Goal: Task Accomplishment & Management: Manage account settings

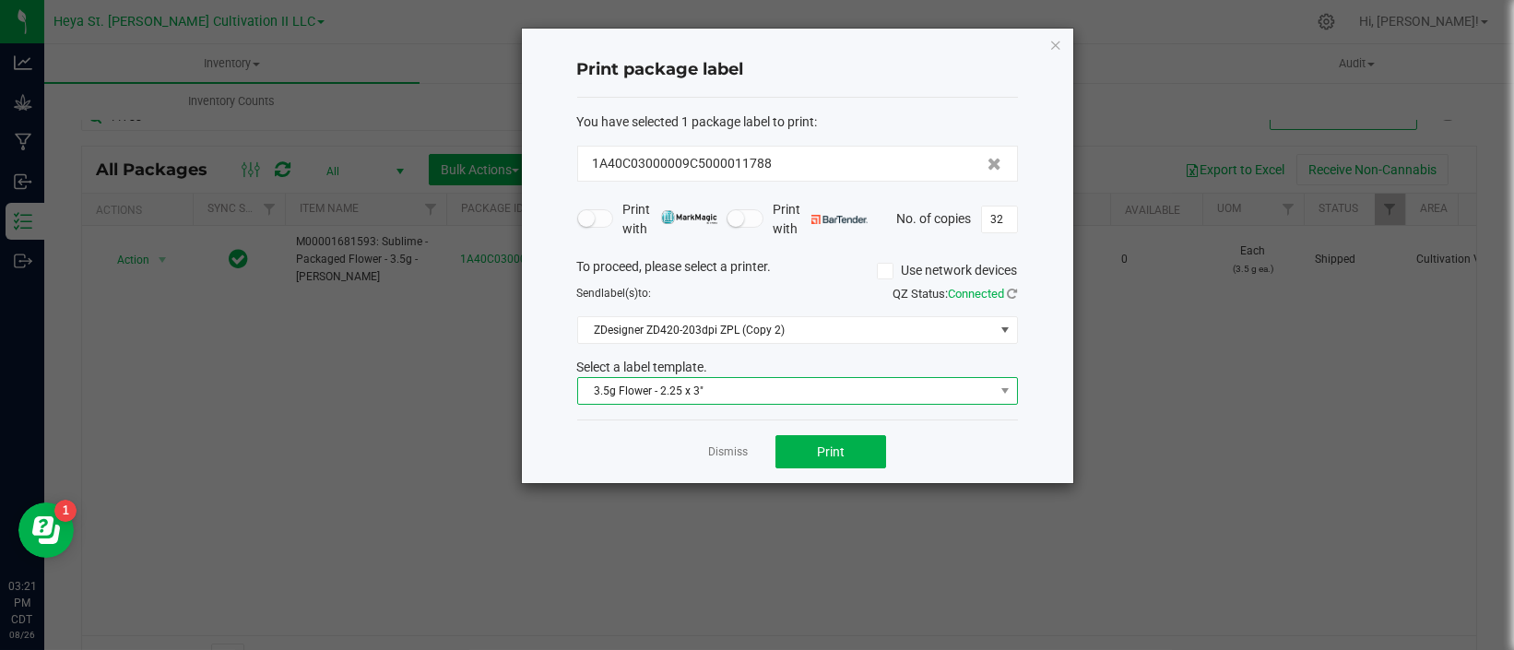
click at [628, 387] on span "3.5g Flower - 2.25 x 3"" at bounding box center [786, 391] width 416 height 26
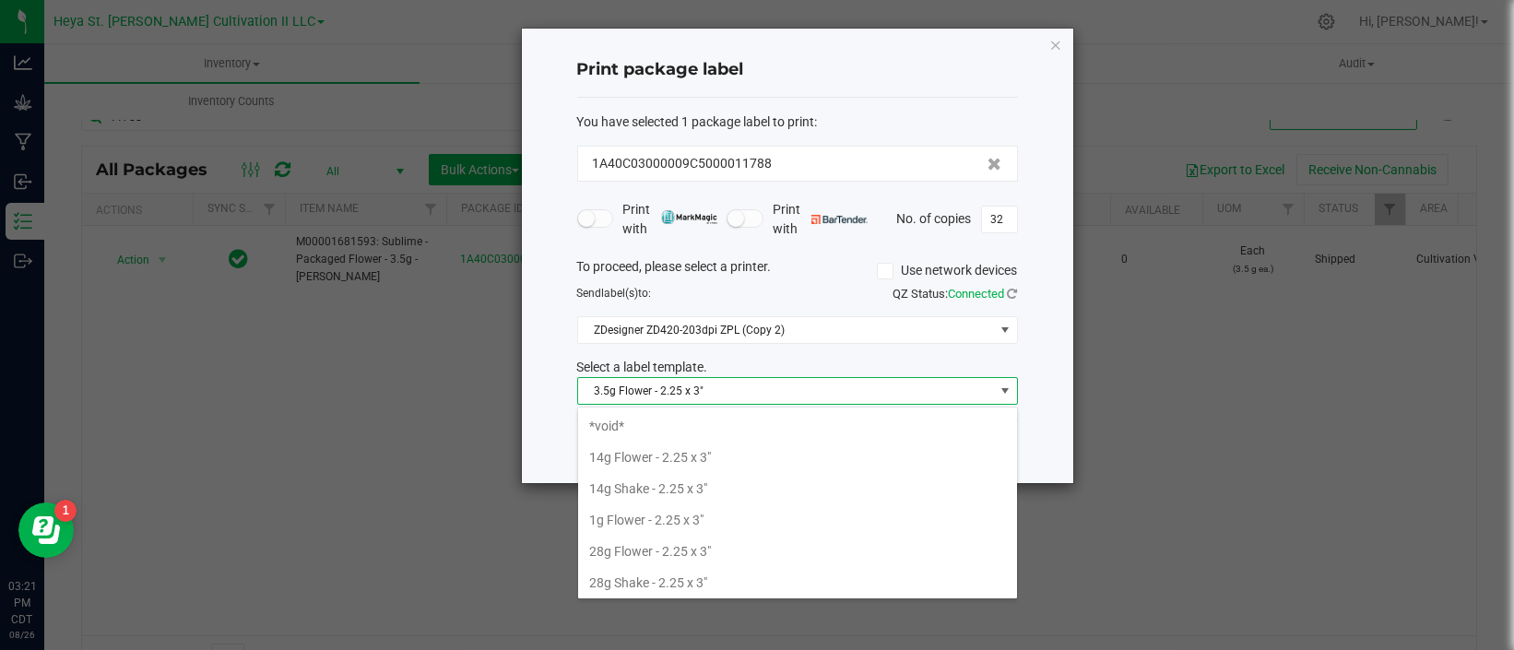
click at [351, 443] on ngb-modal-window "Print package label You have selected 1 package label to print : 1A40C03000009C…" at bounding box center [764, 325] width 1528 height 650
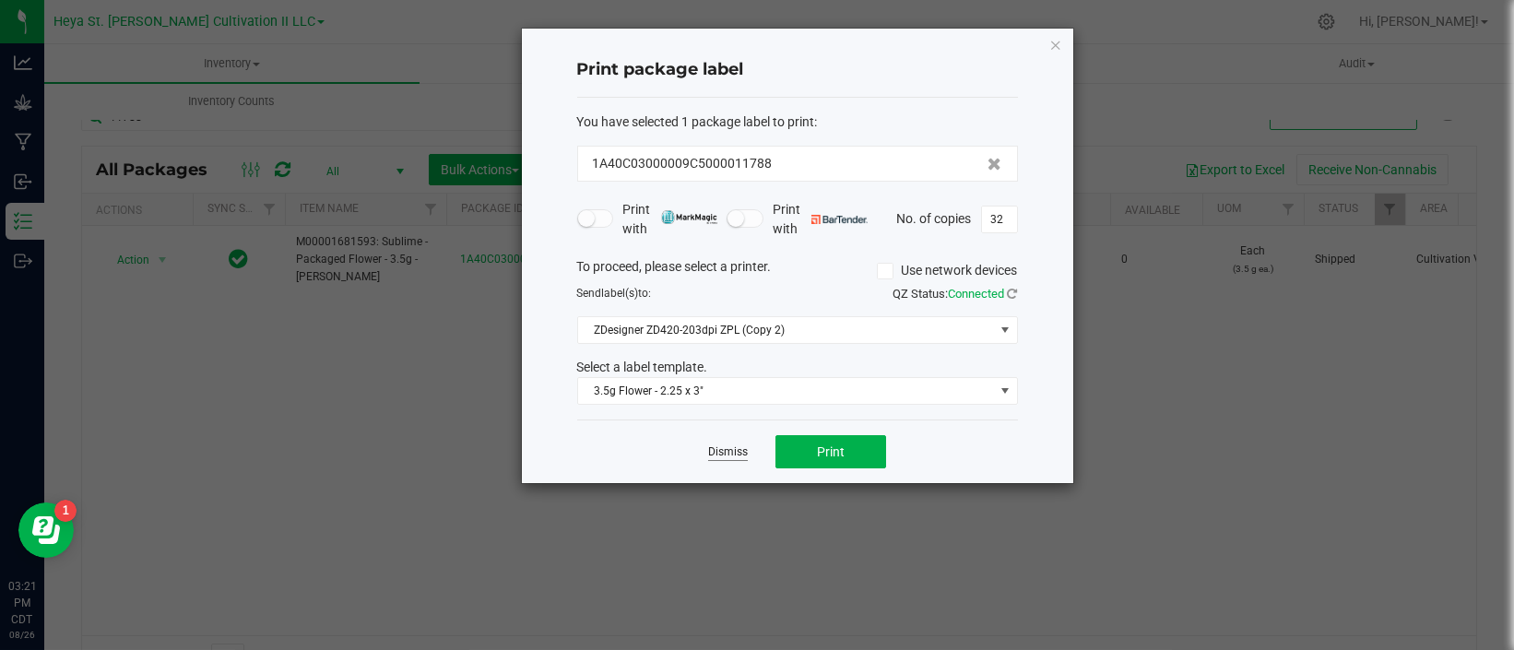
click at [709, 452] on link "Dismiss" at bounding box center [728, 453] width 40 height 16
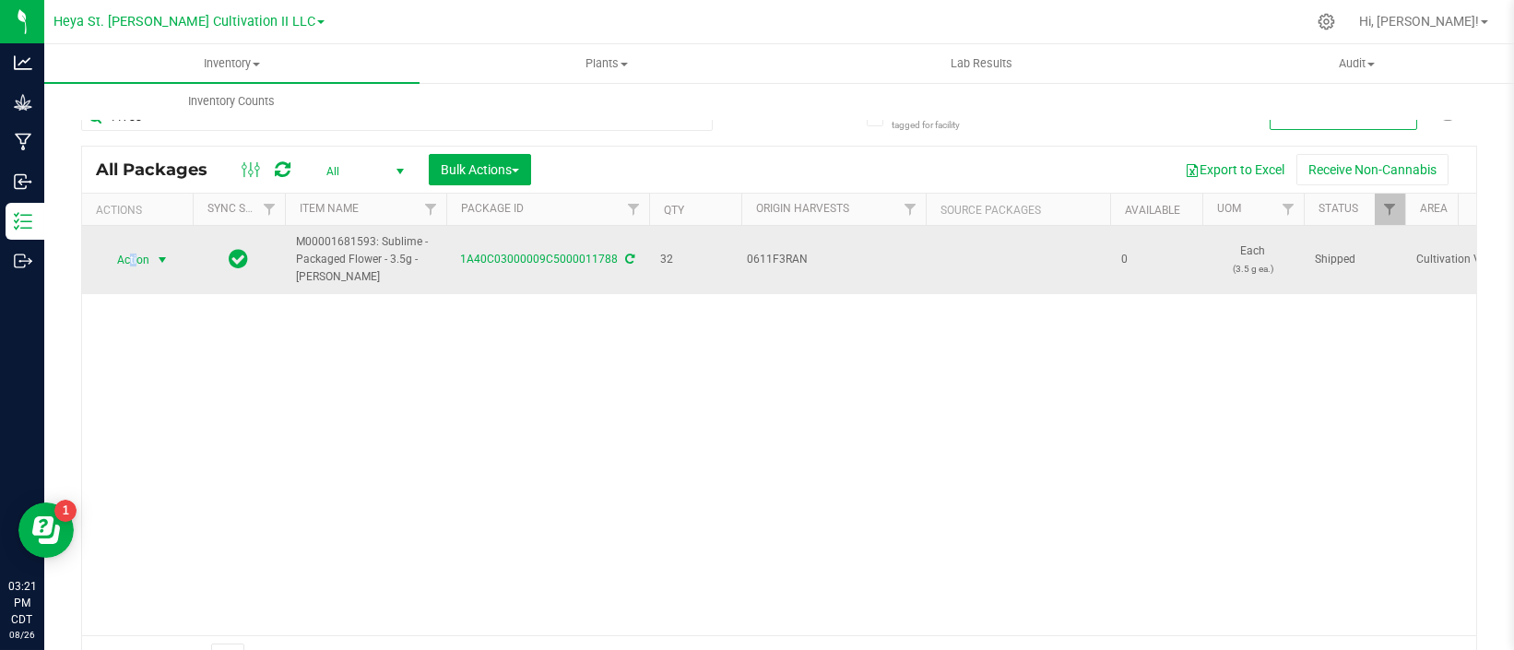
click at [135, 267] on span "Action" at bounding box center [126, 260] width 50 height 26
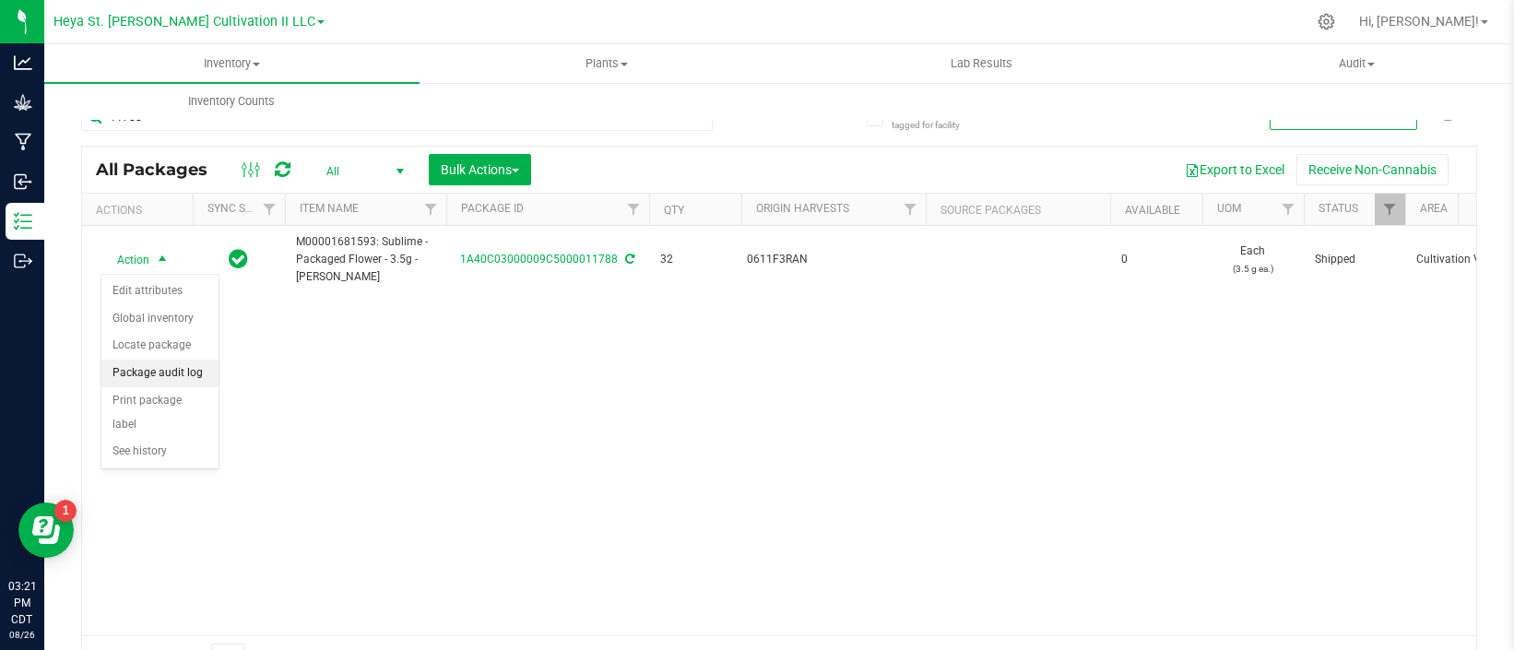
click at [175, 378] on li "Package audit log" at bounding box center [159, 374] width 117 height 28
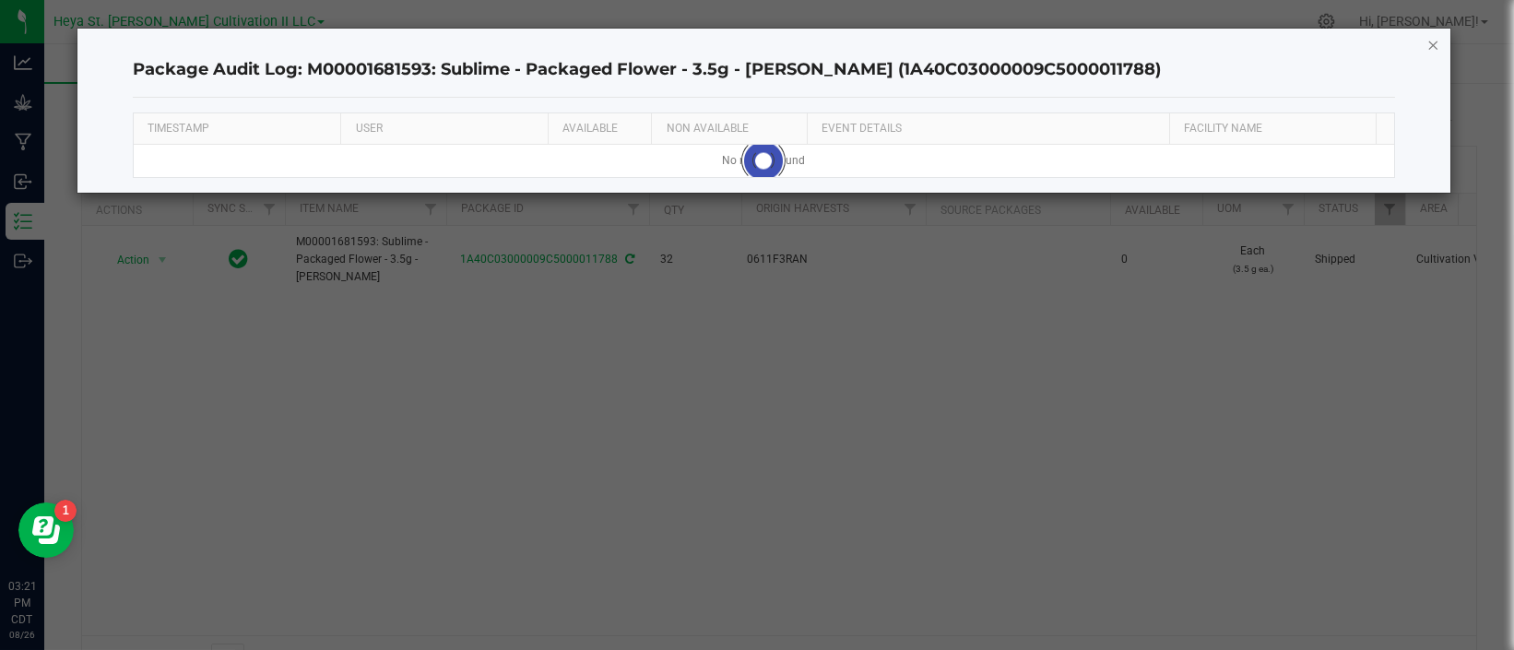
click at [1428, 42] on icon "button" at bounding box center [1434, 44] width 13 height 22
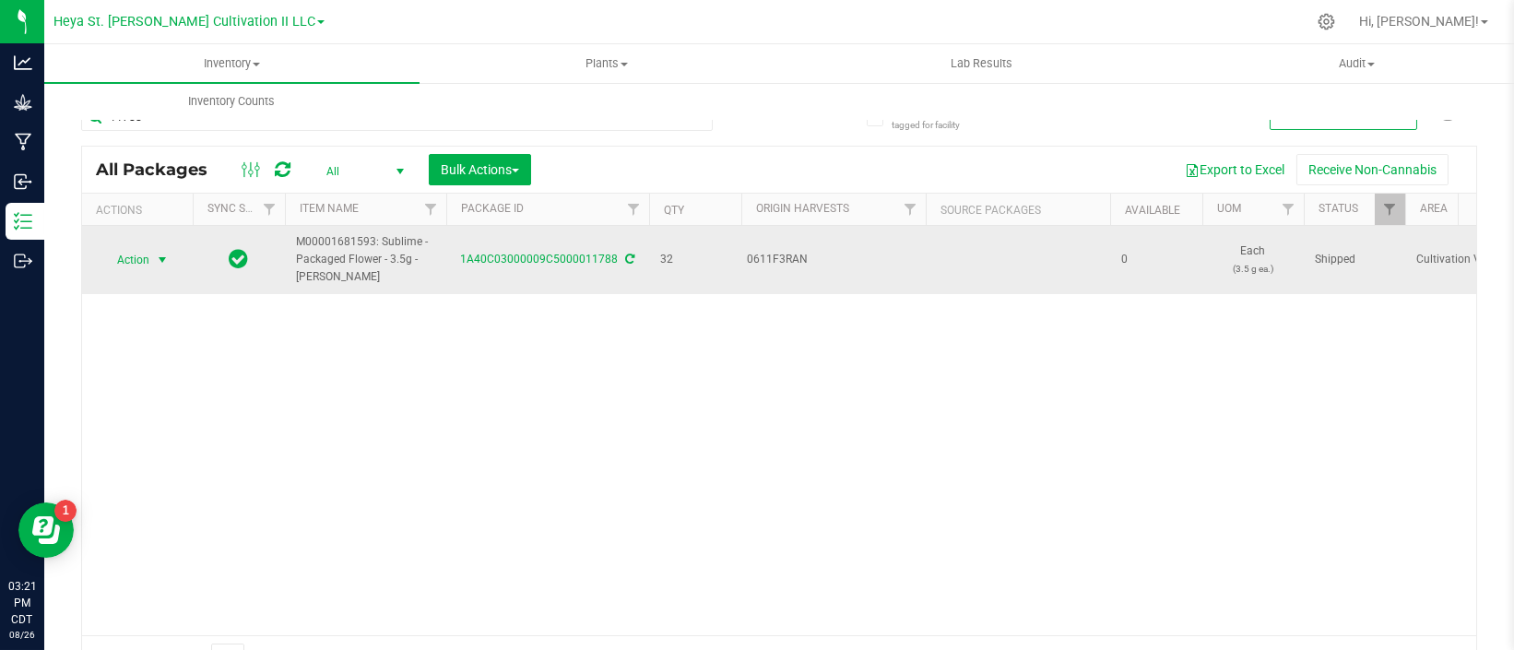
click at [166, 259] on span "select" at bounding box center [162, 260] width 15 height 15
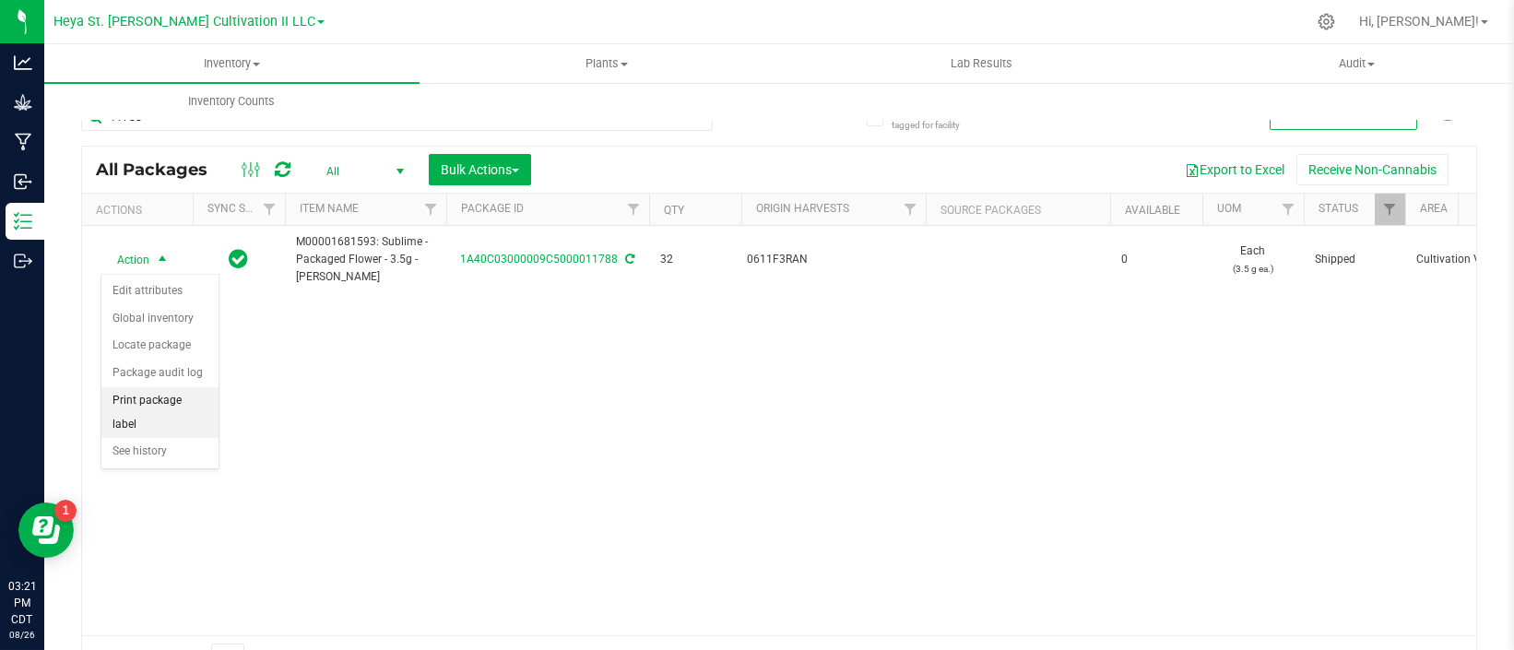
click at [170, 390] on li "Print package label" at bounding box center [159, 412] width 117 height 51
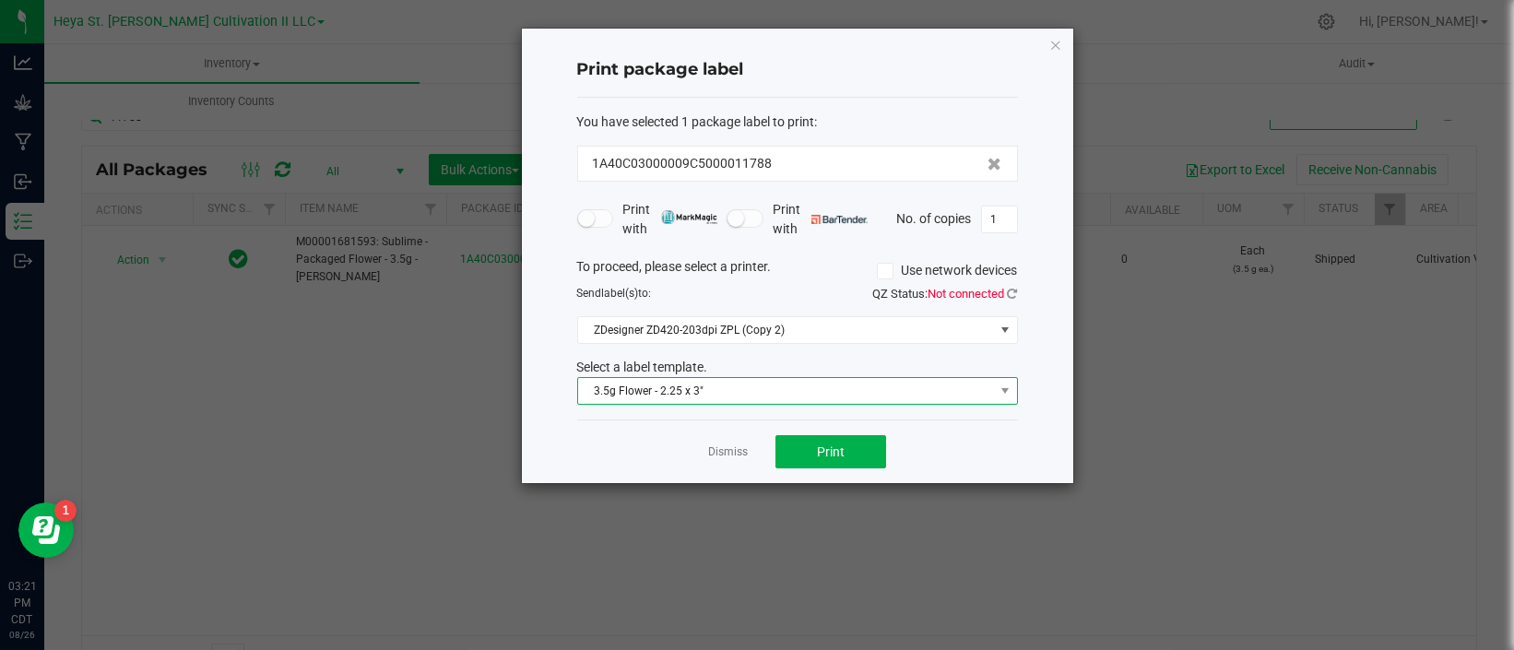
click at [925, 389] on span "3.5g Flower - 2.25 x 3"" at bounding box center [786, 391] width 416 height 26
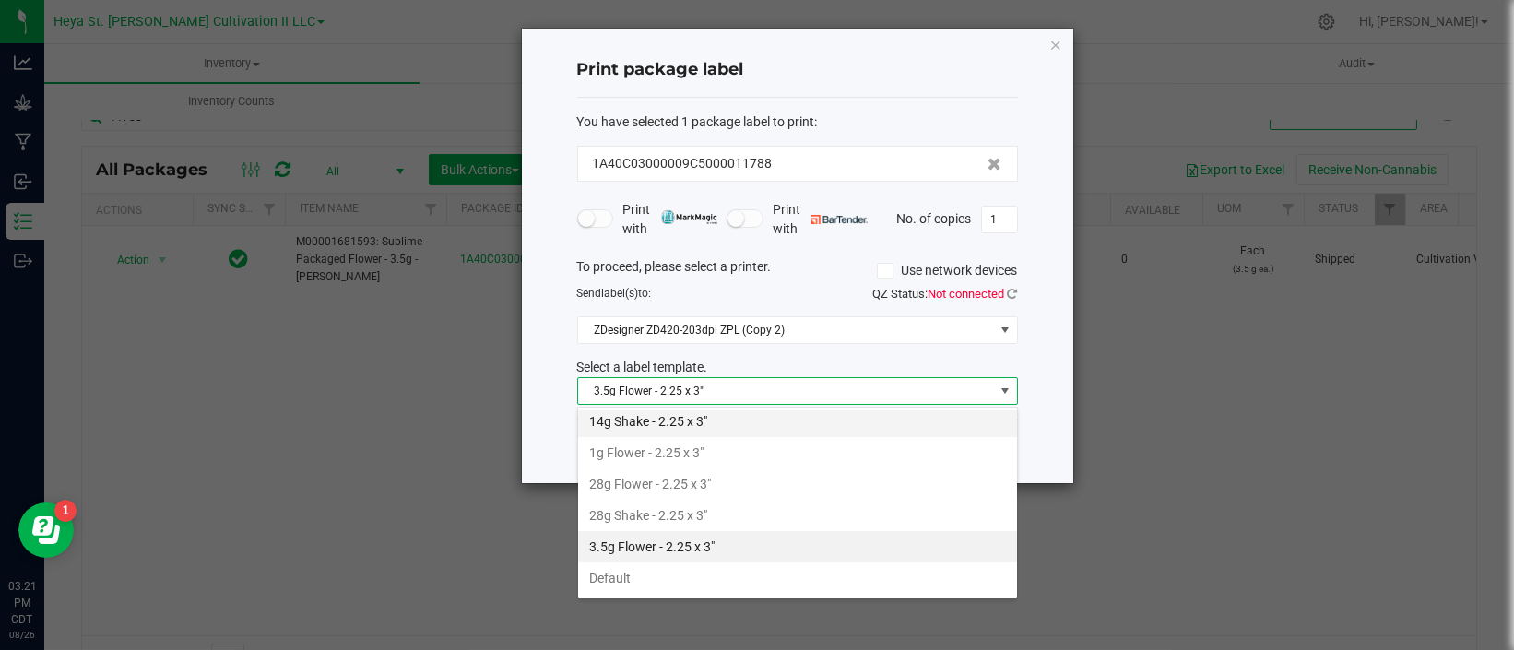
scroll to position [101, 0]
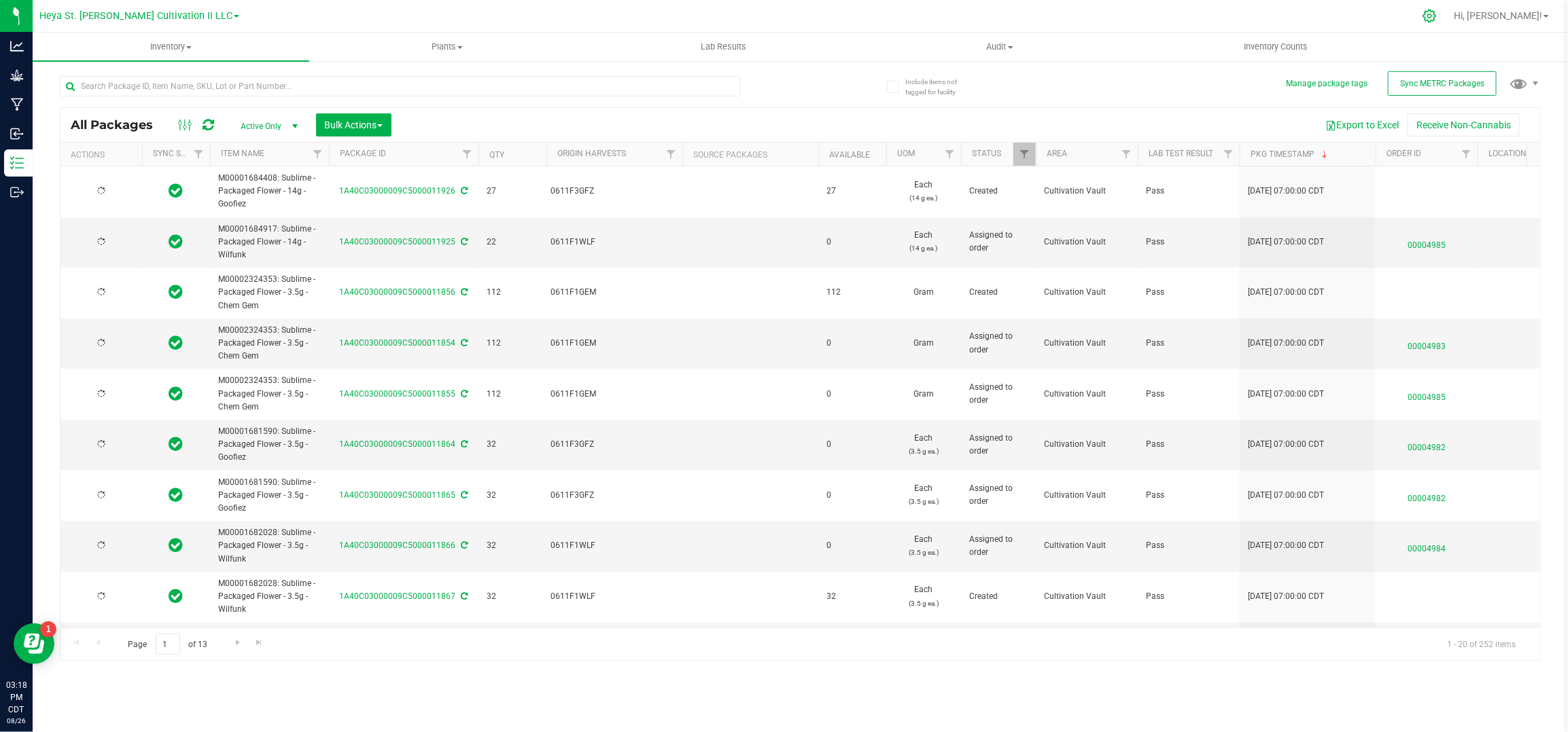
click at [1436, 13] on icon at bounding box center [1429, 16] width 13 height 13
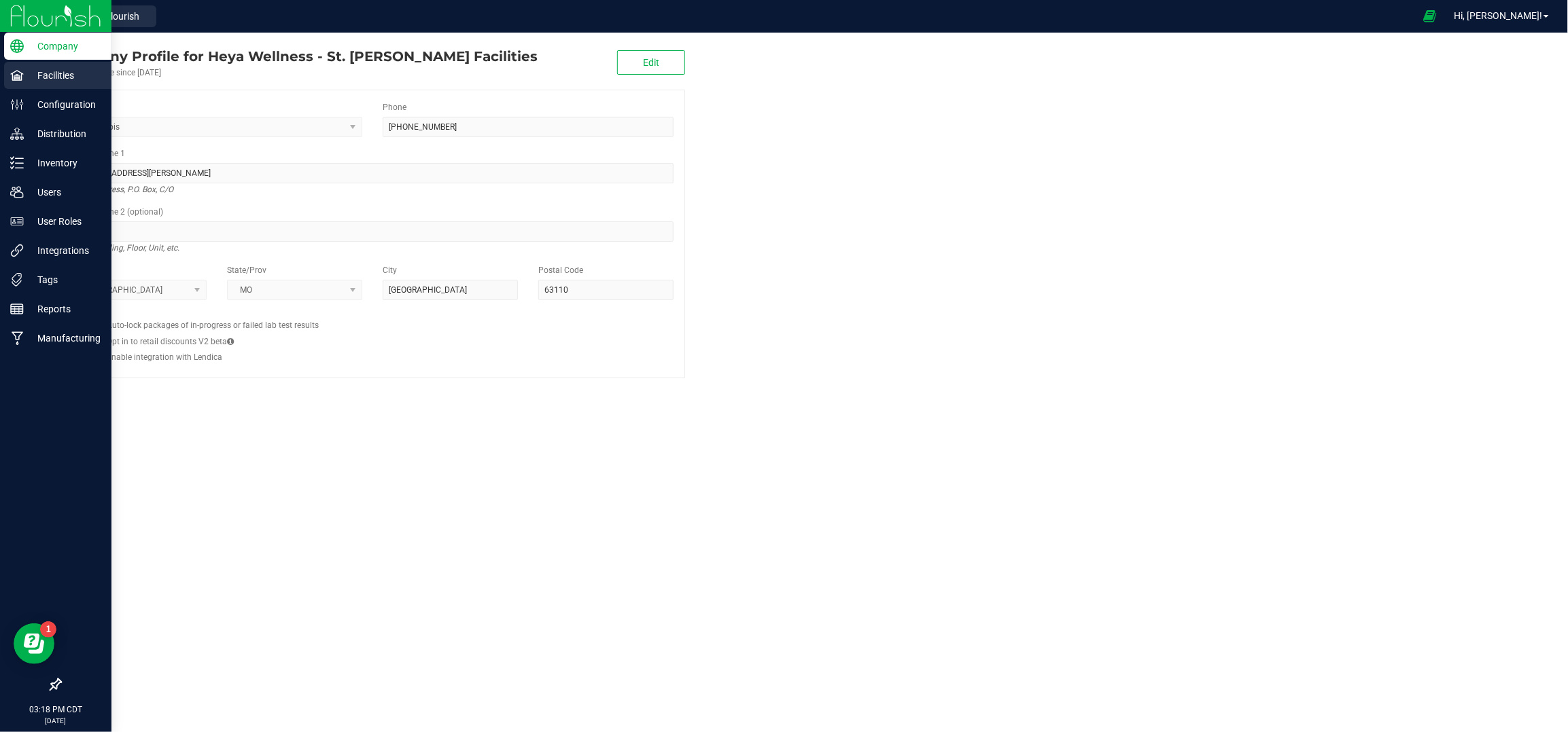
click at [43, 87] on div "Facilities" at bounding box center [58, 75] width 108 height 27
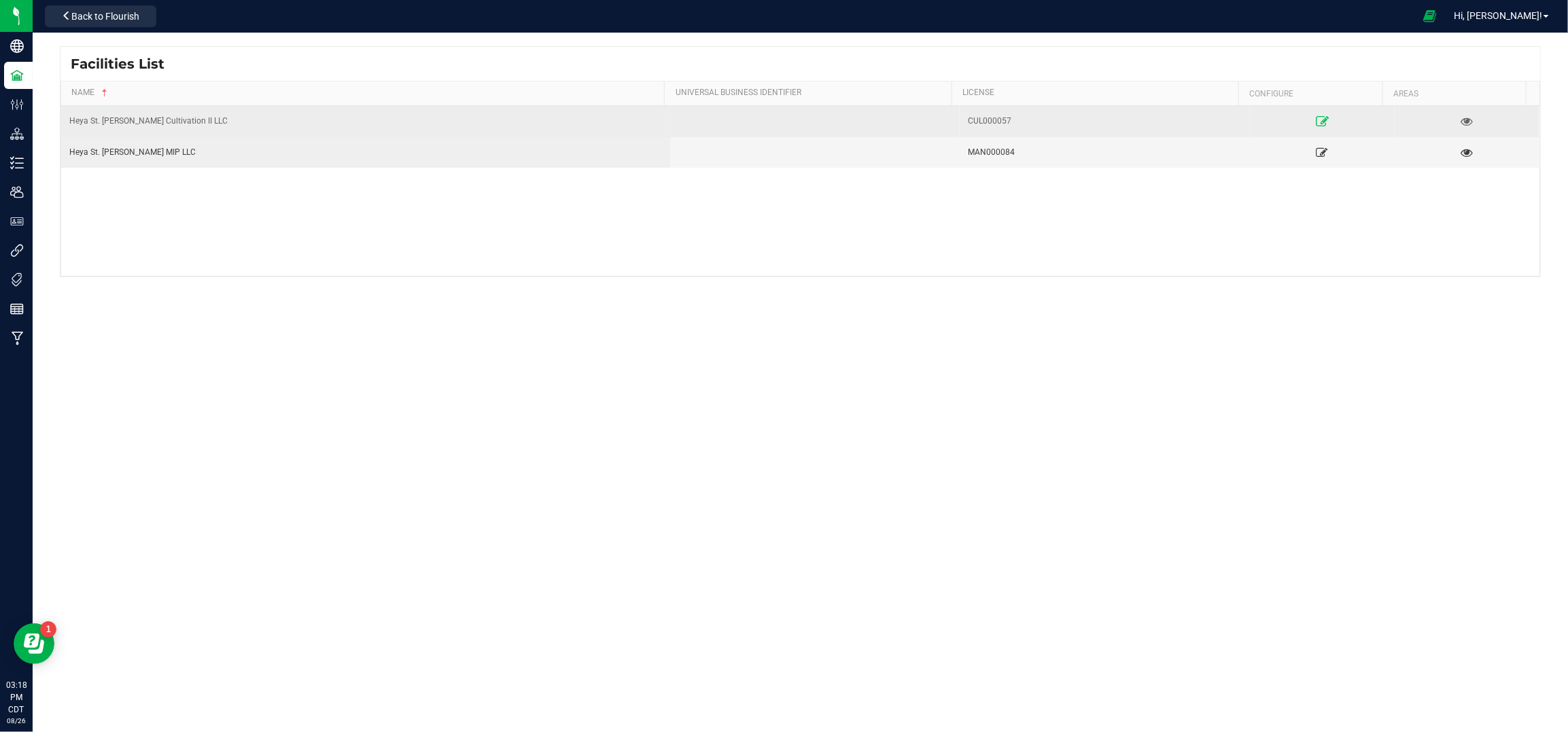
click at [1317, 118] on link at bounding box center [1322, 121] width 141 height 22
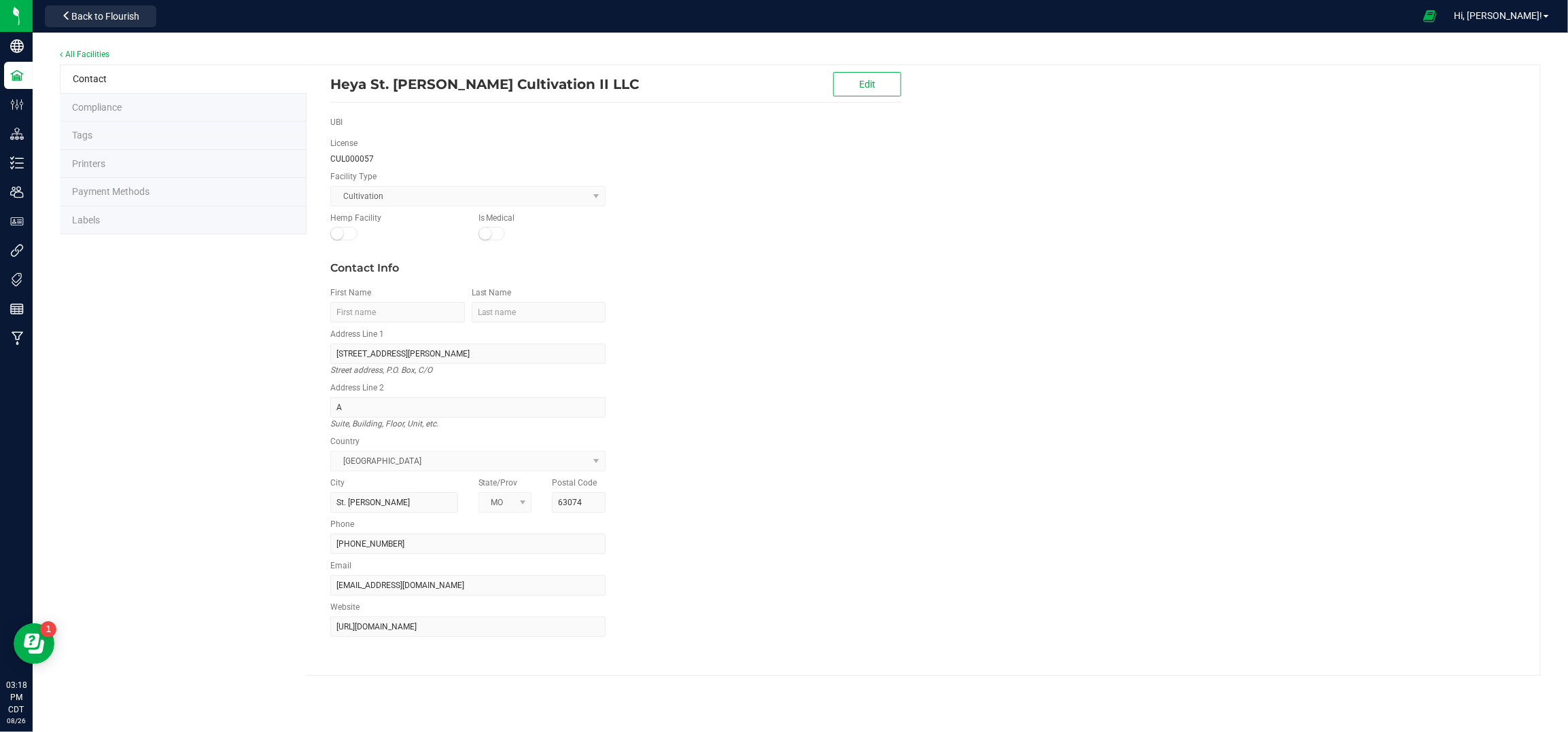
click at [144, 226] on li "Labels" at bounding box center [183, 220] width 247 height 29
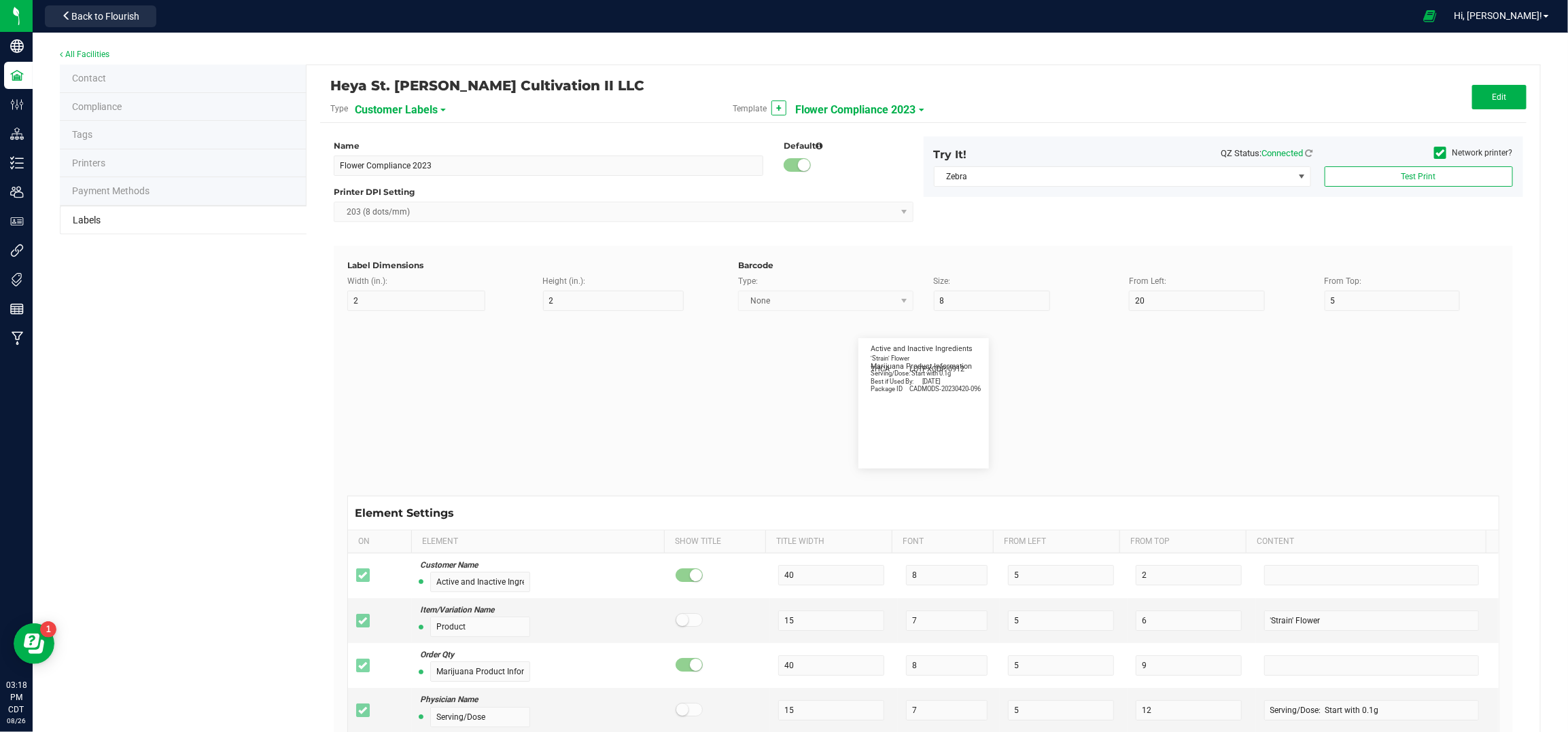
click at [410, 109] on span "Customer Labels" at bounding box center [396, 110] width 83 height 23
click at [399, 178] on li "Package Labels" at bounding box center [420, 189] width 135 height 24
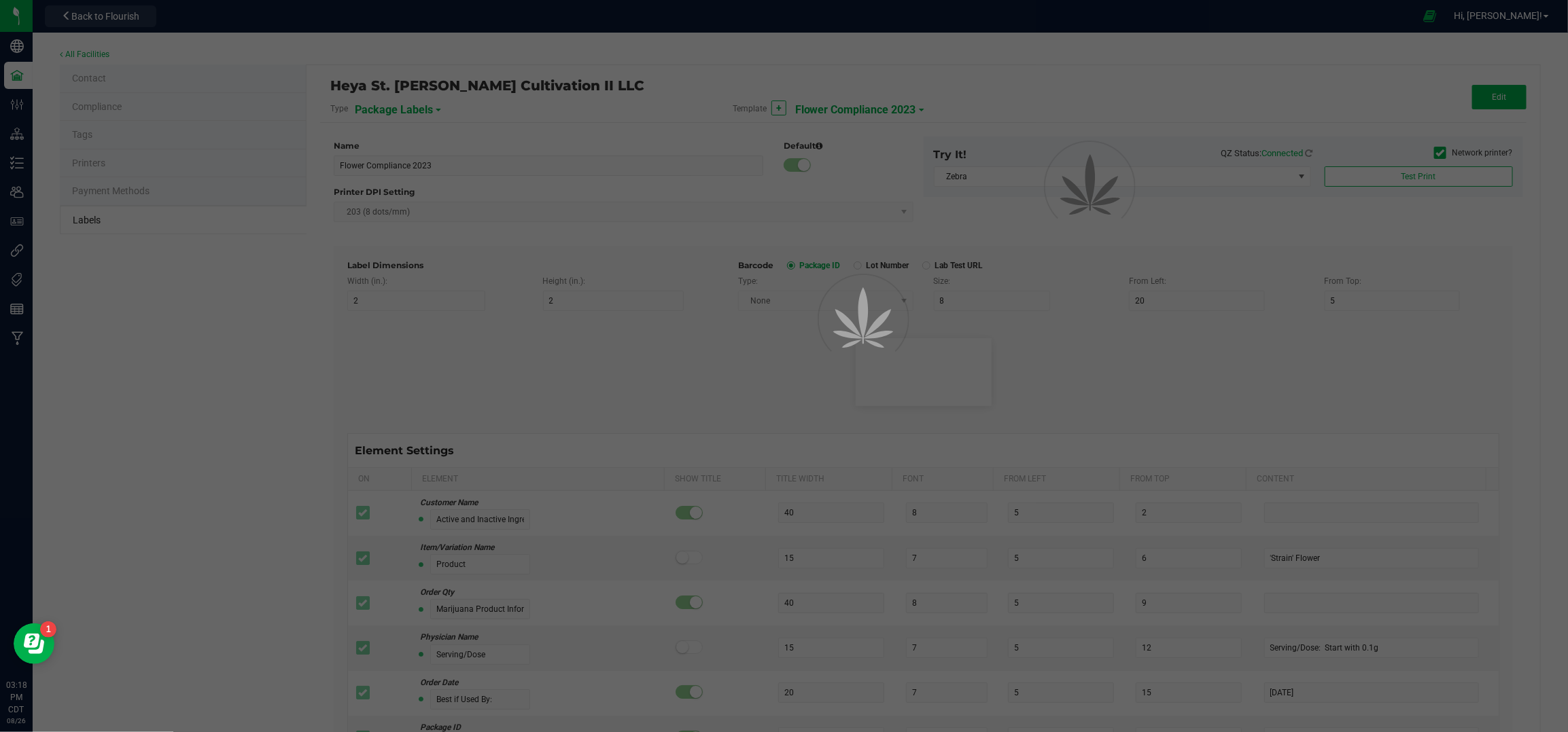
type input "*void*"
type input "2.25"
type input "4"
type input "5"
type input "40"
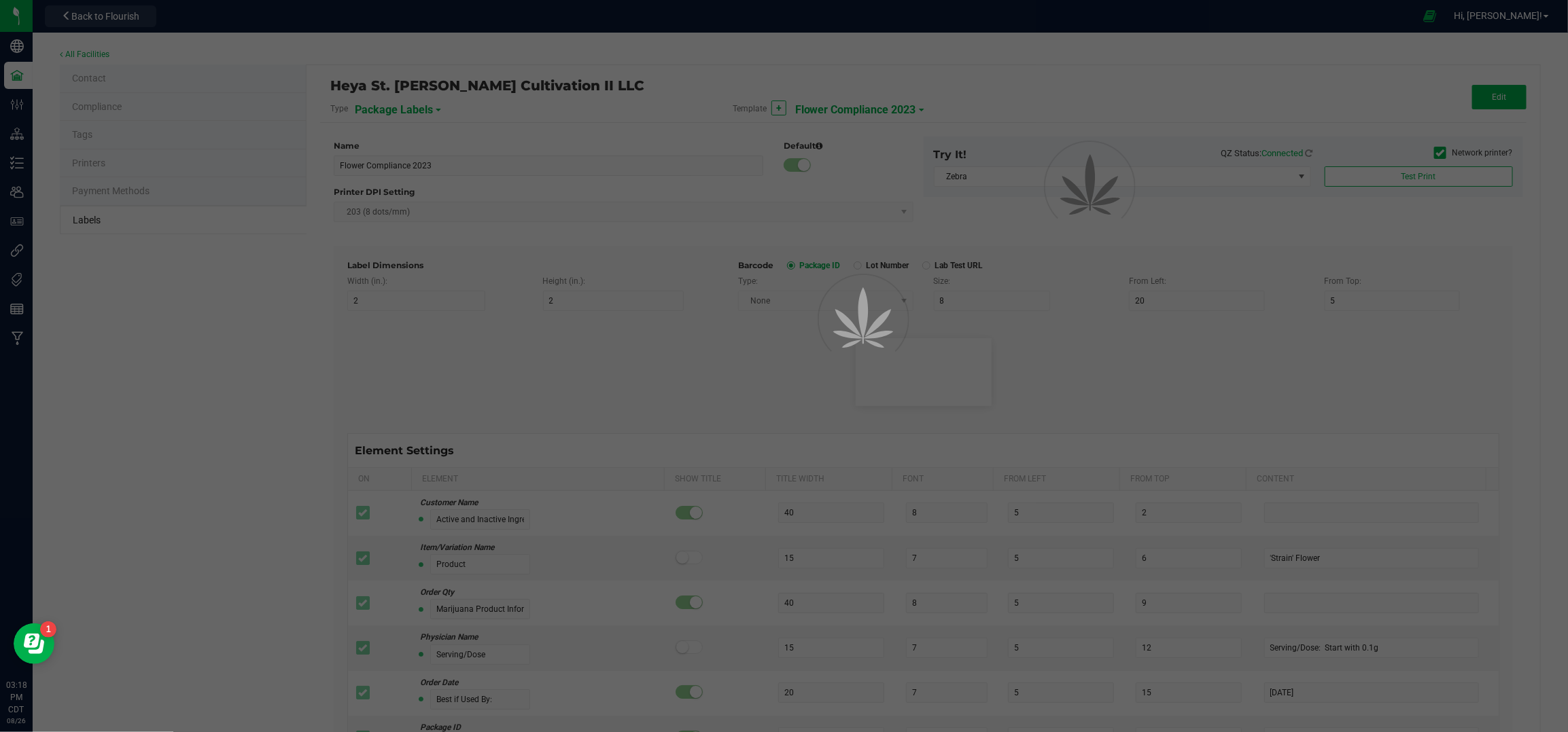
type input "50"
type input "10"
type input "3"
type input "4"
type input "____________________________________"
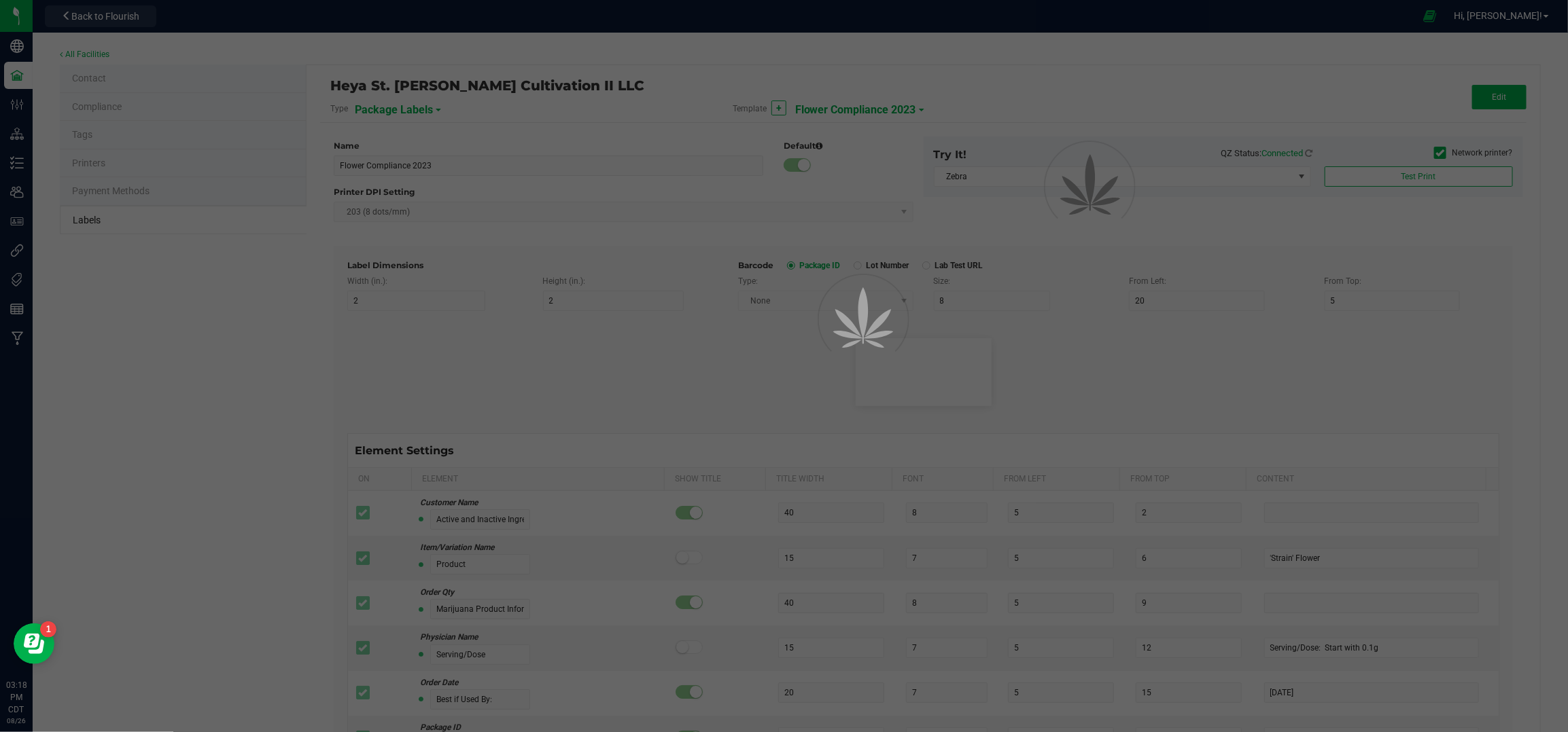
type input "10"
type input "0"
type input "8"
type input "50"
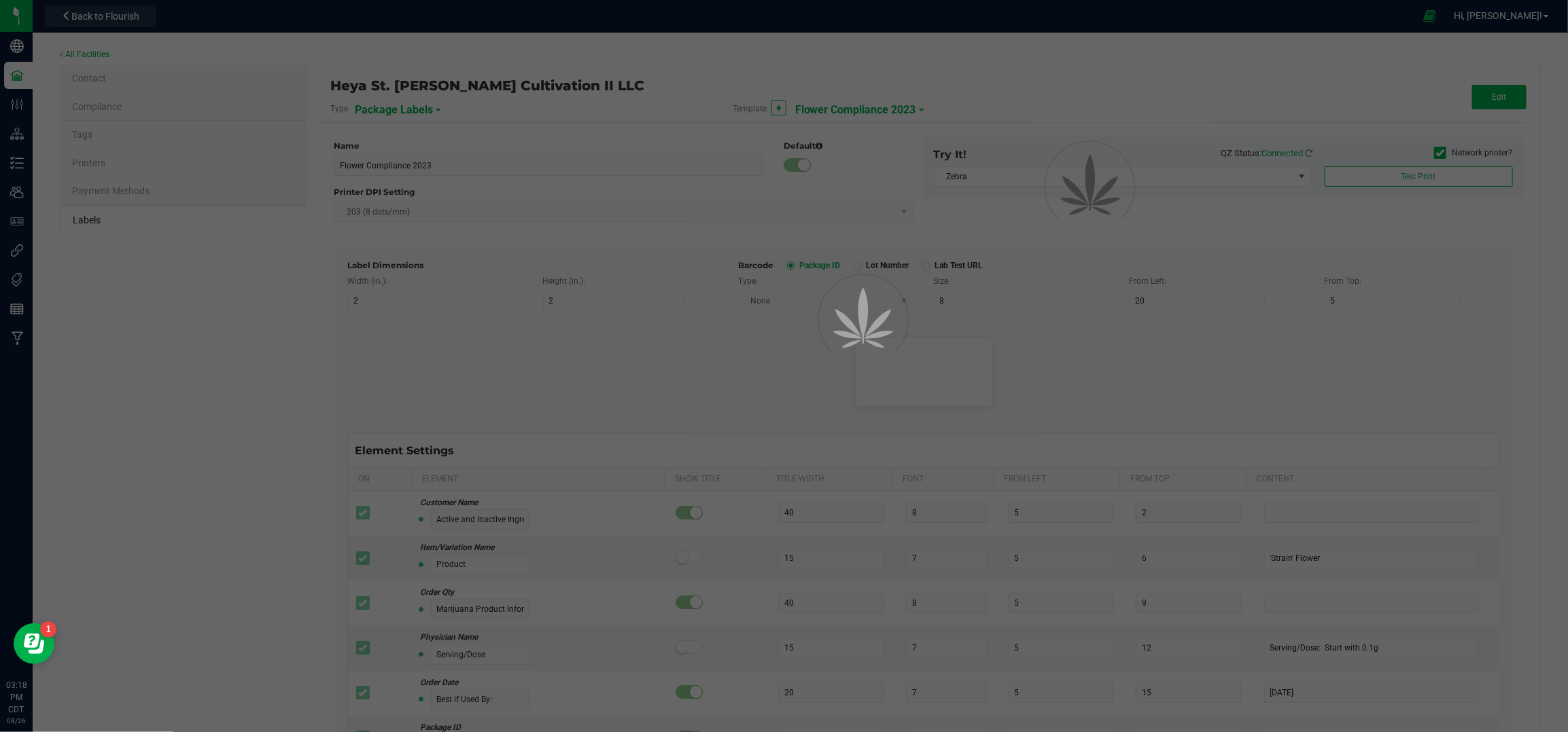
type input "10"
type input "3"
type input "12"
type input "Serving/Dose:"
type input "25"
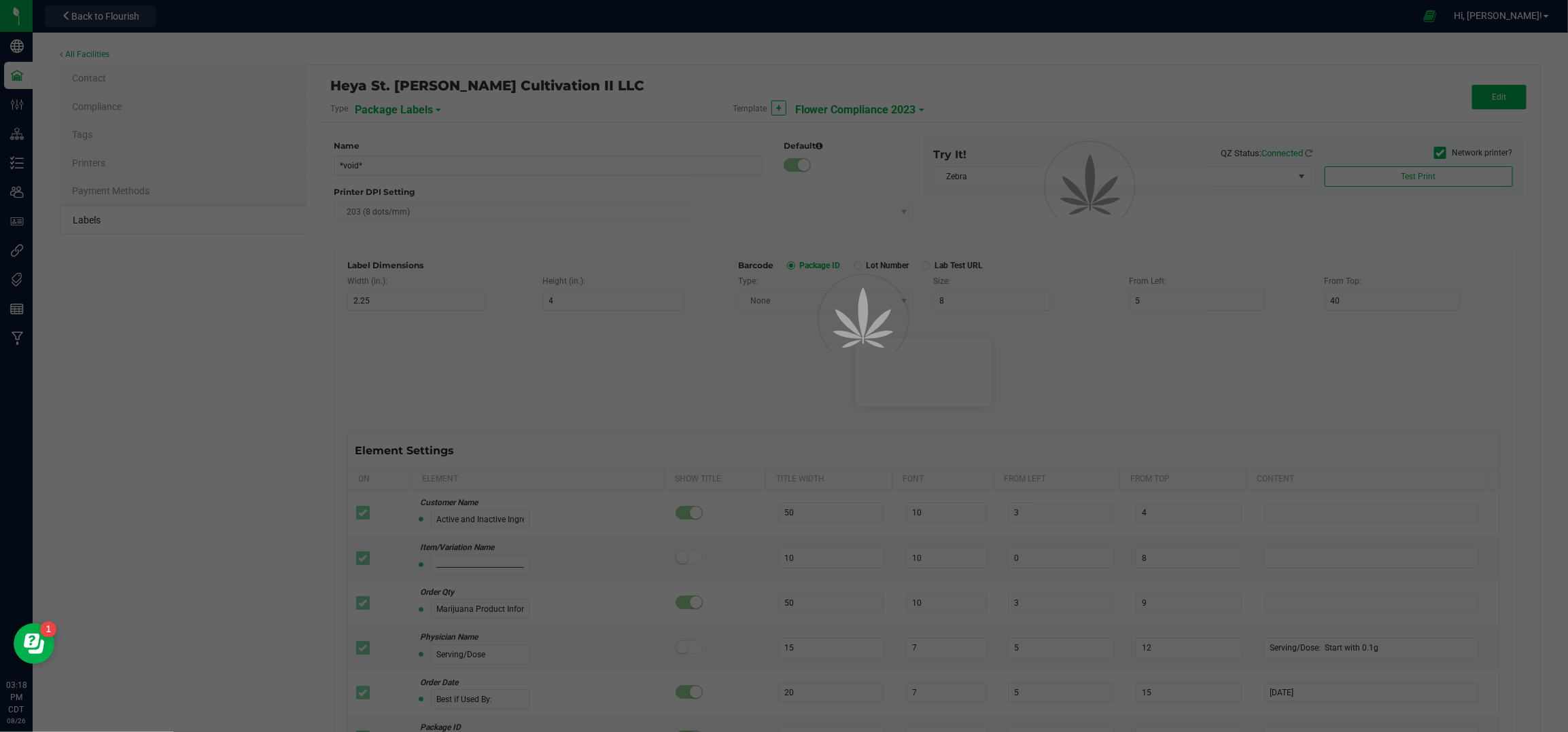
type input "1"
type input "14.5"
type input ".1 gram"
type input "____________________________________"
type input "10"
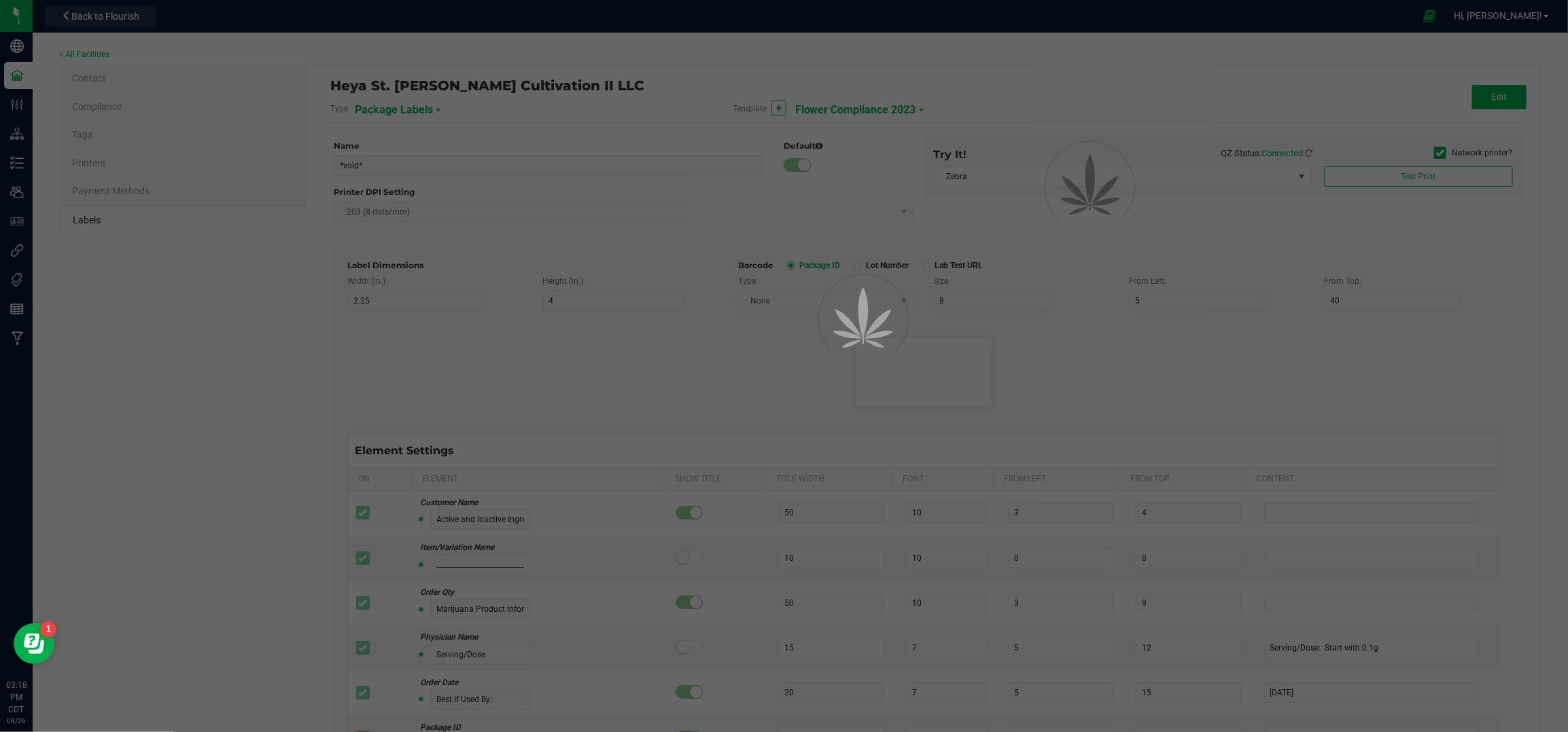
type input "10"
type input "0"
type input "29"
type input "Cannabinoid Profile"
type input "35"
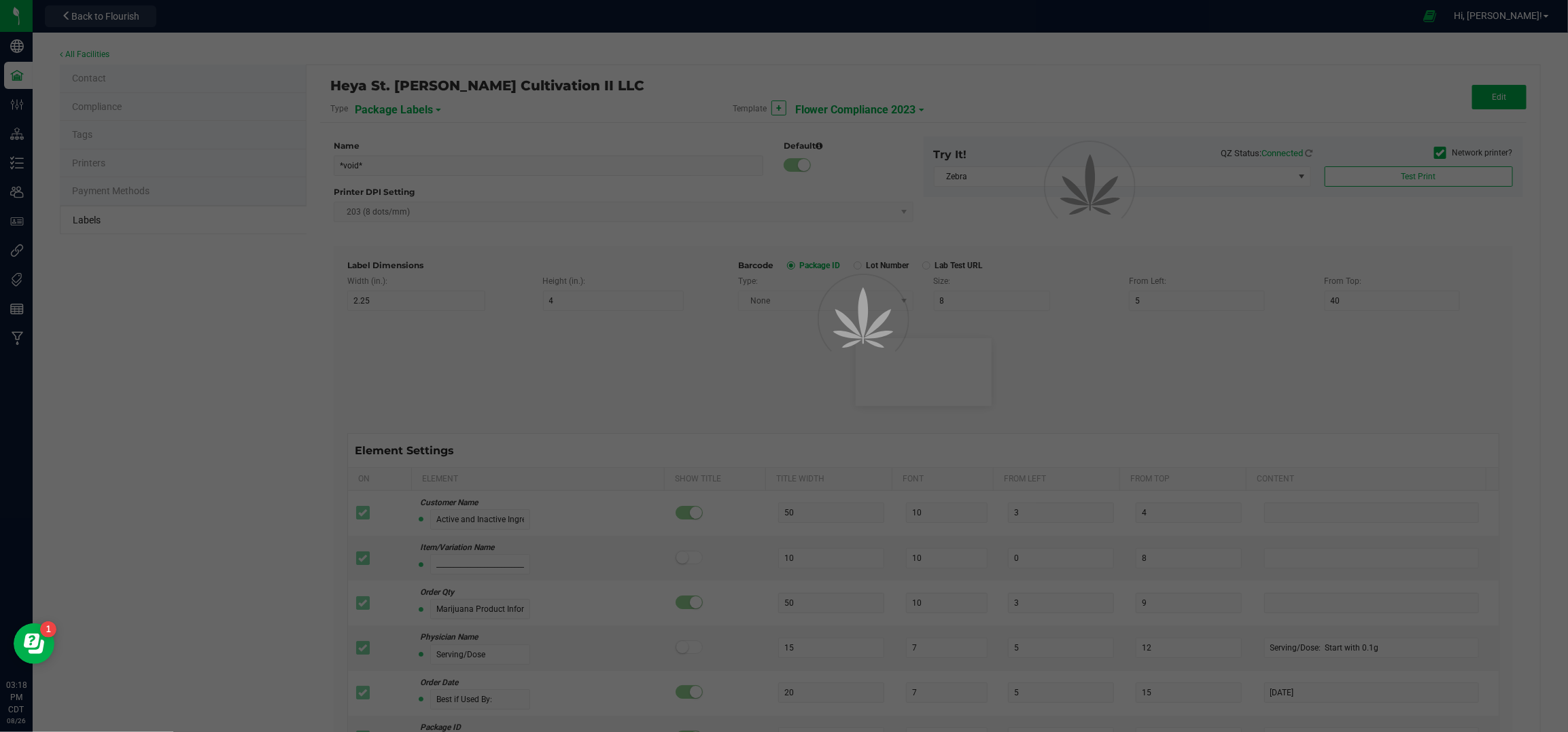
type input "10"
type input "3"
type input "33"
type input "____________________________________"
type input "10"
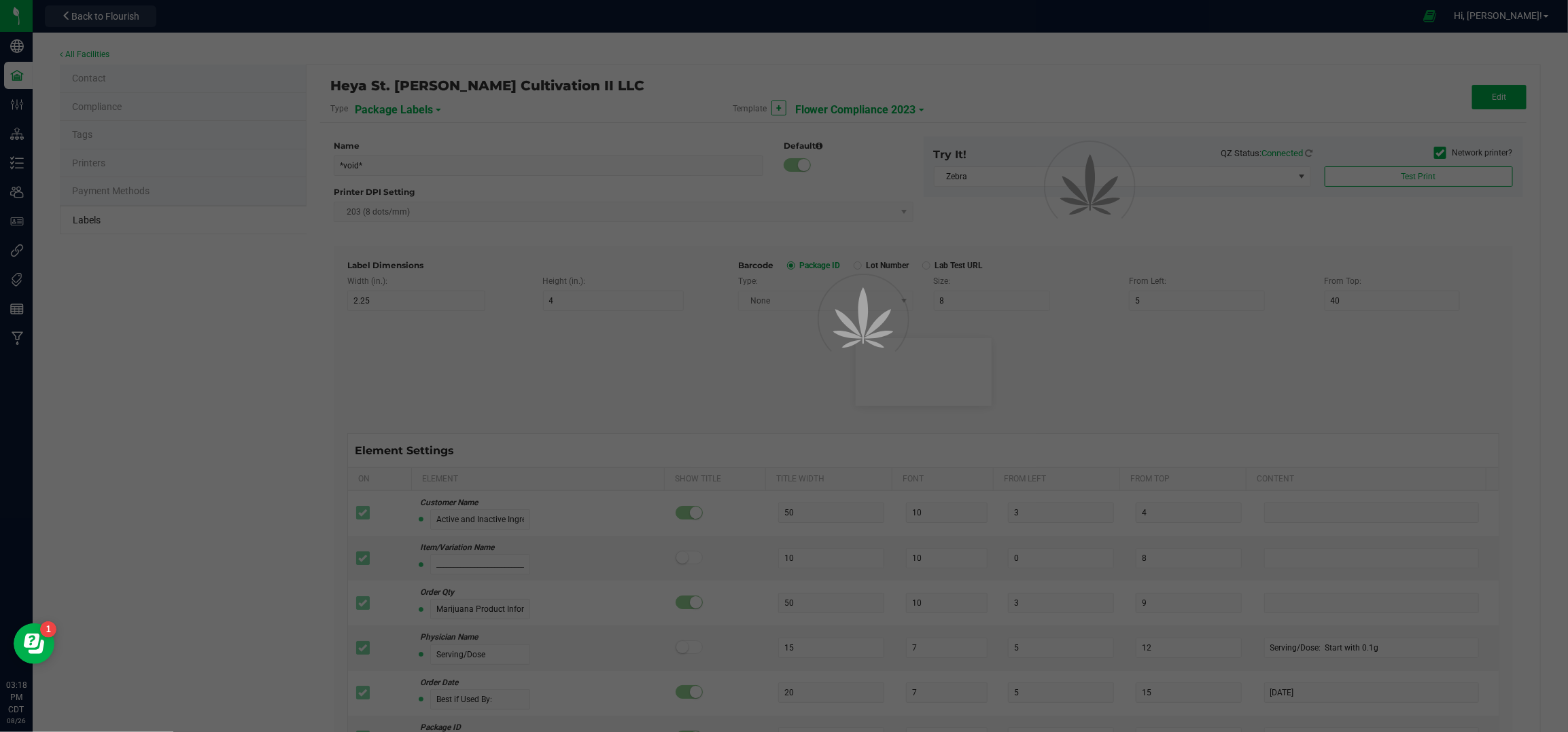
type input "10"
type input "0"
type input "45"
type input "WARNING:"
type input "10"
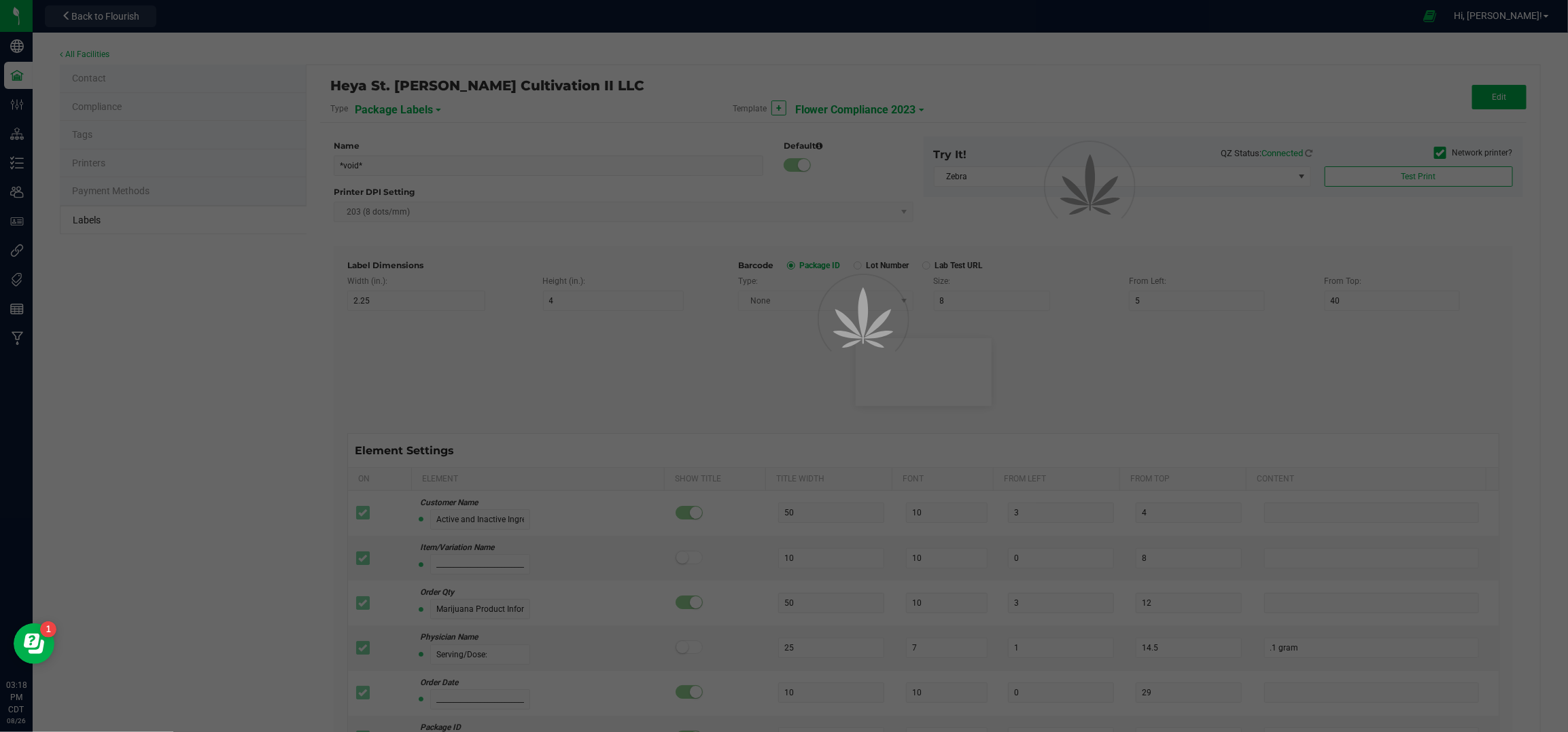
type input "15"
type input "96"
type input "Cognitive and physical impairment may result"
type input "55"
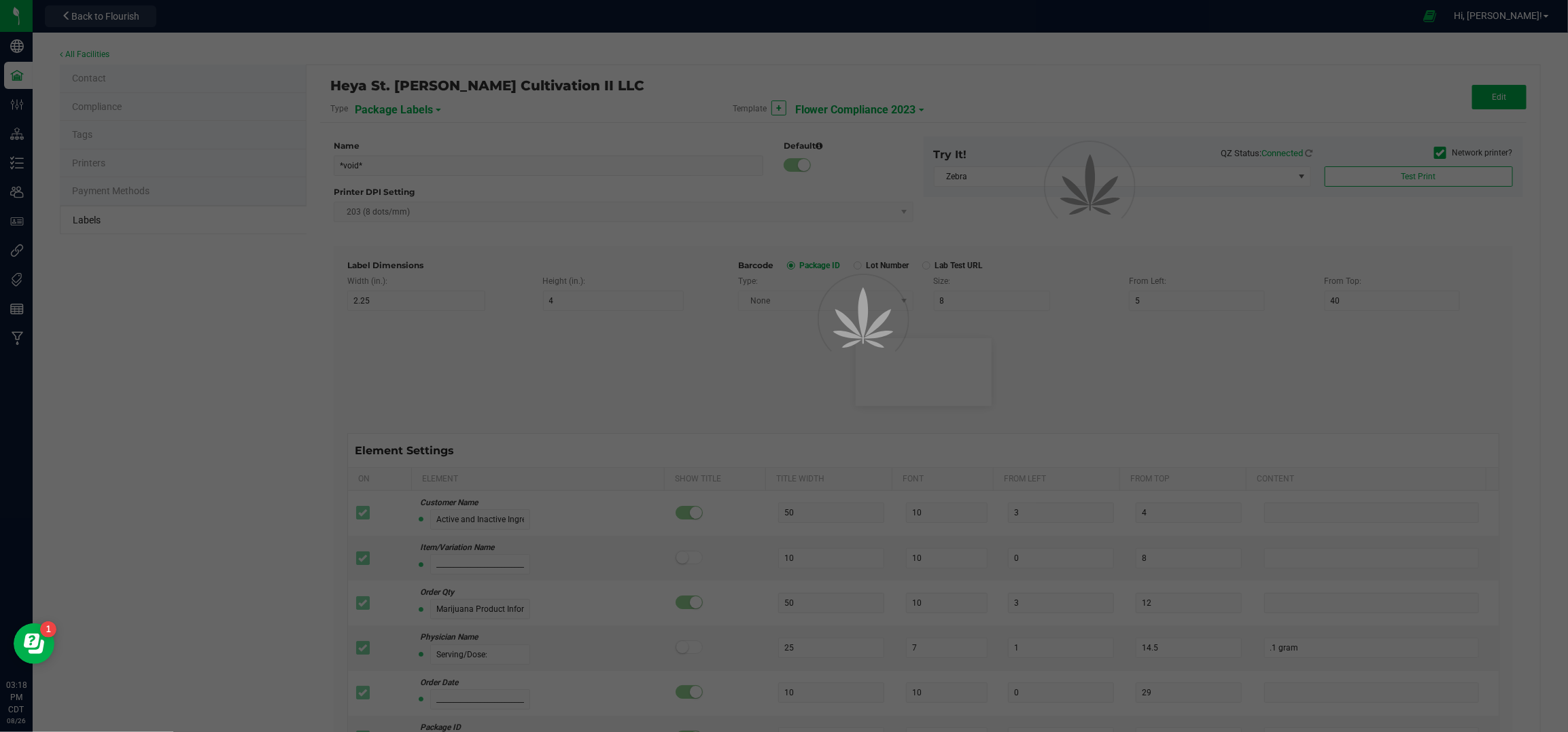
type input "7"
type input "3"
type input "99"
type input "Terpene Profile"
type input "25"
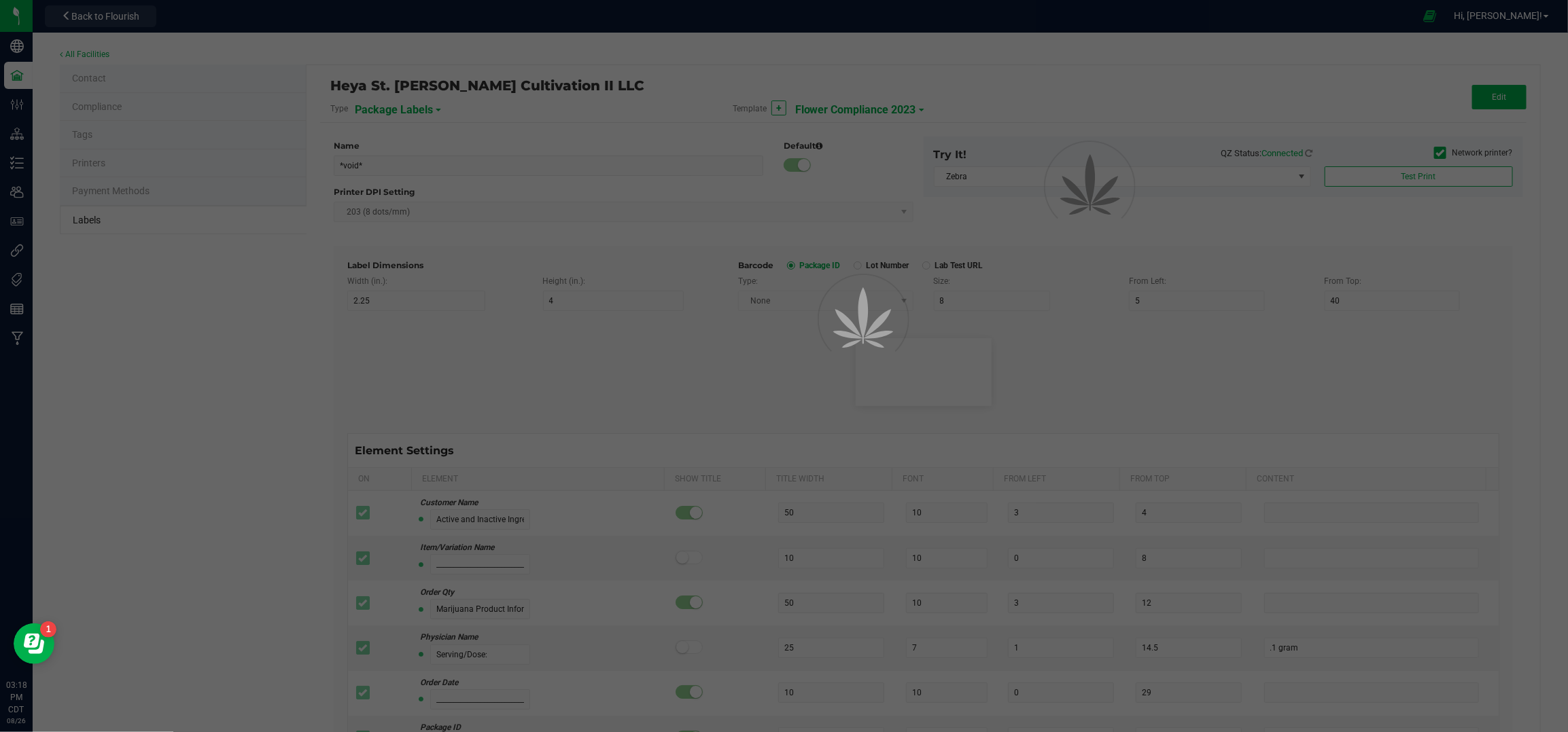
type input "10"
type input "3"
type input "49"
type input "Delta-9 THCA mg/g:"
type input "19"
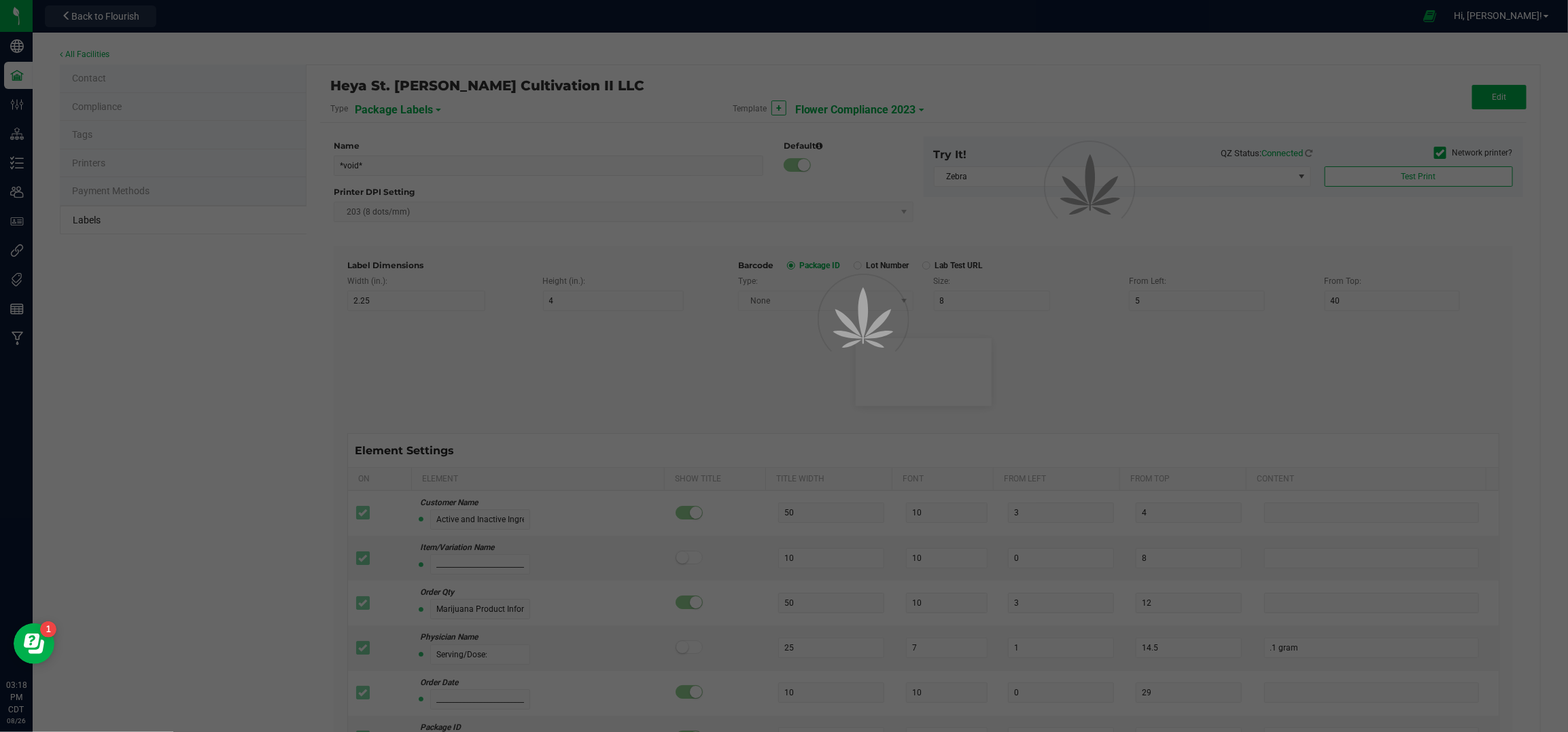
type input "6"
type input "1"
type input "37"
type input "16.10 mg/g"
type input "CBD mg/g:"
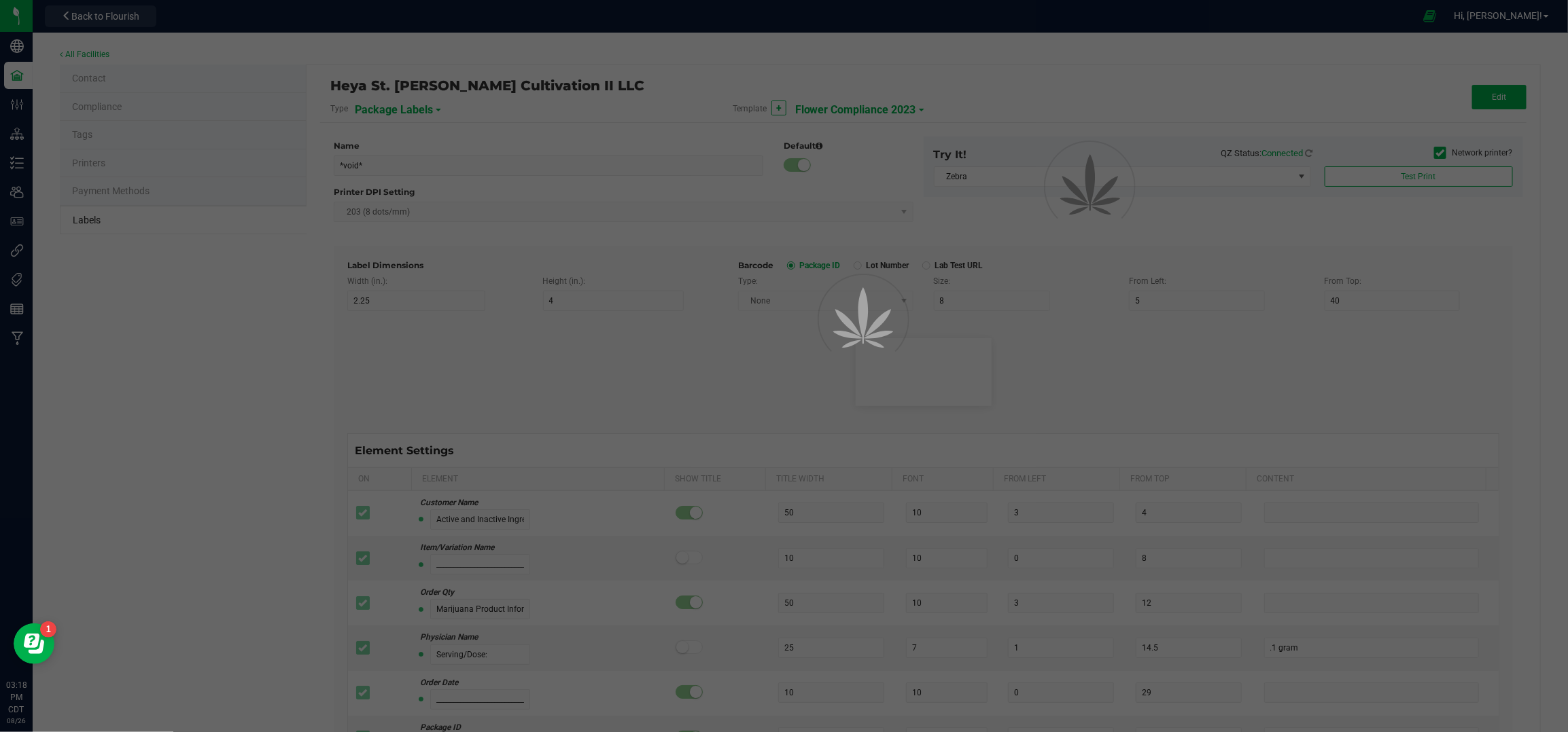
type input "14"
type input "6"
type input "1"
type input "39"
type input "ND"
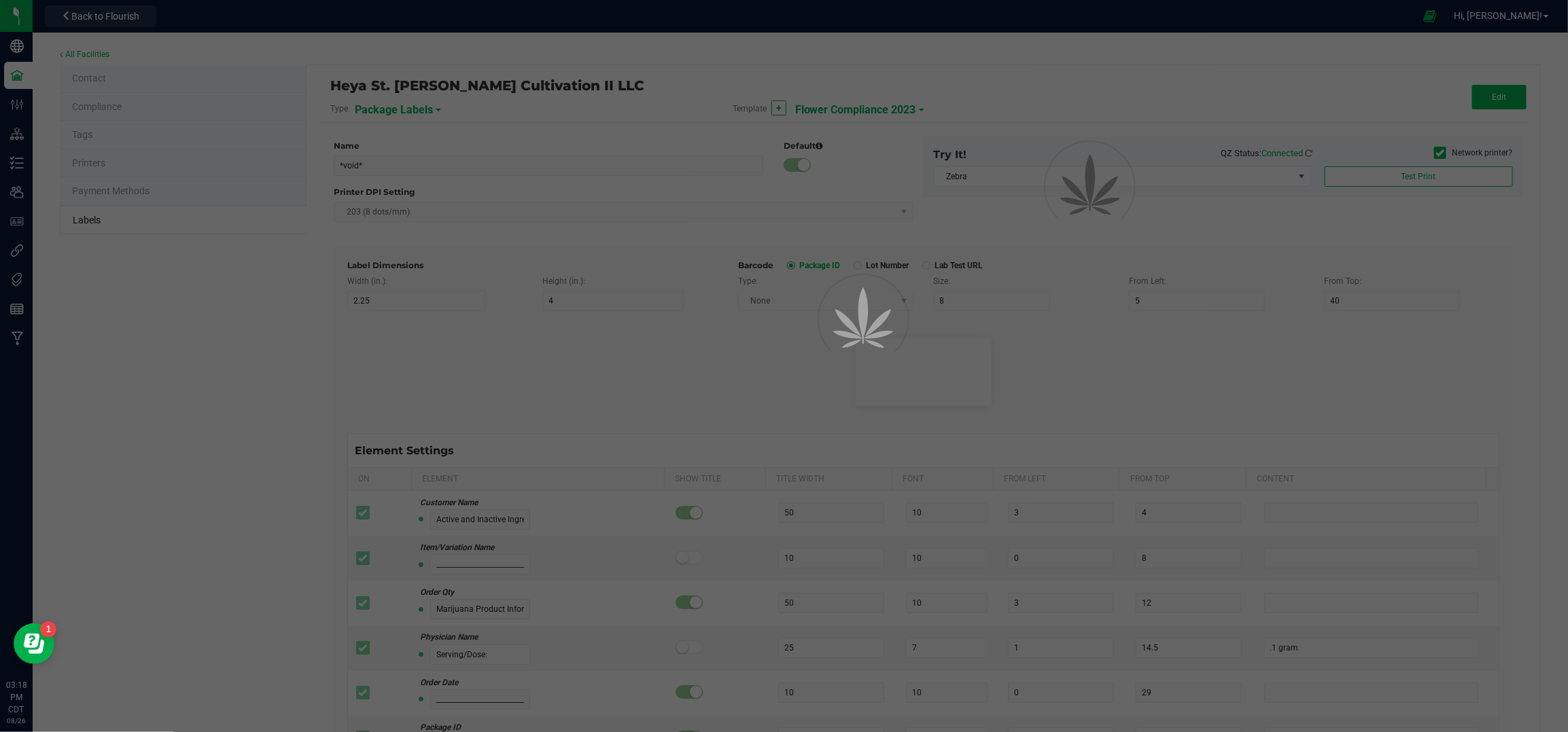
type input "CBDA mg/g:"
type input "14"
type input "6"
type input "1"
type input "41"
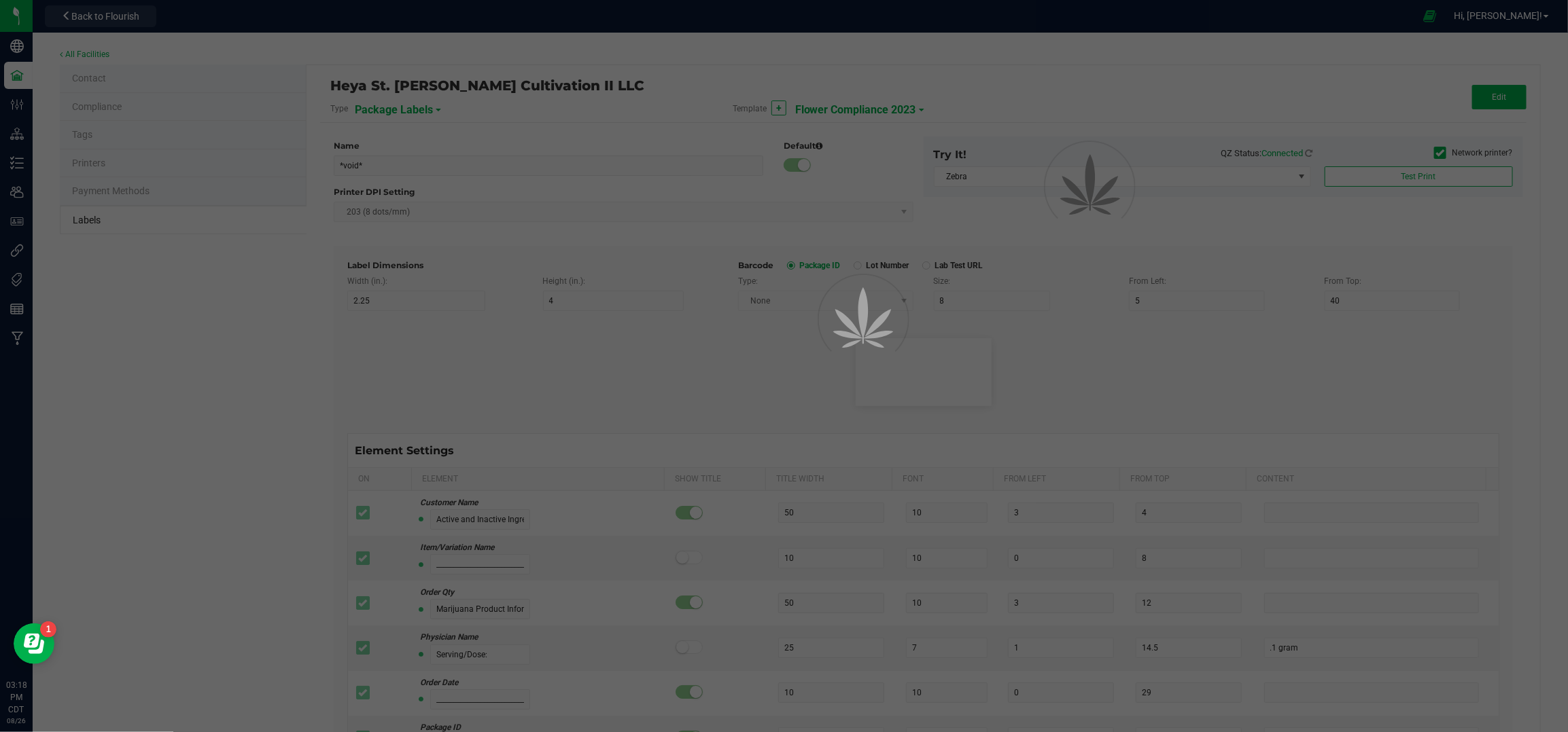
type input "1.12 mg/g"
type input "CBN mg/g:"
type input "14"
type input "6"
type input "1"
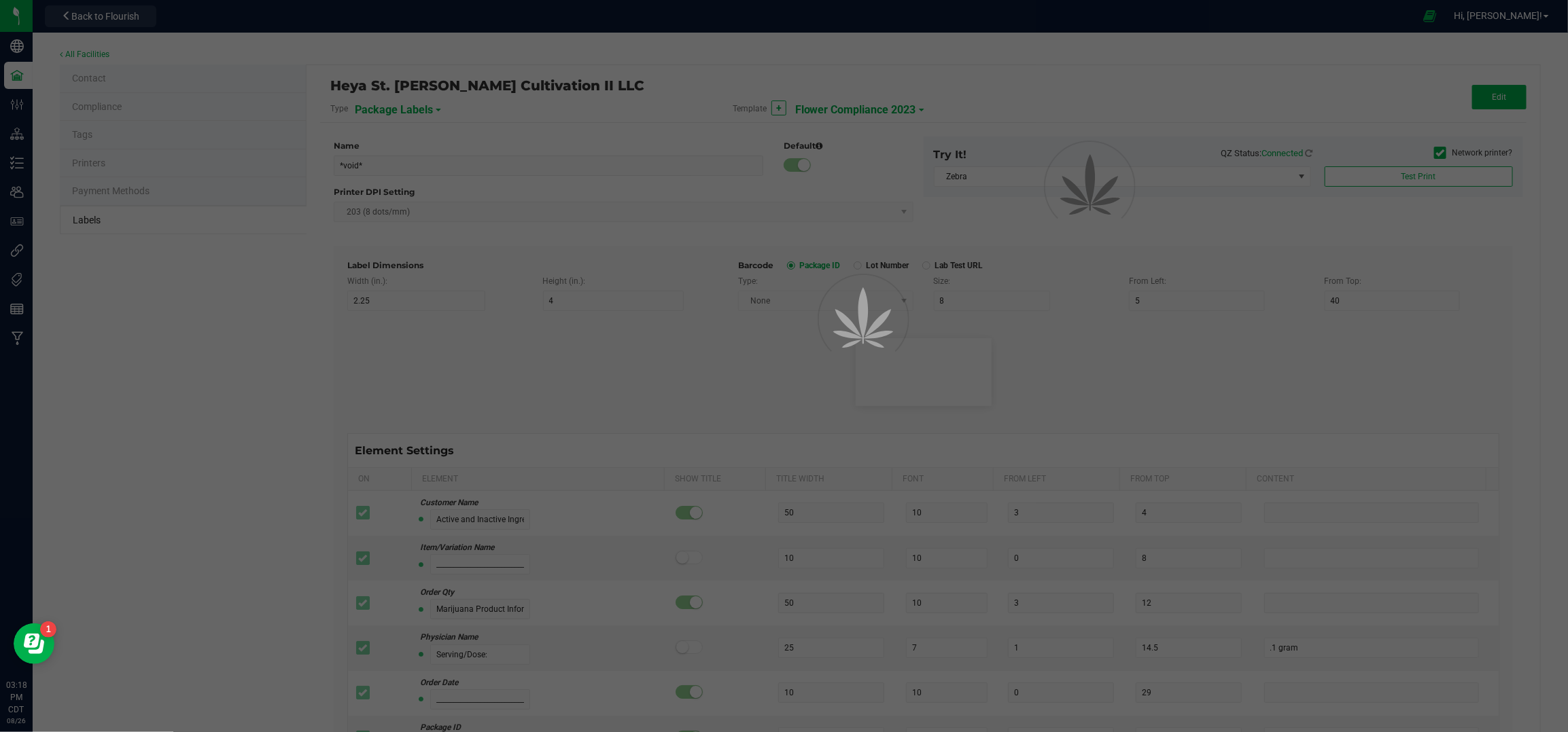
type input "43"
type input "ND"
type input "____________________________________"
type input "10"
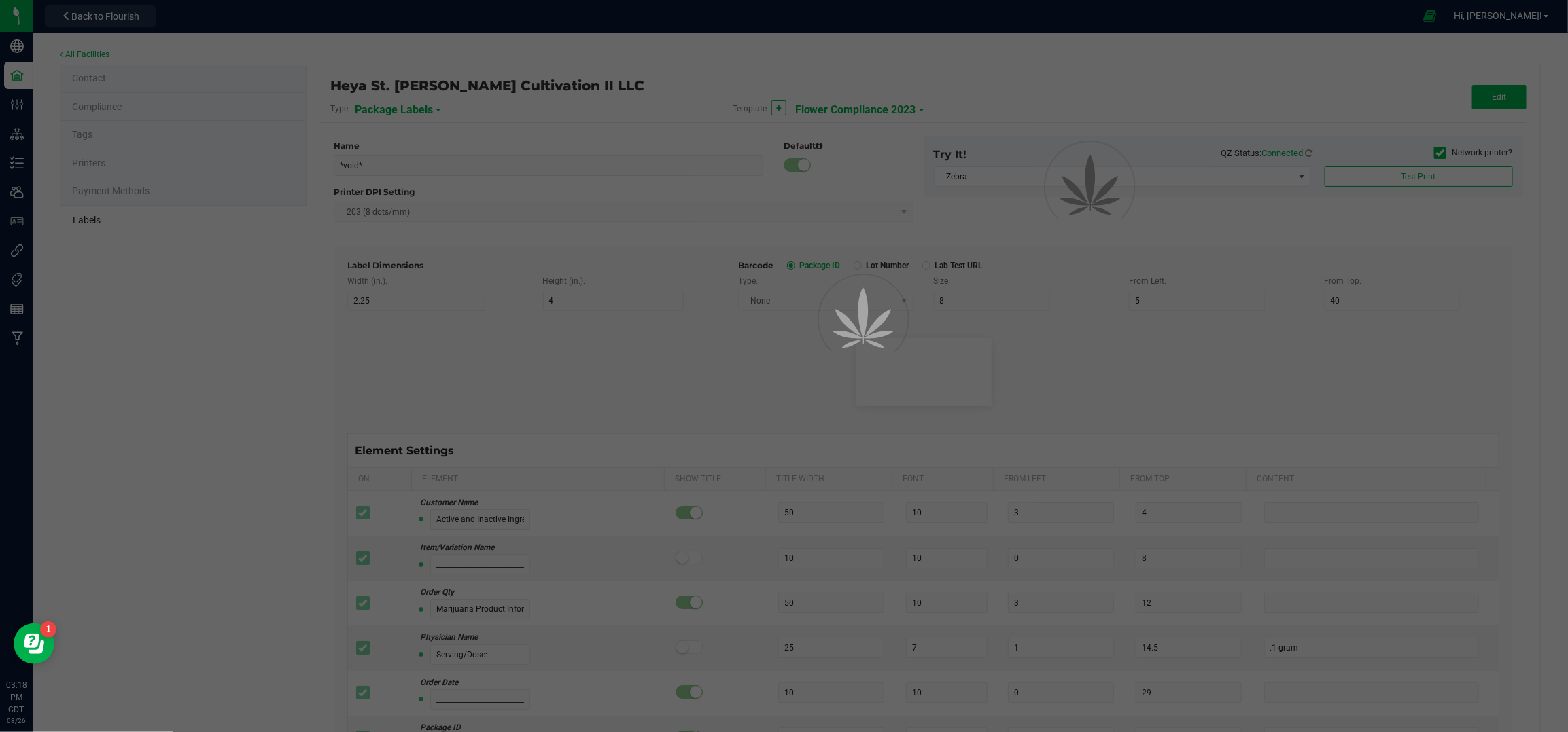
type input "0"
type input "68"
type input "Instructions and Length of Effect"
type input "55"
type input "9"
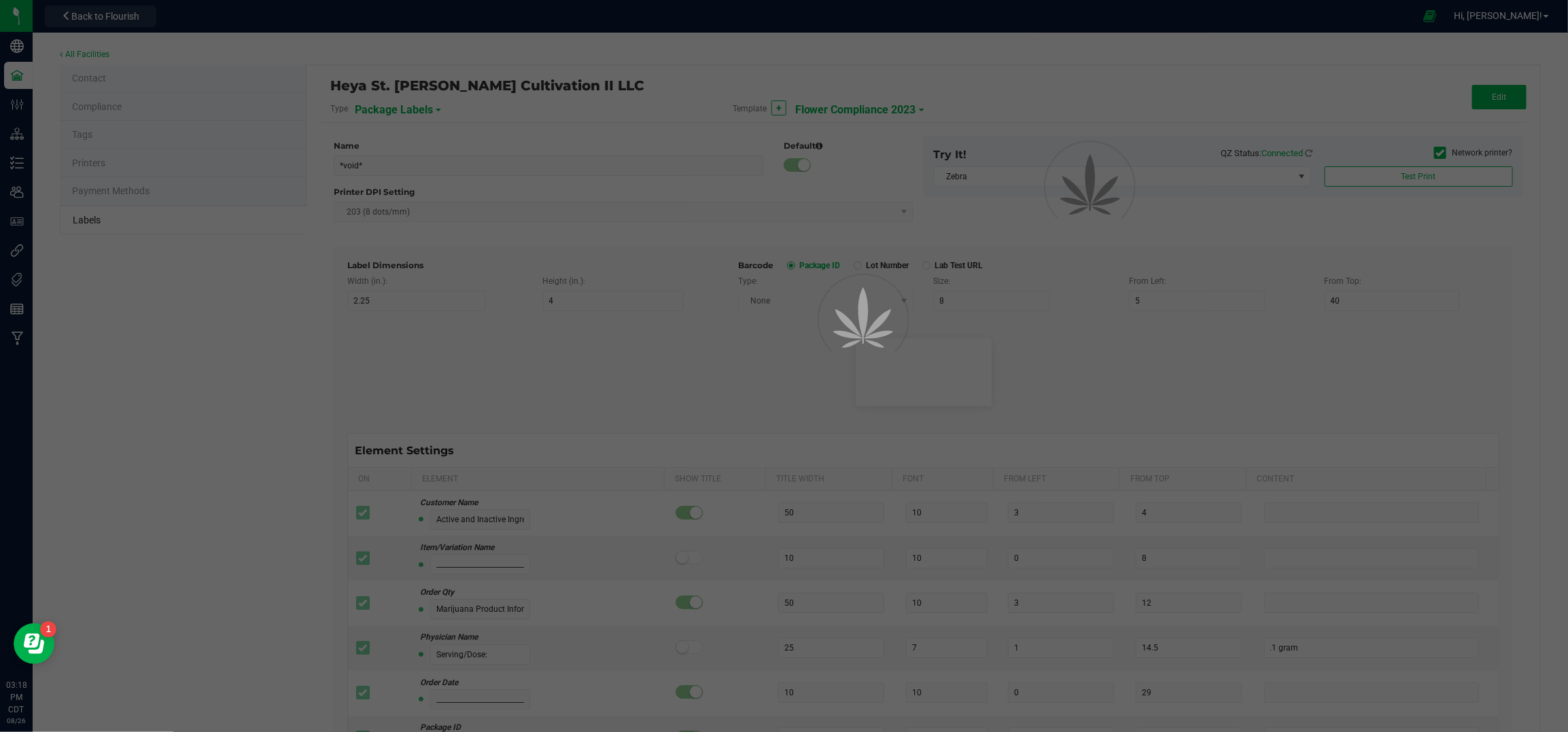
type input "3"
type input "72"
type input "Heat .1g of flower to 392 degrees Fahrenheit (200C) and"
type input "54"
type input "6"
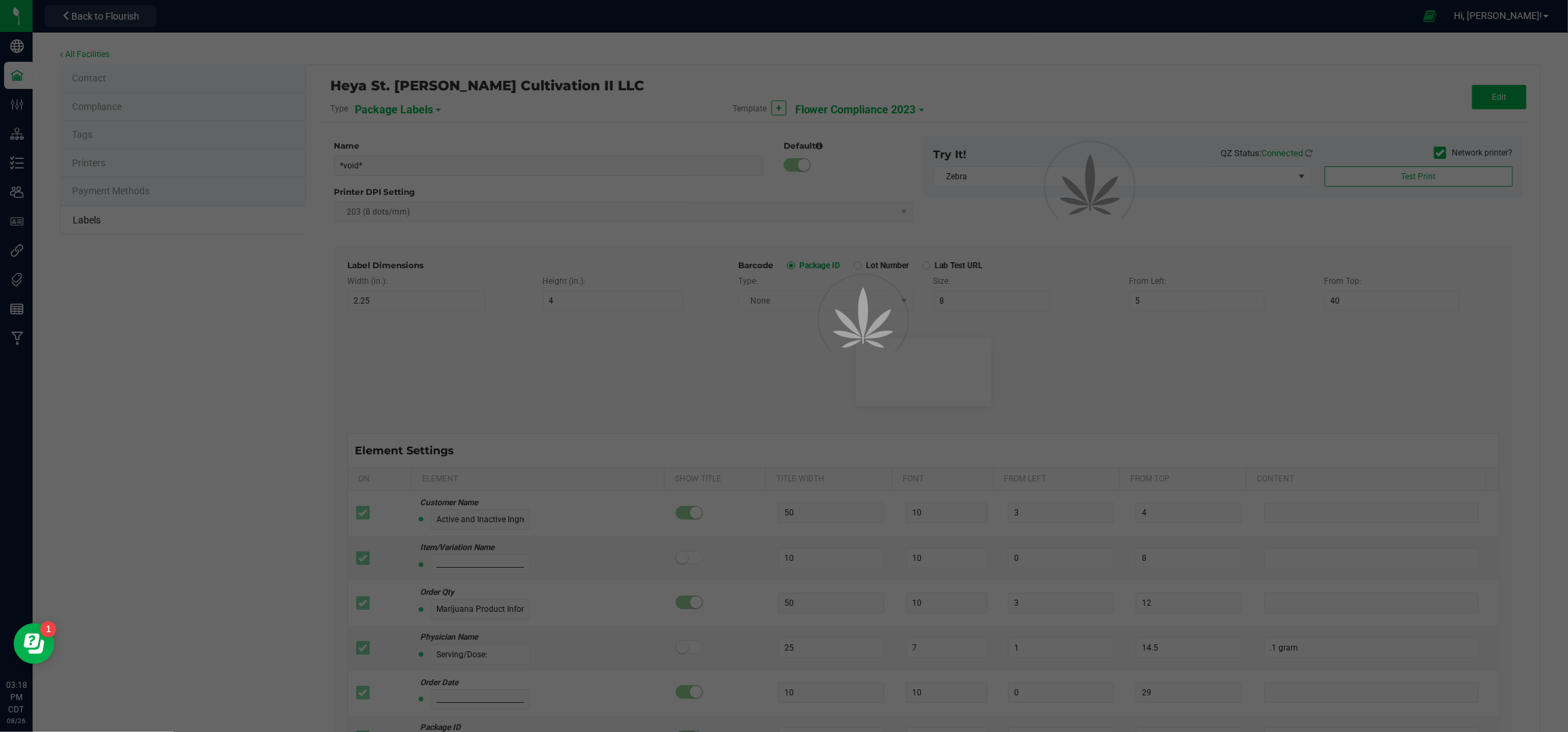
type input "3"
type input "75"
type input "____________________________________"
type input "10"
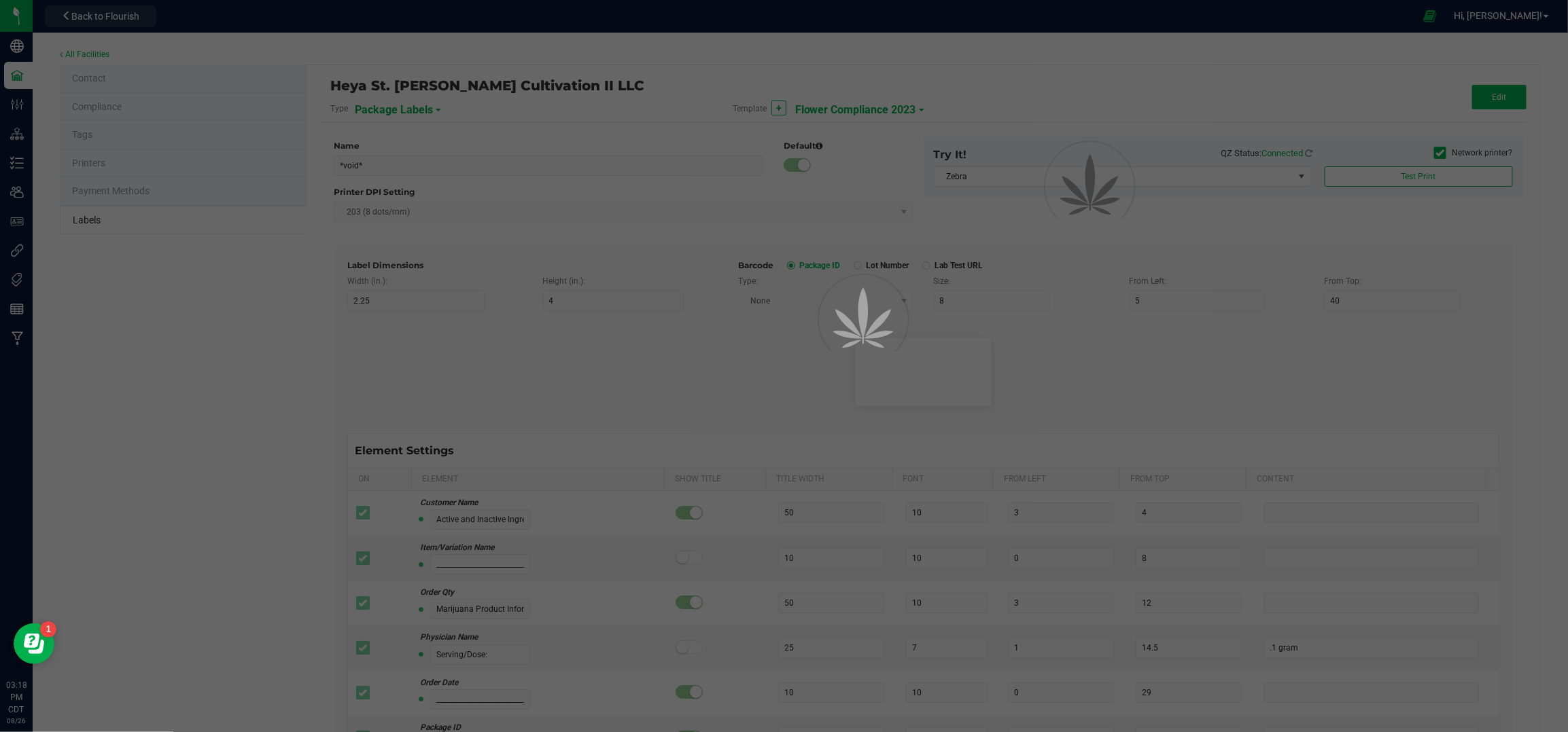
type input "0"
type input "77"
type input "Cannabis Flower"
type input "55"
type input "7"
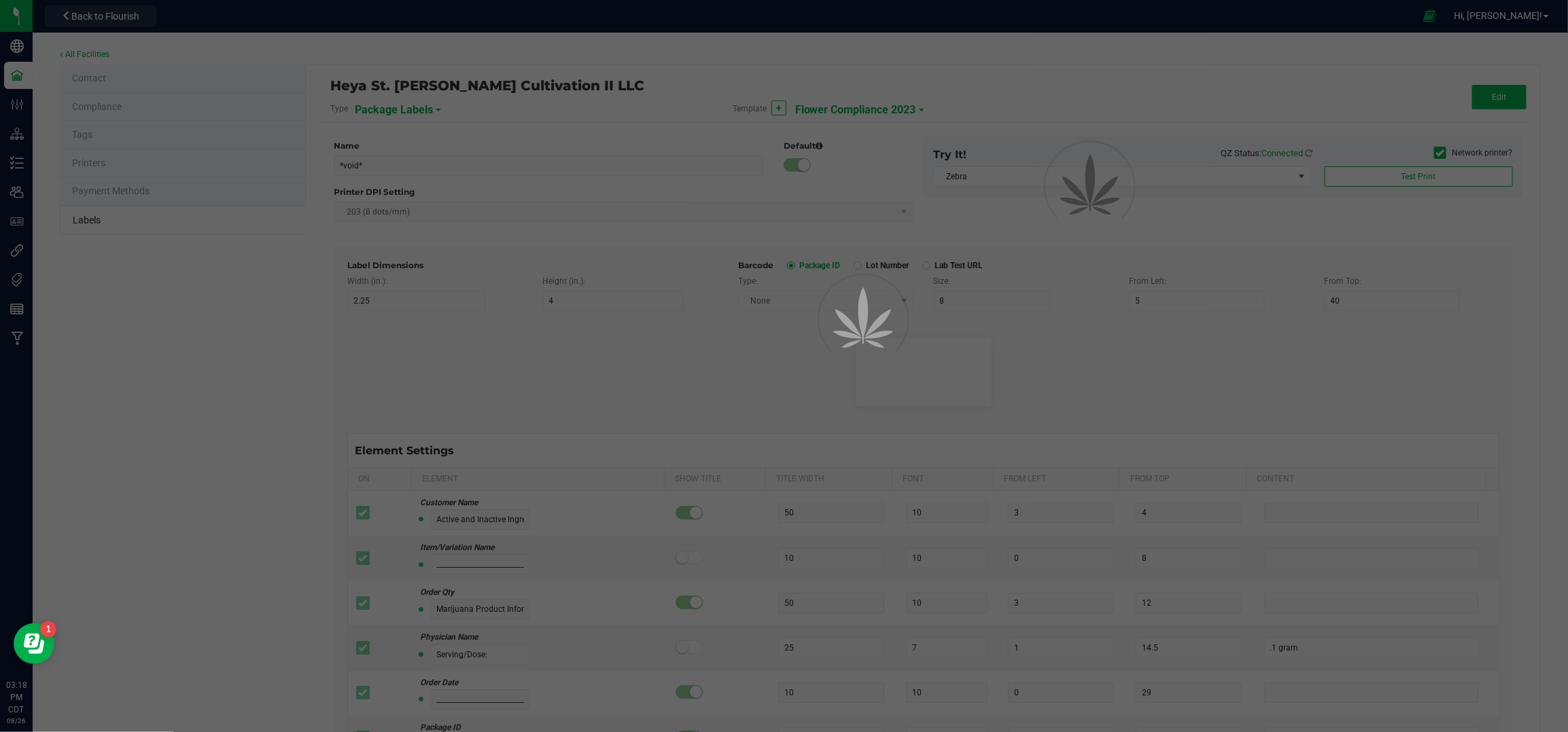
type input "1"
type input "8"
type input "Best If Used By:"
type input "25"
type input "7"
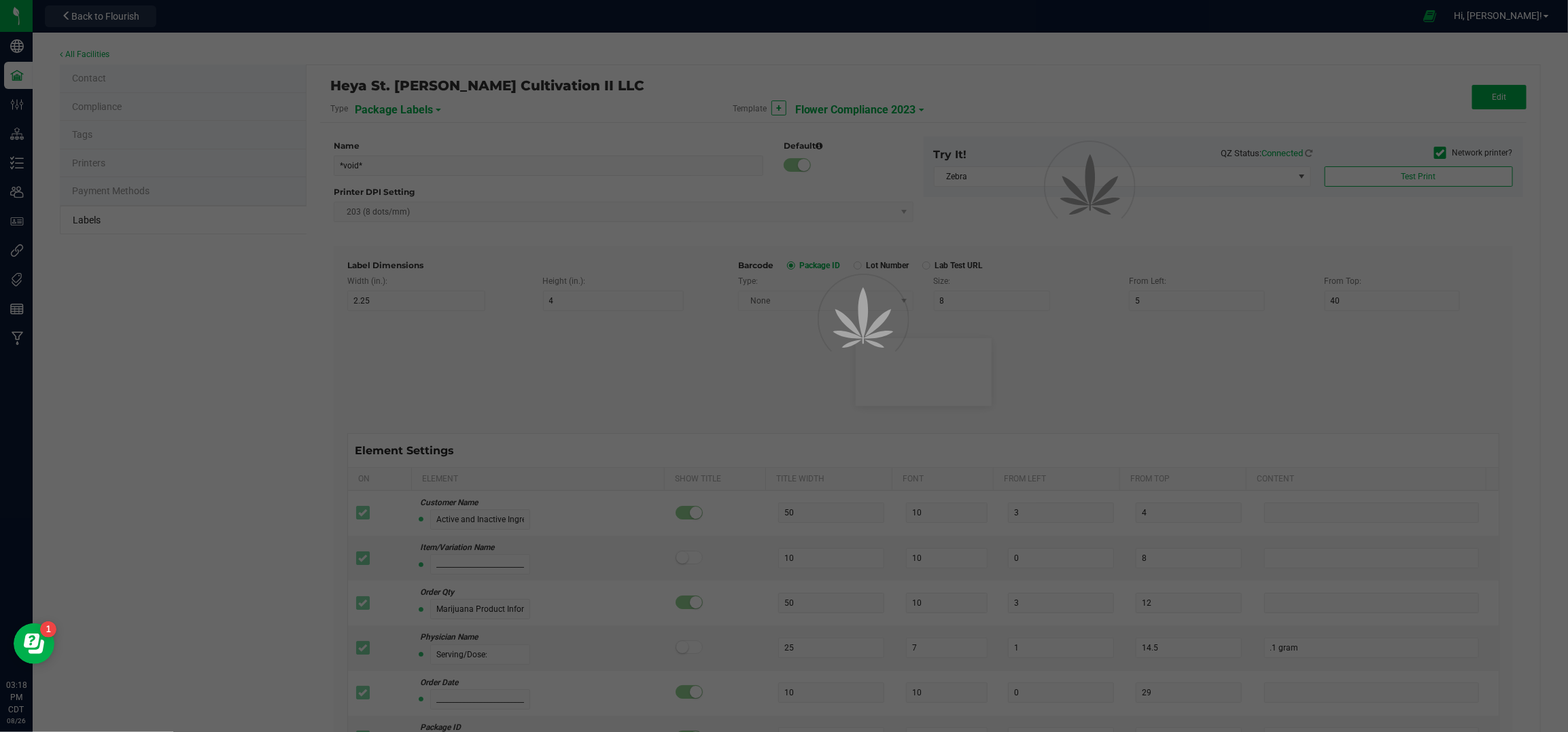
type input "1"
type input "17"
type input "07/13/2025"
type input "Produced By:"
type input "25"
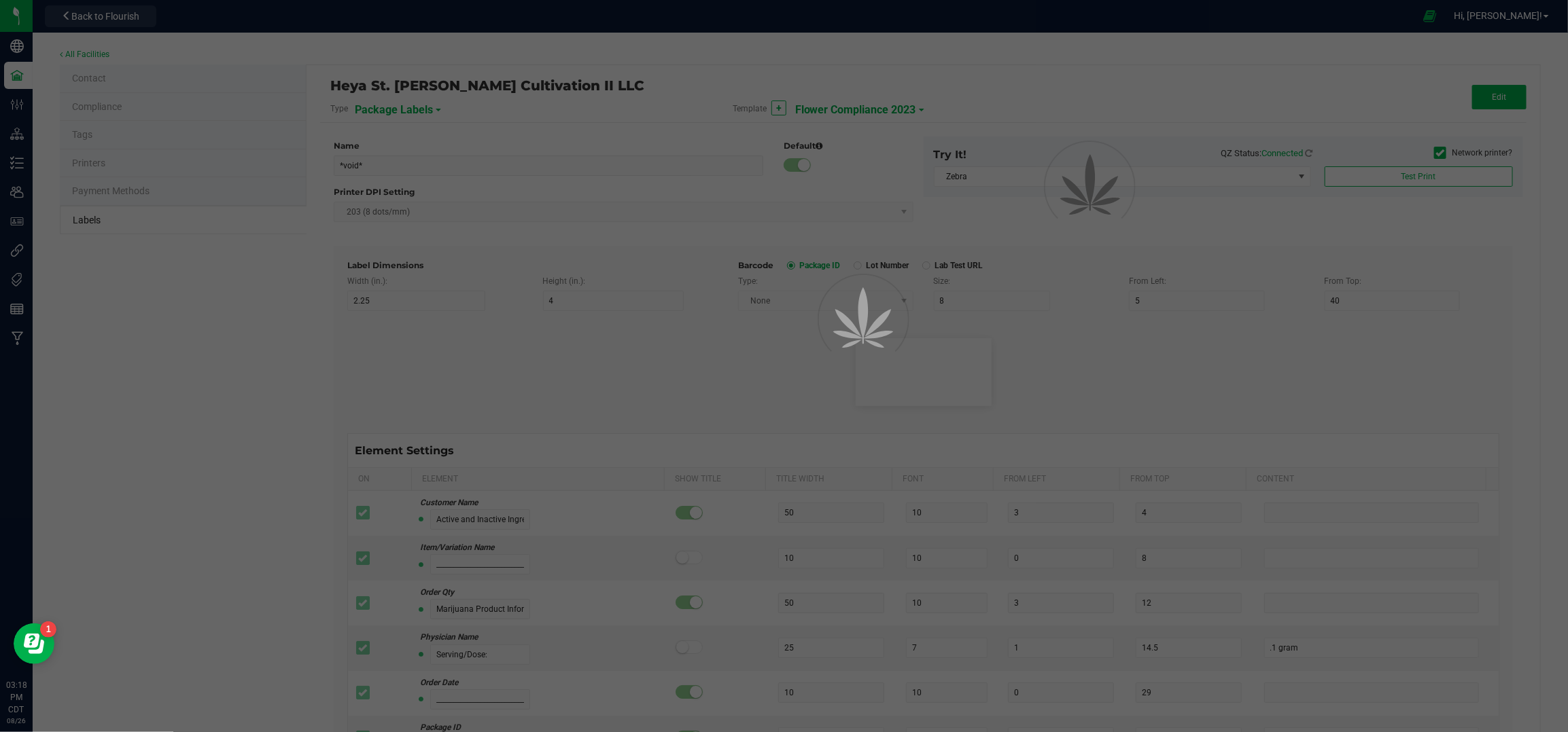
type input "7"
type input "1"
type input "19.5"
type input "CUL000057"
type input "inhale vapor or smoke. Effects typically last 1-4 hours."
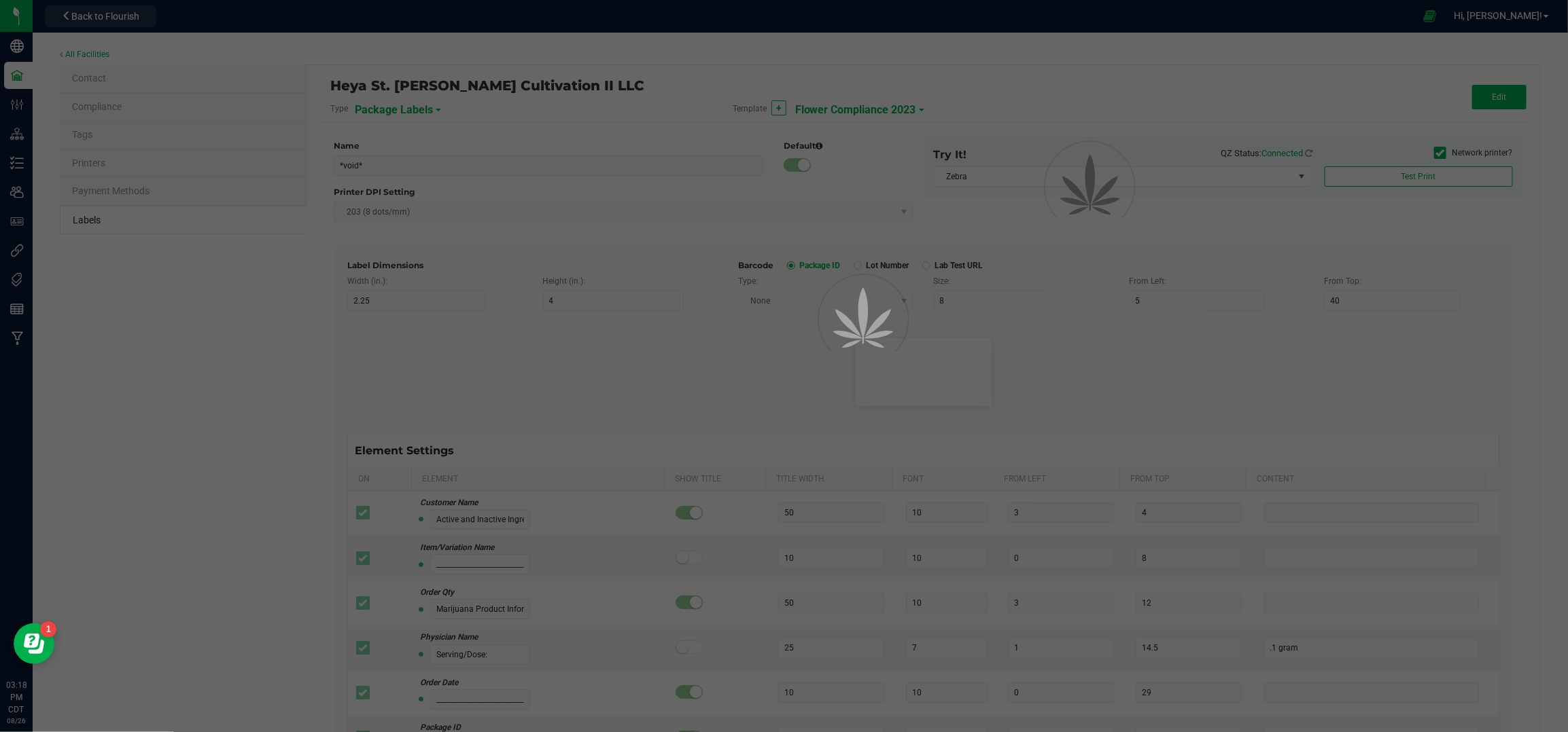
type input "55"
type input "6"
type input "3"
type input "77"
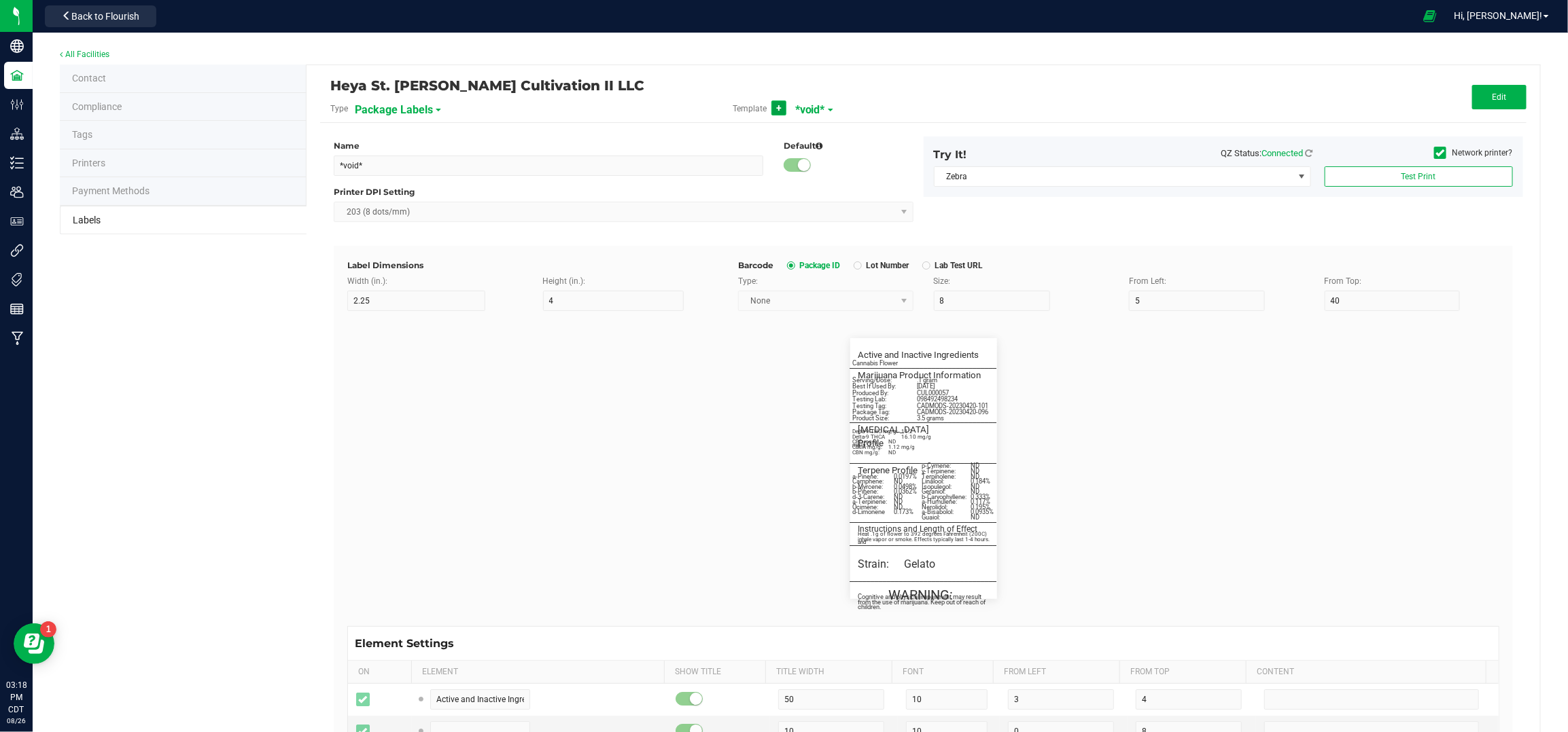
click at [771, 104] on button "+" at bounding box center [779, 108] width 15 height 15
type input "New Template"
type input "4"
type input "3"
type input "Package ID"
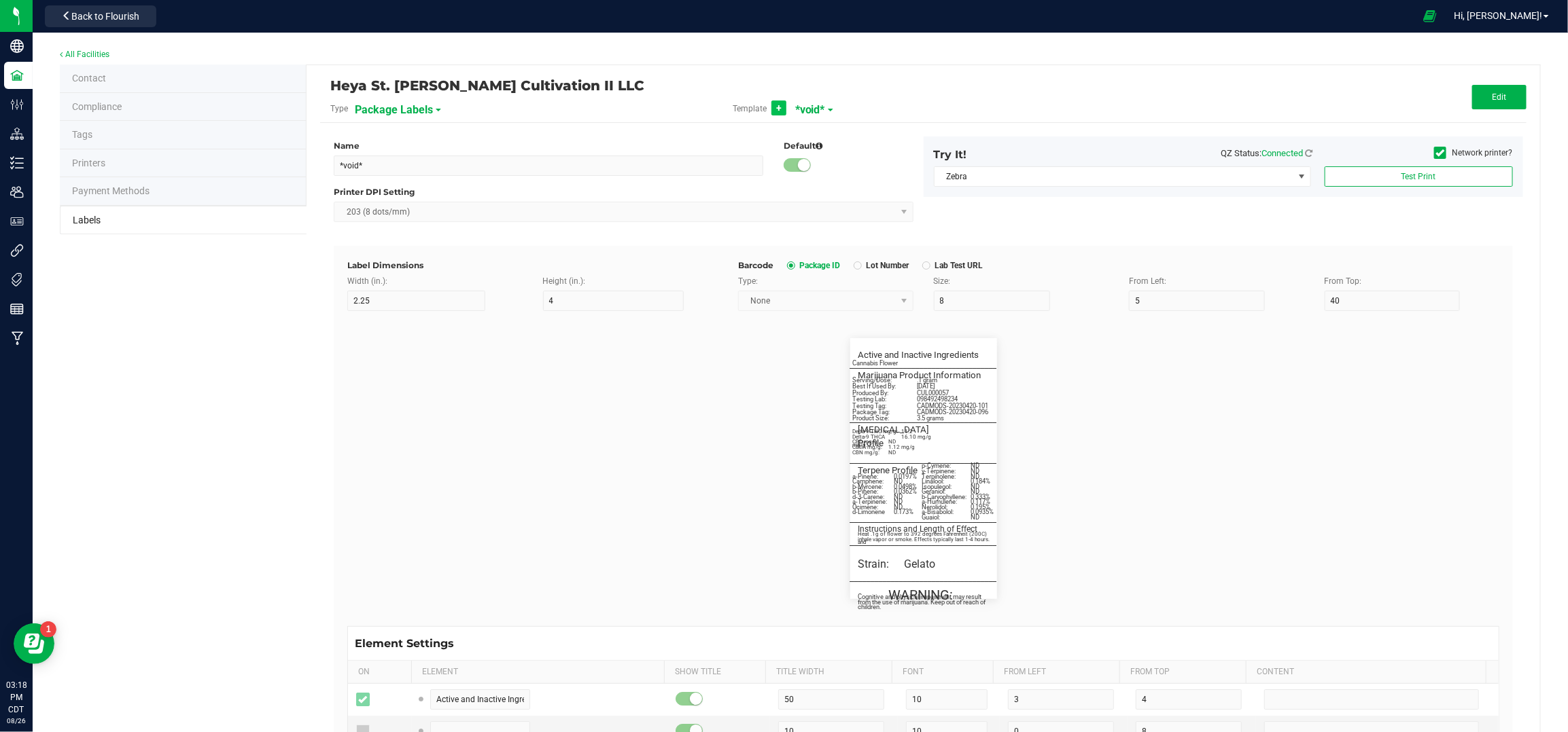
type input "25"
type input "5"
type input "CADMODS-20230420-096"
type input "SKU Name"
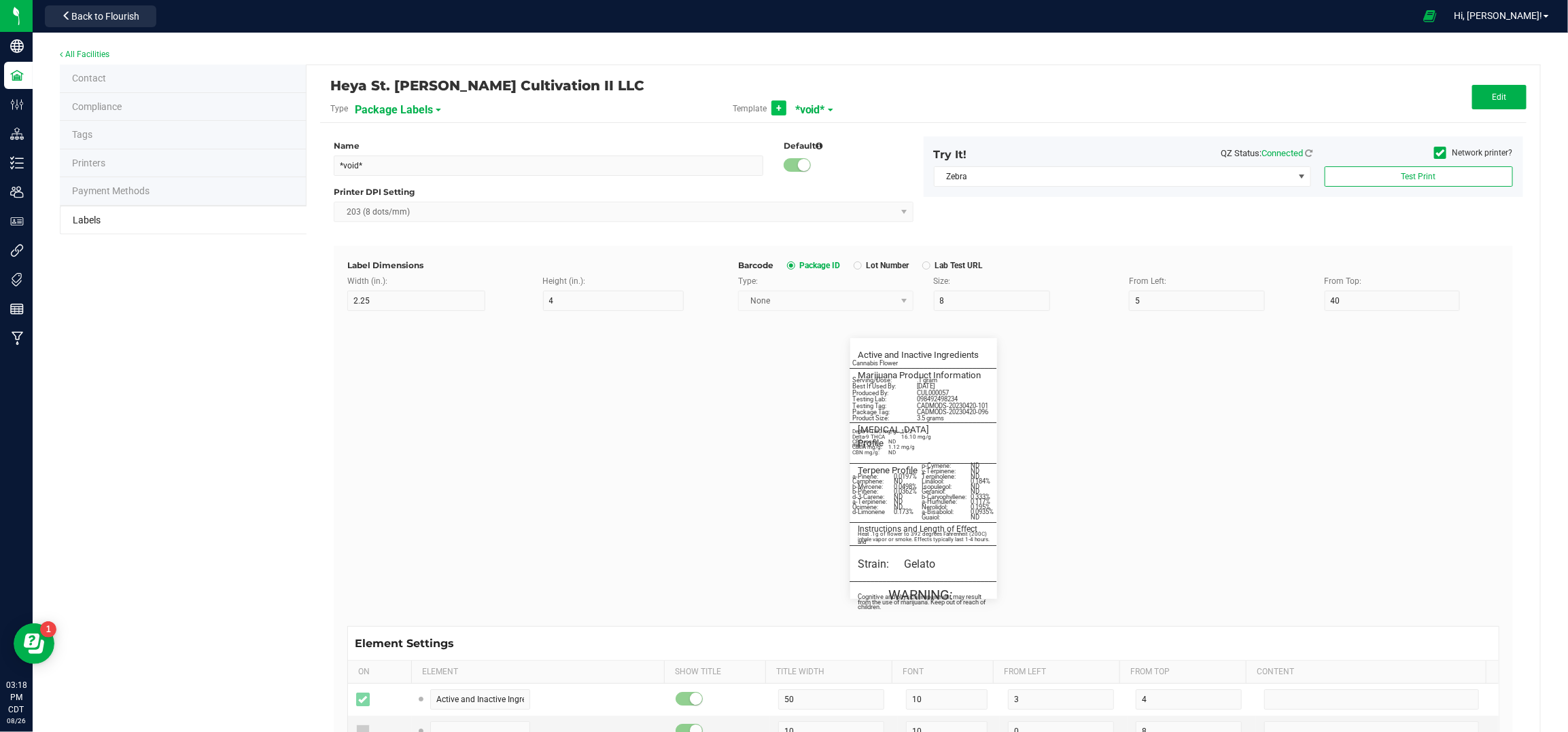
type input "25"
type input "5"
type input "10"
type input "Gelato Pen"
type input "Strain"
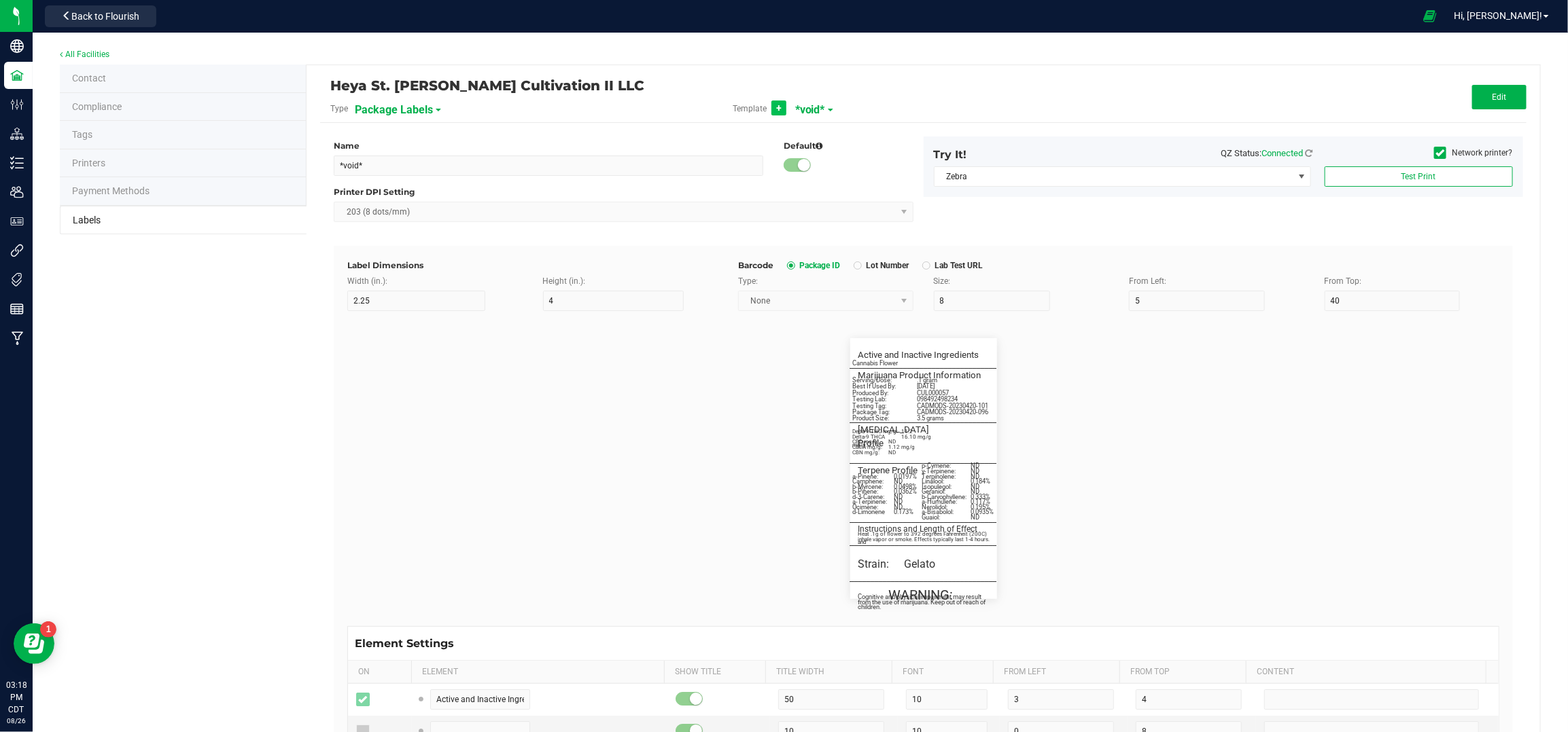
type input "25"
type input "5"
type input "15"
type input "Gelato"
type input "Size"
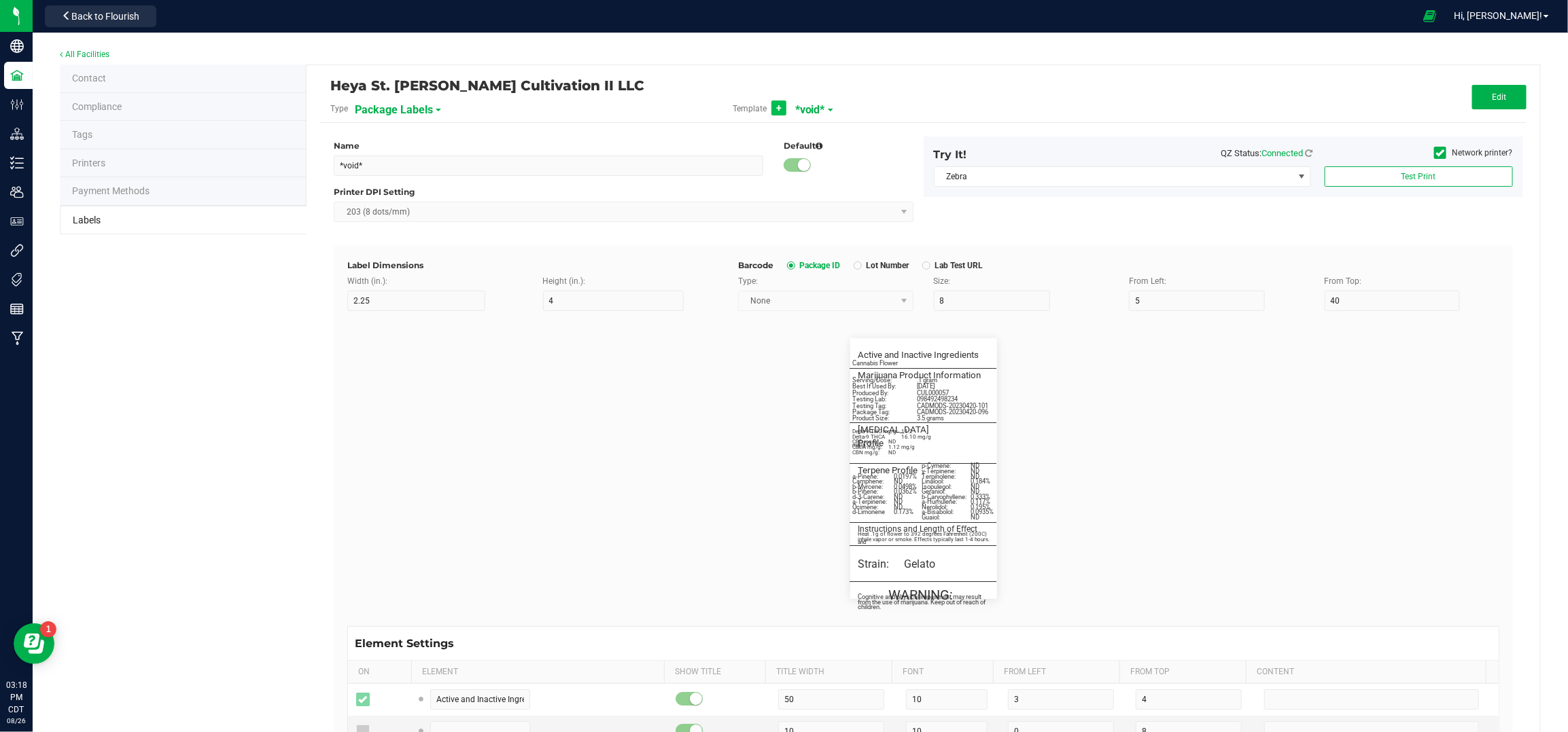
type input "10"
type input "5"
type input "20"
type input "44 ea"
type input "Package Date"
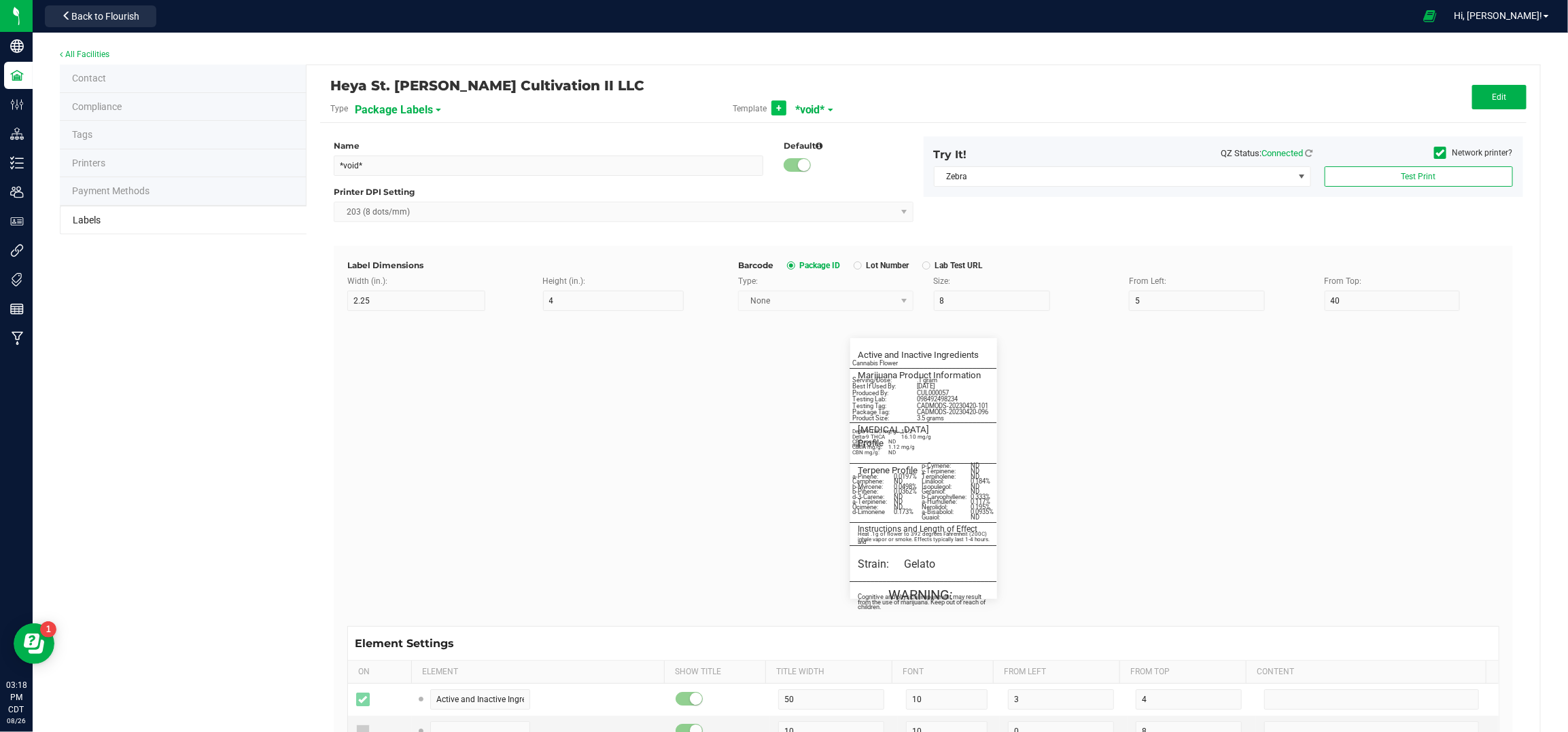
type input "25"
type input "5"
type input "25"
type input "4/20/2023 10:14pm"
type input "Lot Number"
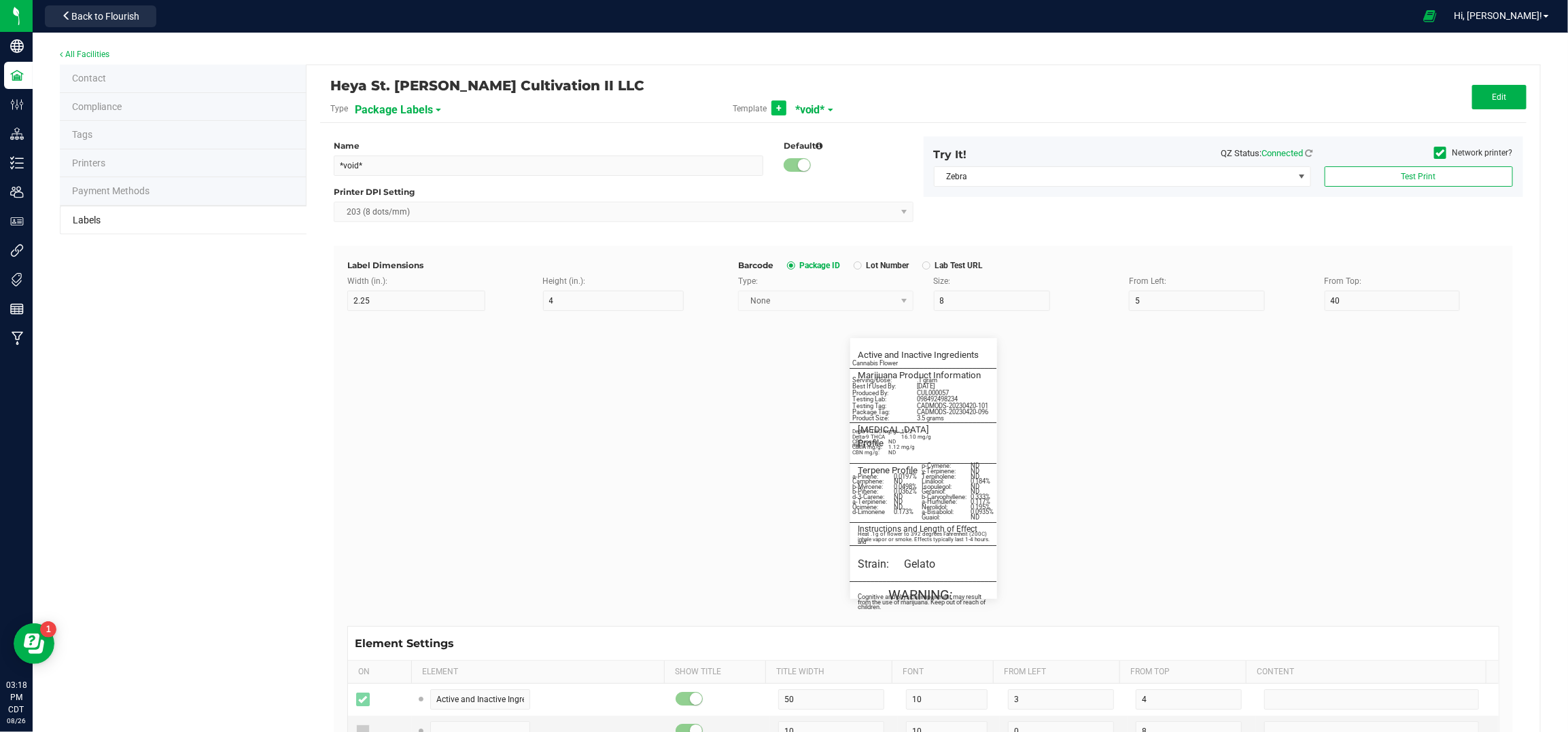
type input "25"
type input "5"
type input "30"
type input "LOT918234"
type input "SKU"
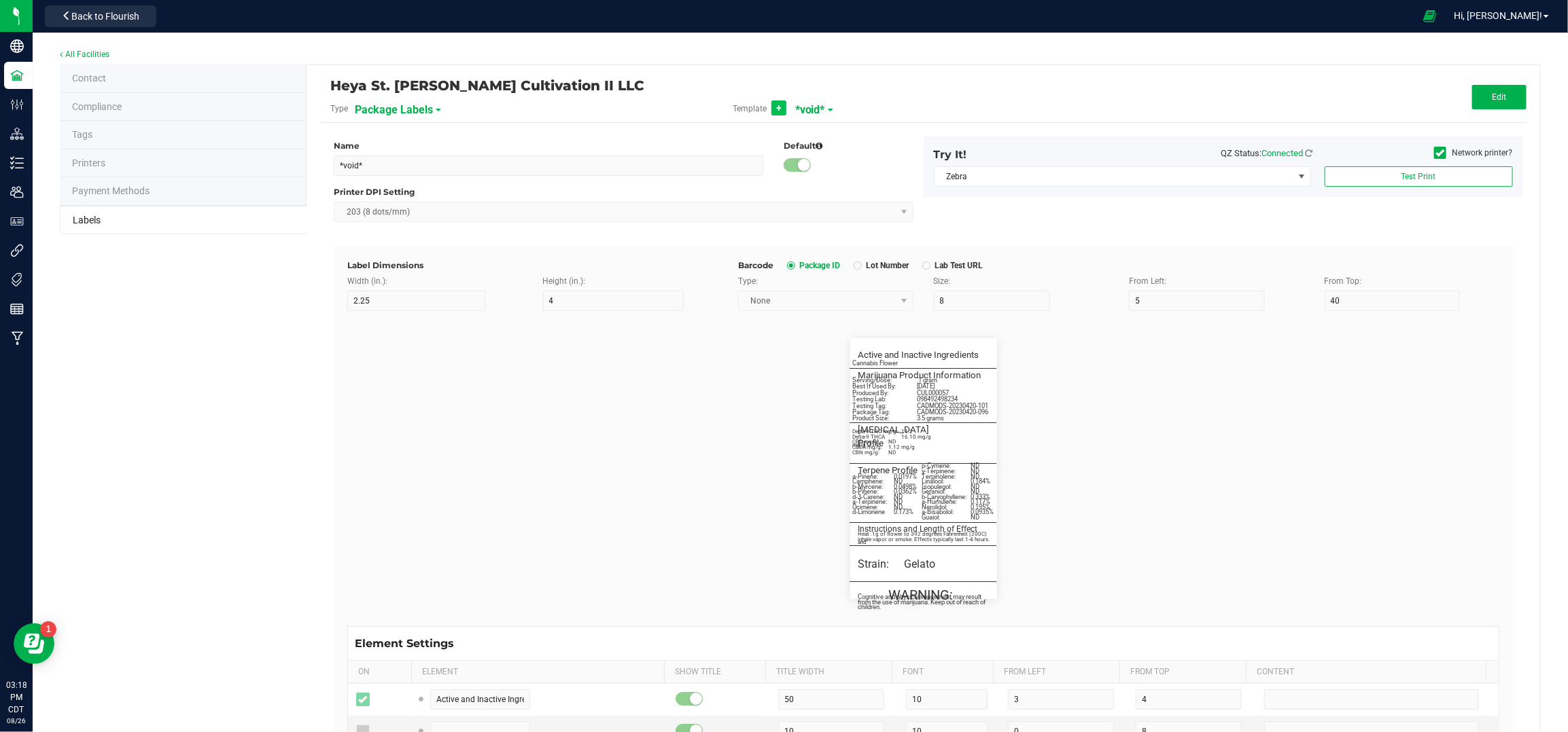
type input "25"
type input "5"
type input "30"
type input "42P017"
type input "Ref Field 1"
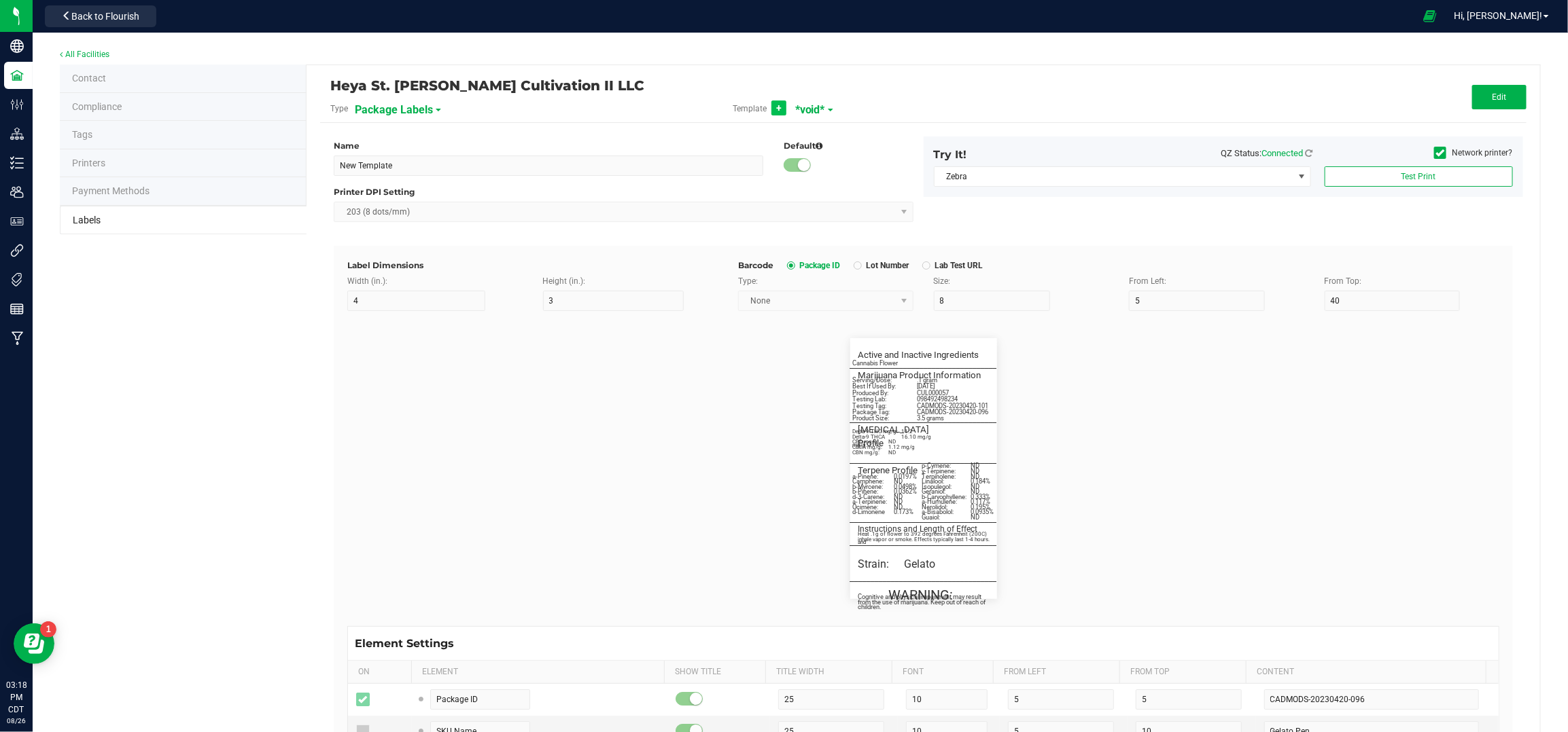
type input "25"
type input "10"
type input "5"
type input "35"
type input "Ref Field 1 Value"
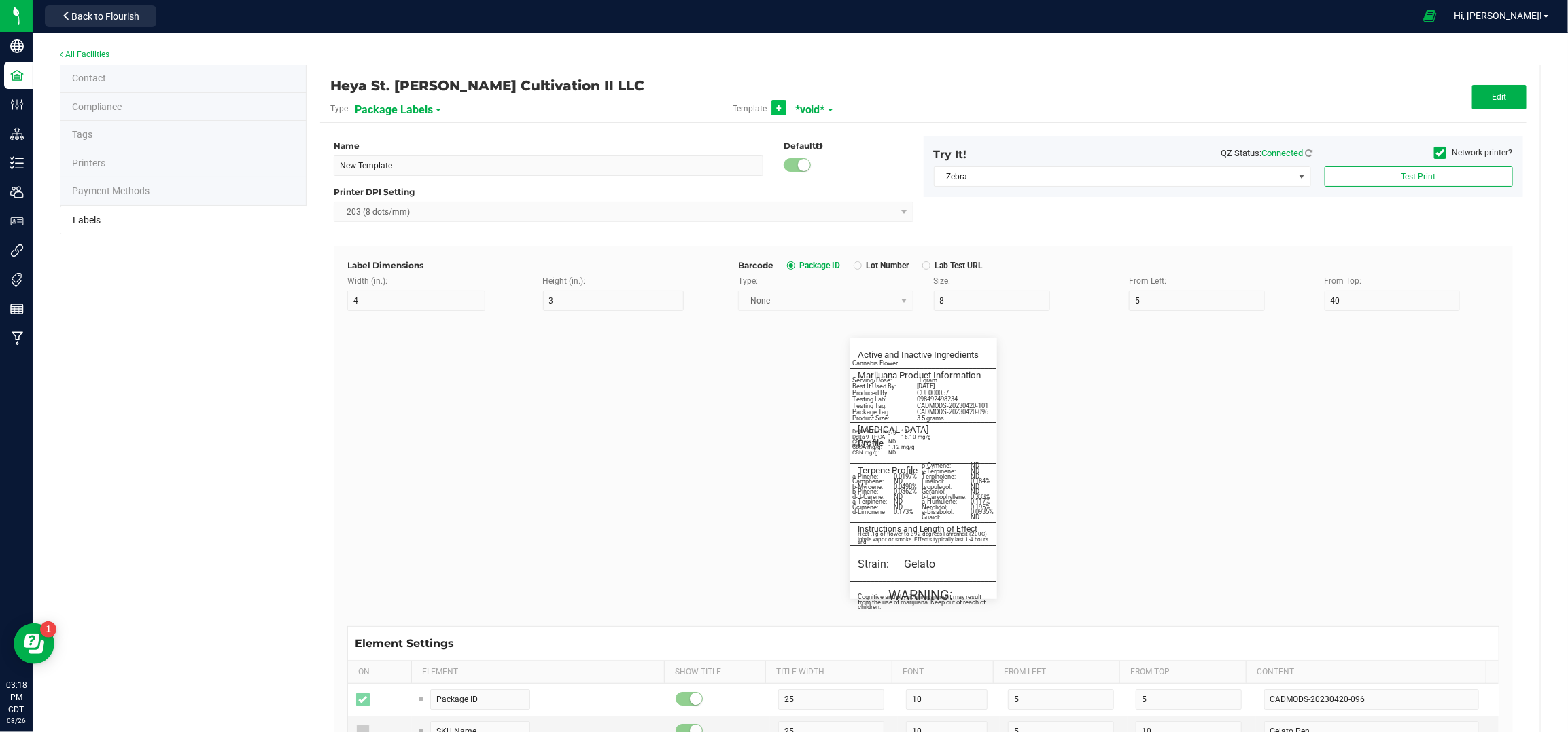
type input "Ref Field 2"
type input "25"
type input "10"
type input "5"
type input "35"
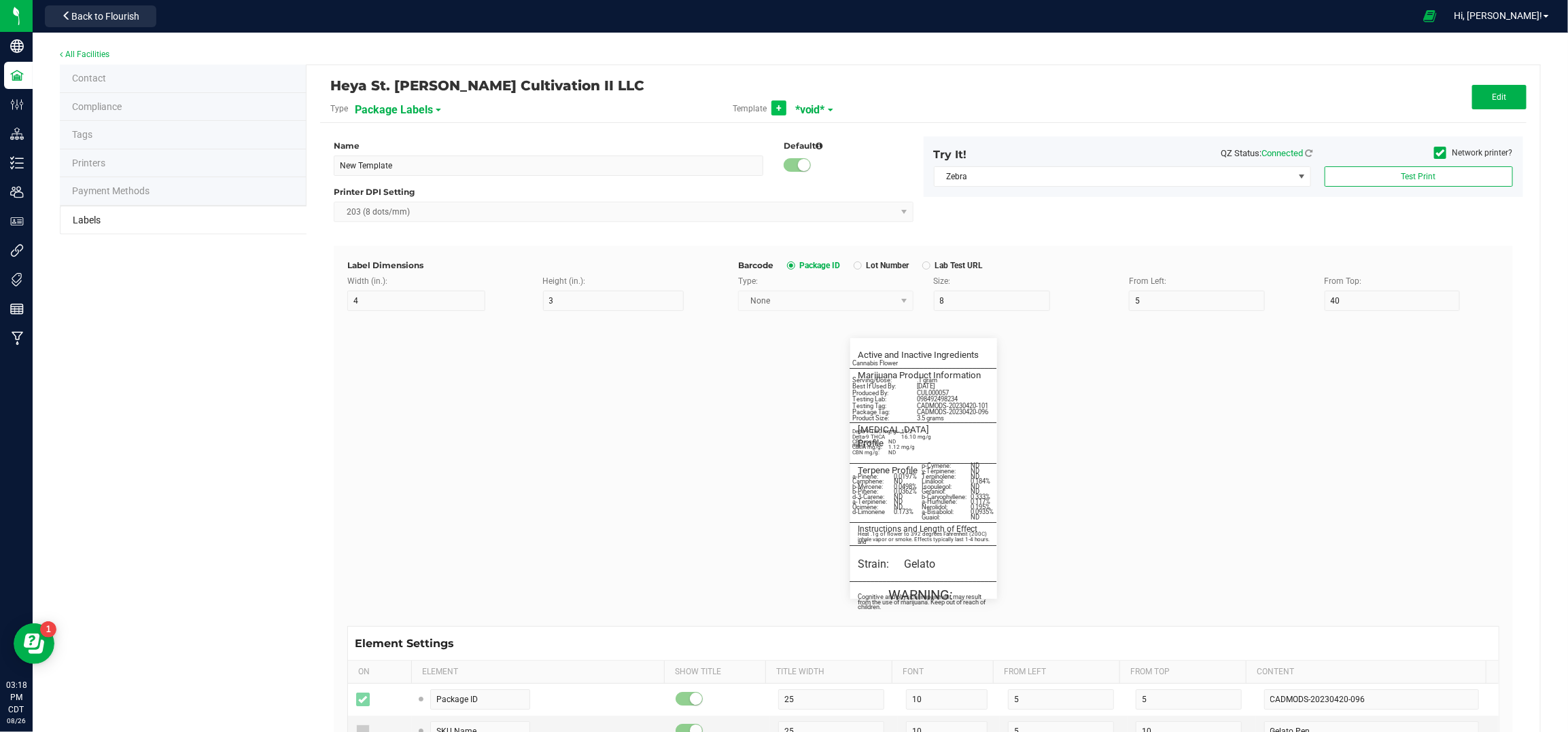
type input "Ref Field 2 Value"
type input "Ref Field 3"
type input "5"
type input "35"
type input "Ref Field 3 Value"
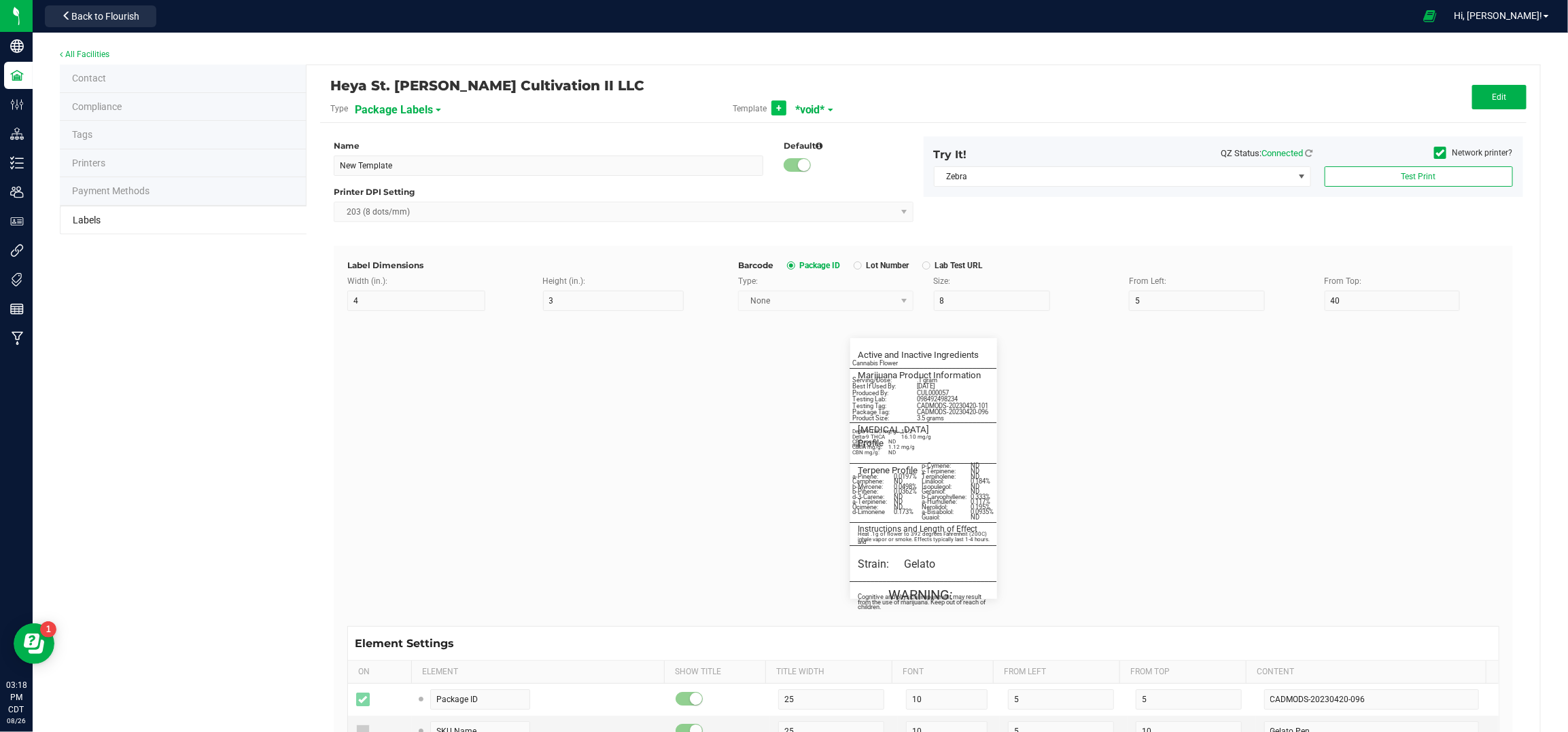
type input "Item Ref Field 1"
type input "25"
type input "10"
type input "5"
type input "35"
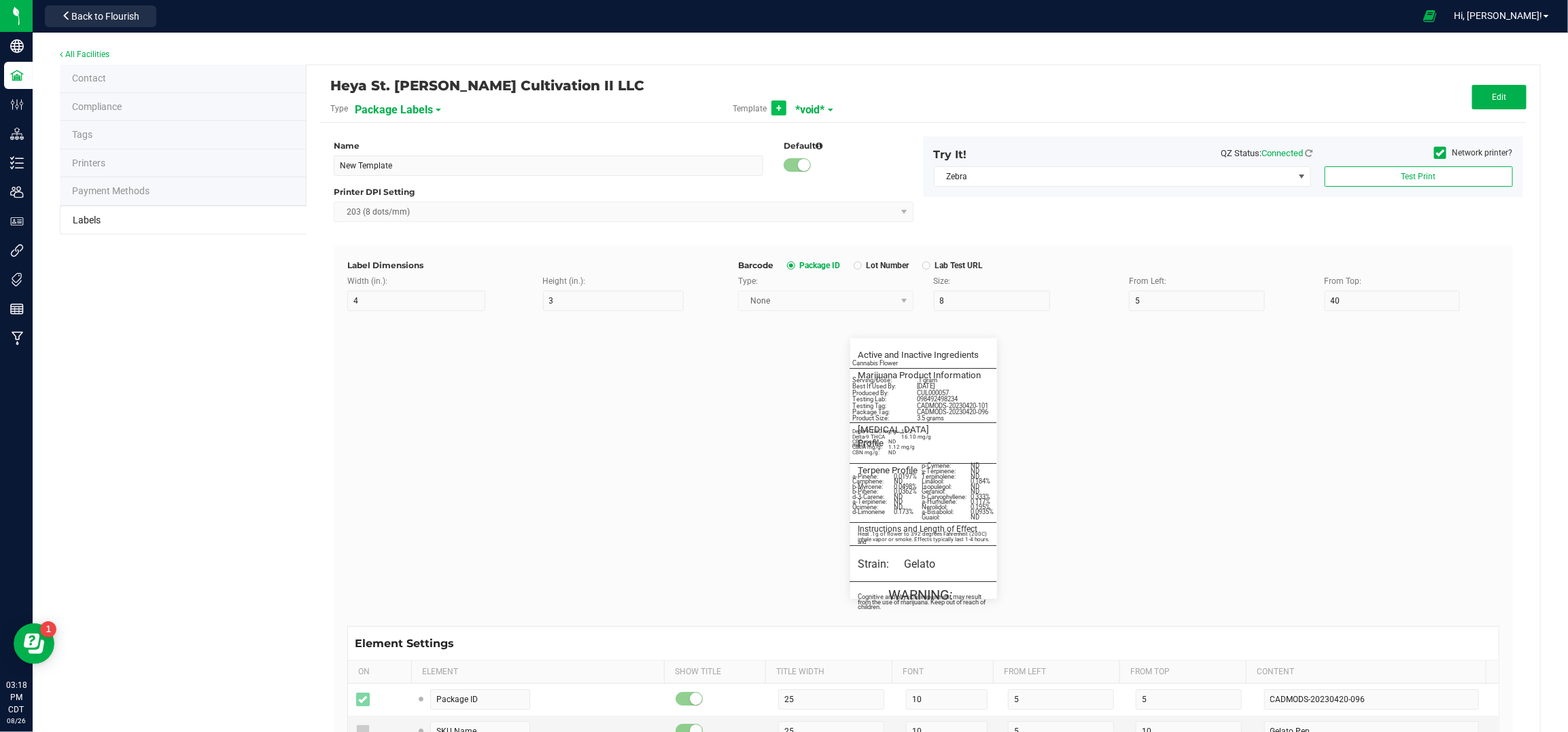
type input "Item Ref Field 1 Value"
type input "Item Ref Field 2"
type input "25"
type input "10"
type input "5"
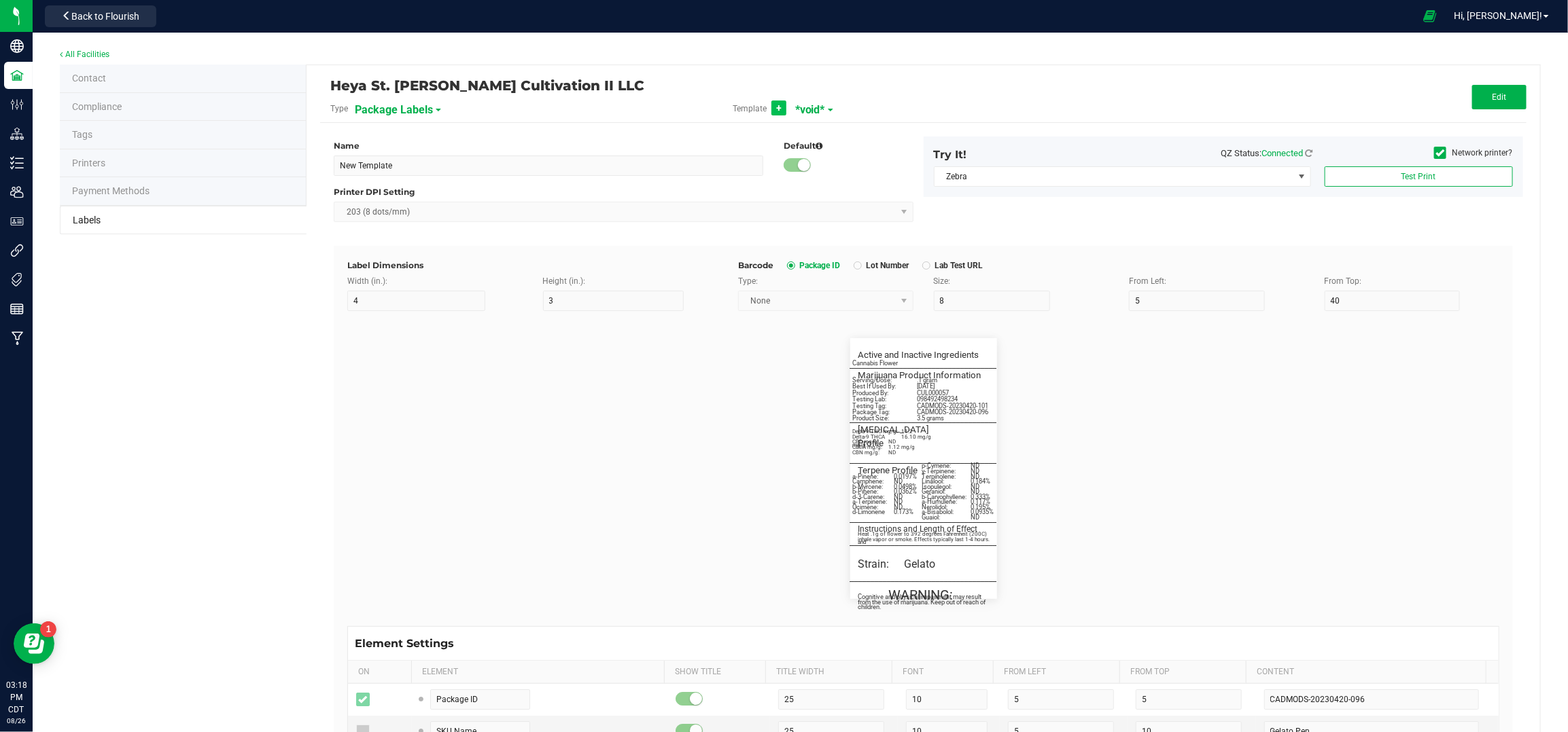
type input "35"
type input "Item Ref Field 2 Value"
type input "Item Ref Field 3"
type input "25"
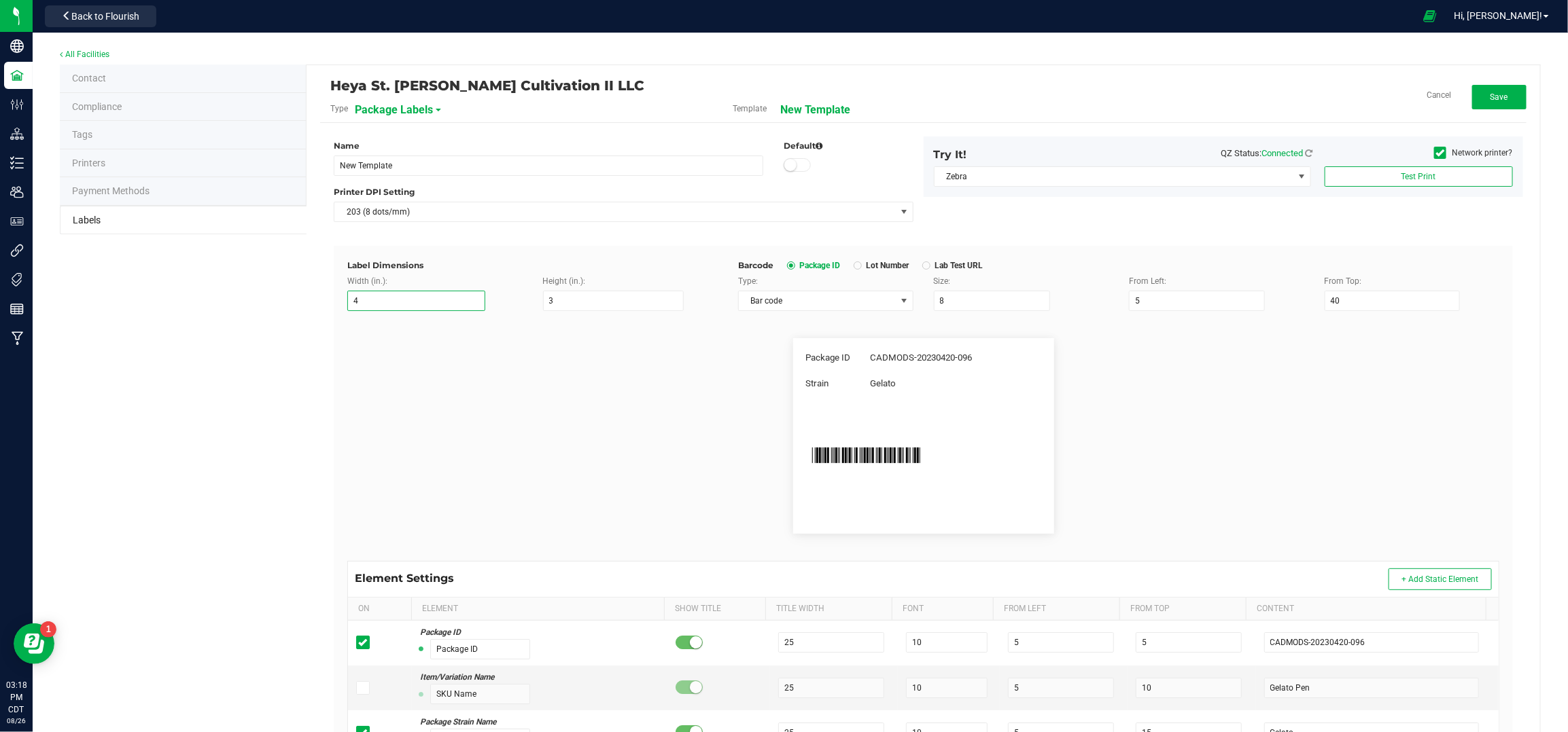
click at [452, 299] on input "4" at bounding box center [416, 301] width 138 height 21
drag, startPoint x: 452, startPoint y: 299, endPoint x: 287, endPoint y: 295, distance: 165.0
click at [287, 298] on div "Contact Compliance Tags Printers Payment Methods Labels Heya St. Ann Cultivatio…" at bounding box center [800, 524] width 1481 height 918
click at [869, 468] on rect at bounding box center [923, 456] width 122 height 29
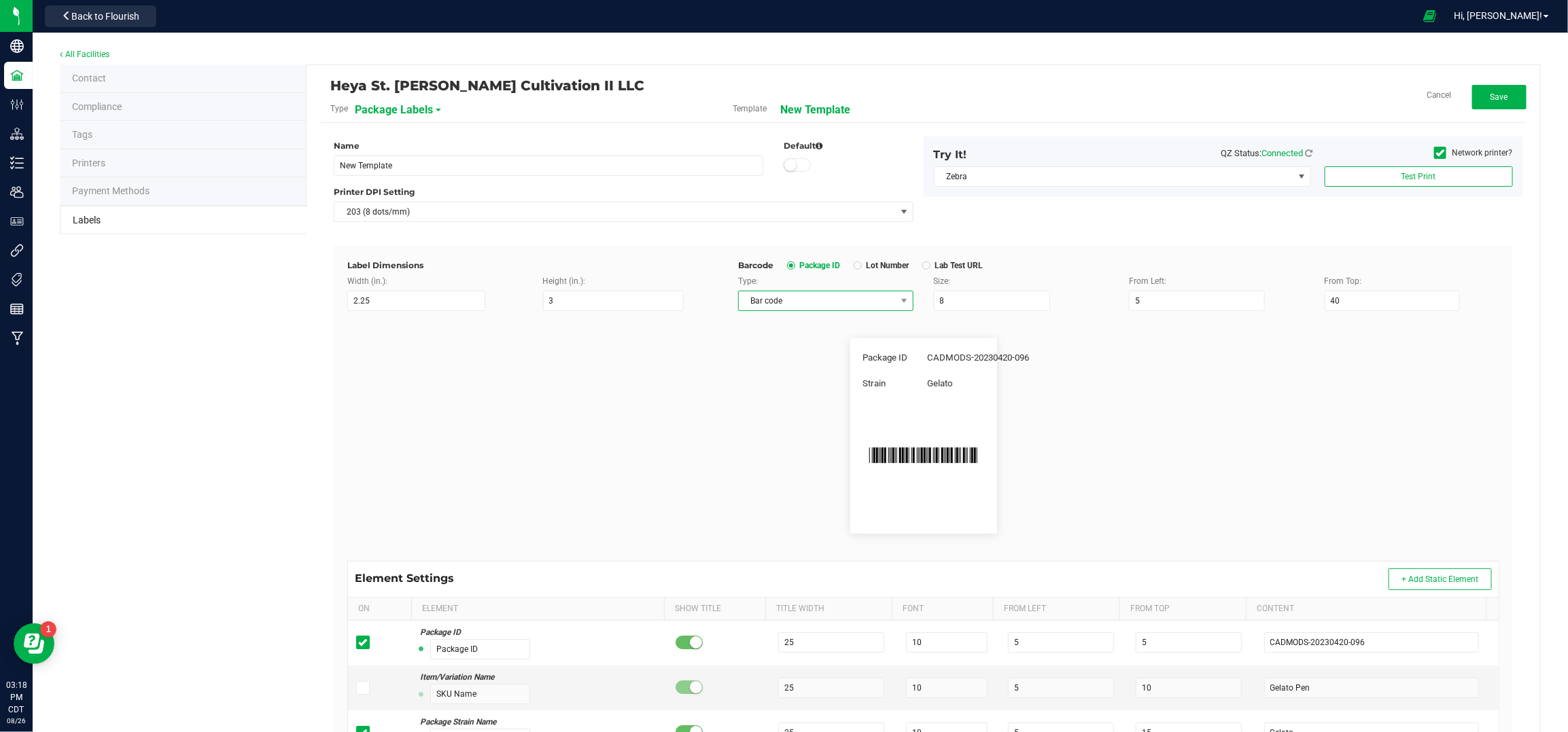
click at [841, 300] on span "Bar code" at bounding box center [817, 301] width 156 height 19
click at [785, 372] on li "None" at bounding box center [818, 372] width 172 height 23
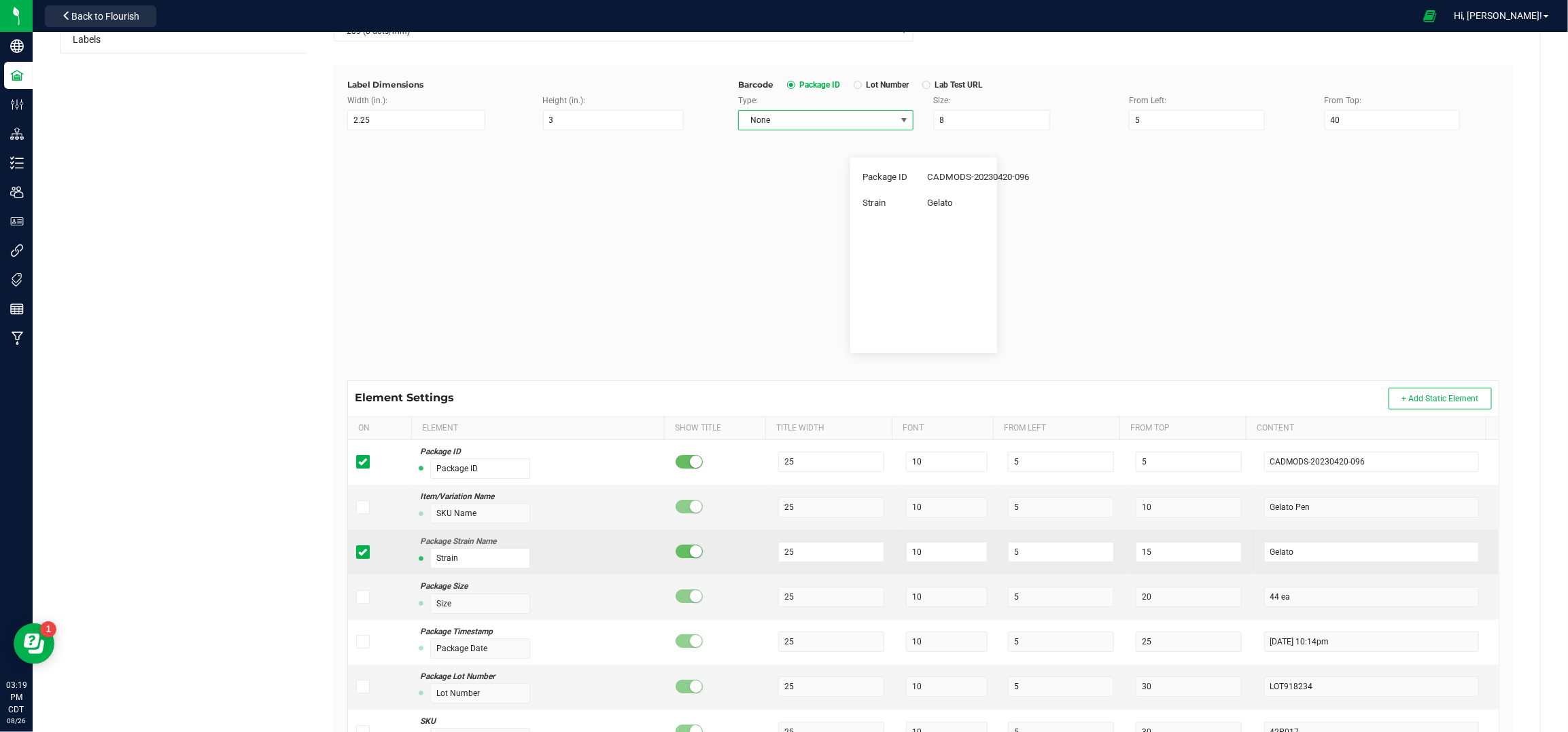
click at [351, 550] on td at bounding box center [379, 552] width 64 height 45
click at [358, 546] on span at bounding box center [363, 552] width 13 height 13
click at [0, 0] on input "checkbox" at bounding box center [0, 0] width 0 height 0
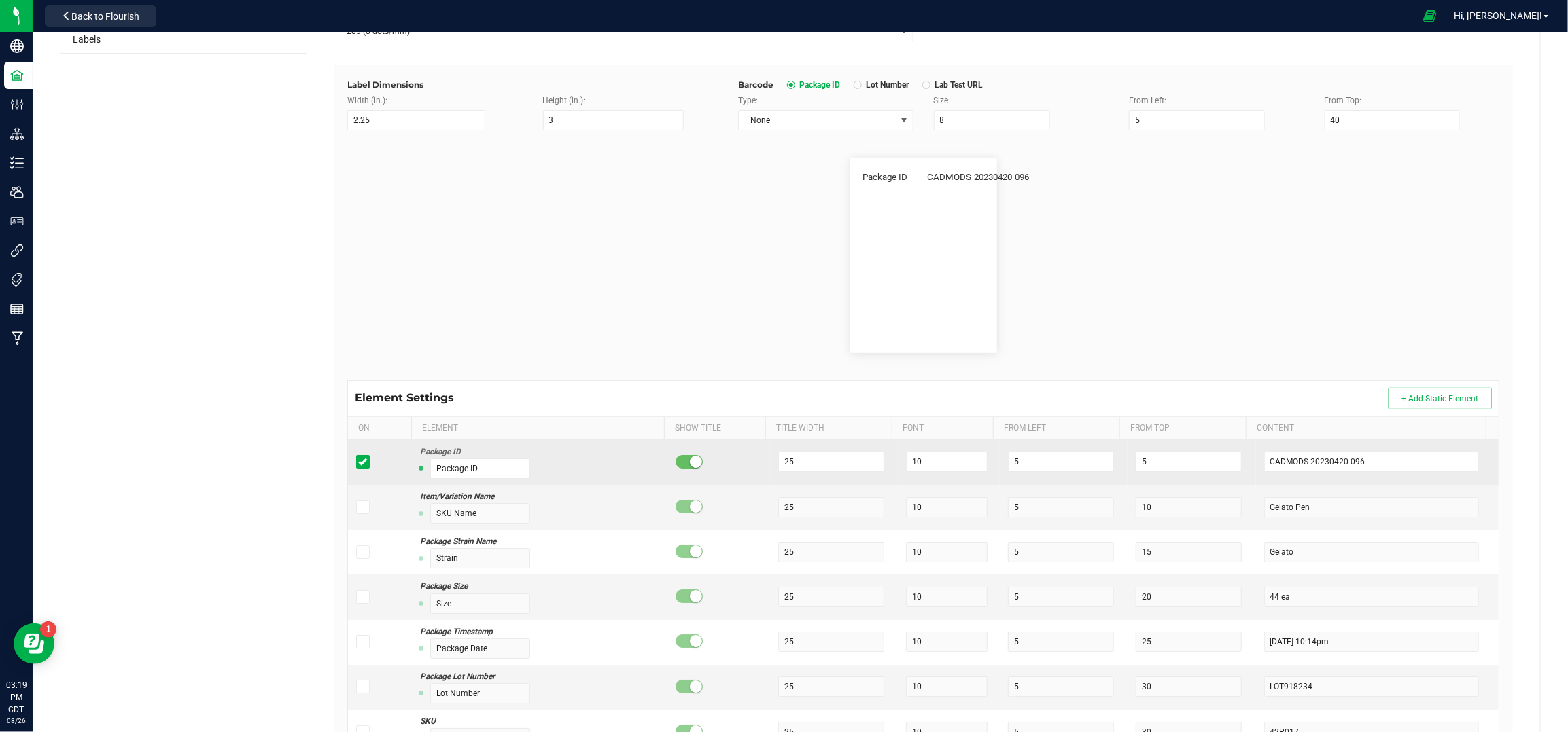
click at [356, 456] on span at bounding box center [363, 462] width 13 height 13
click at [0, 0] on input "checkbox" at bounding box center [0, 0] width 0 height 0
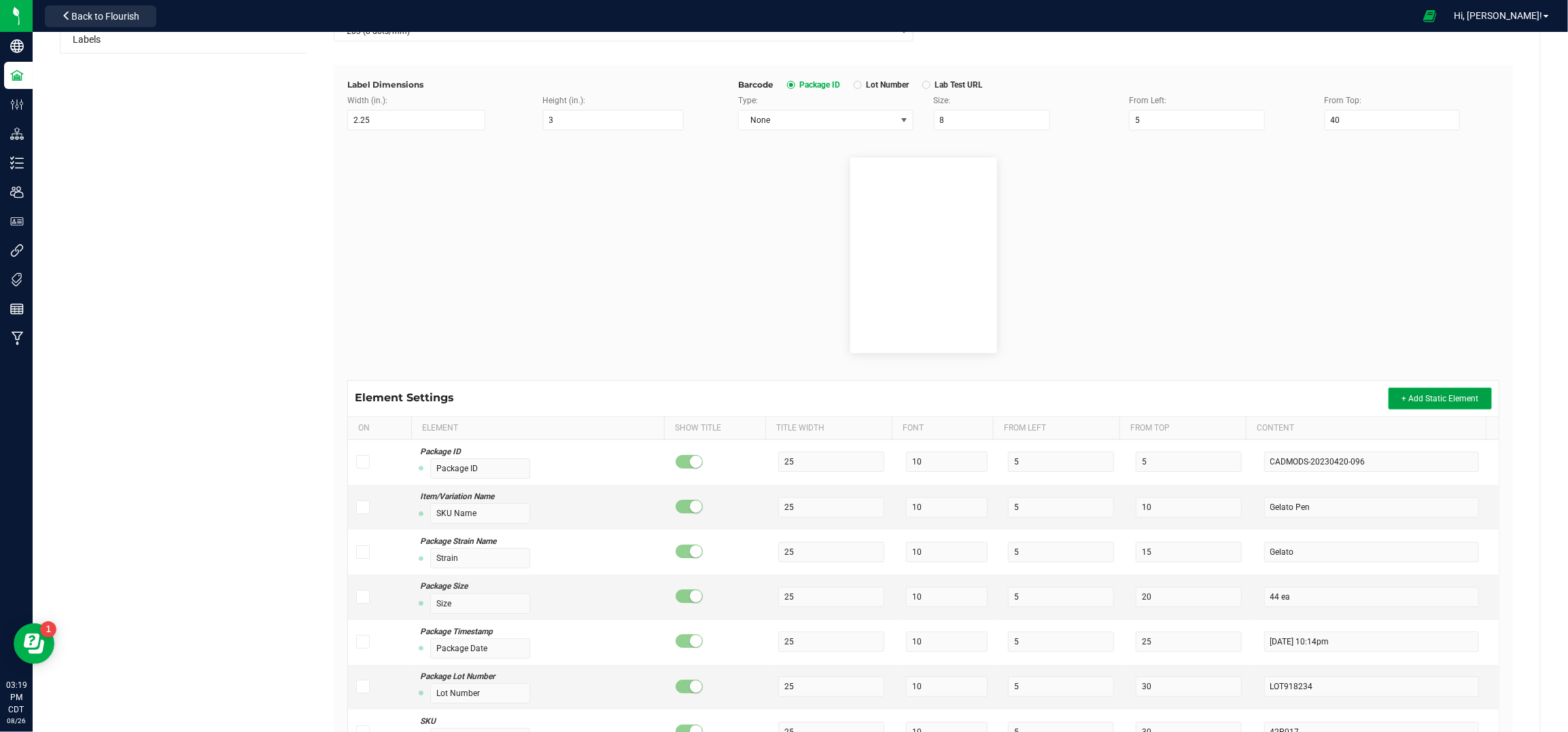
click at [1433, 390] on button "+ Add Static Element" at bounding box center [1440, 399] width 103 height 22
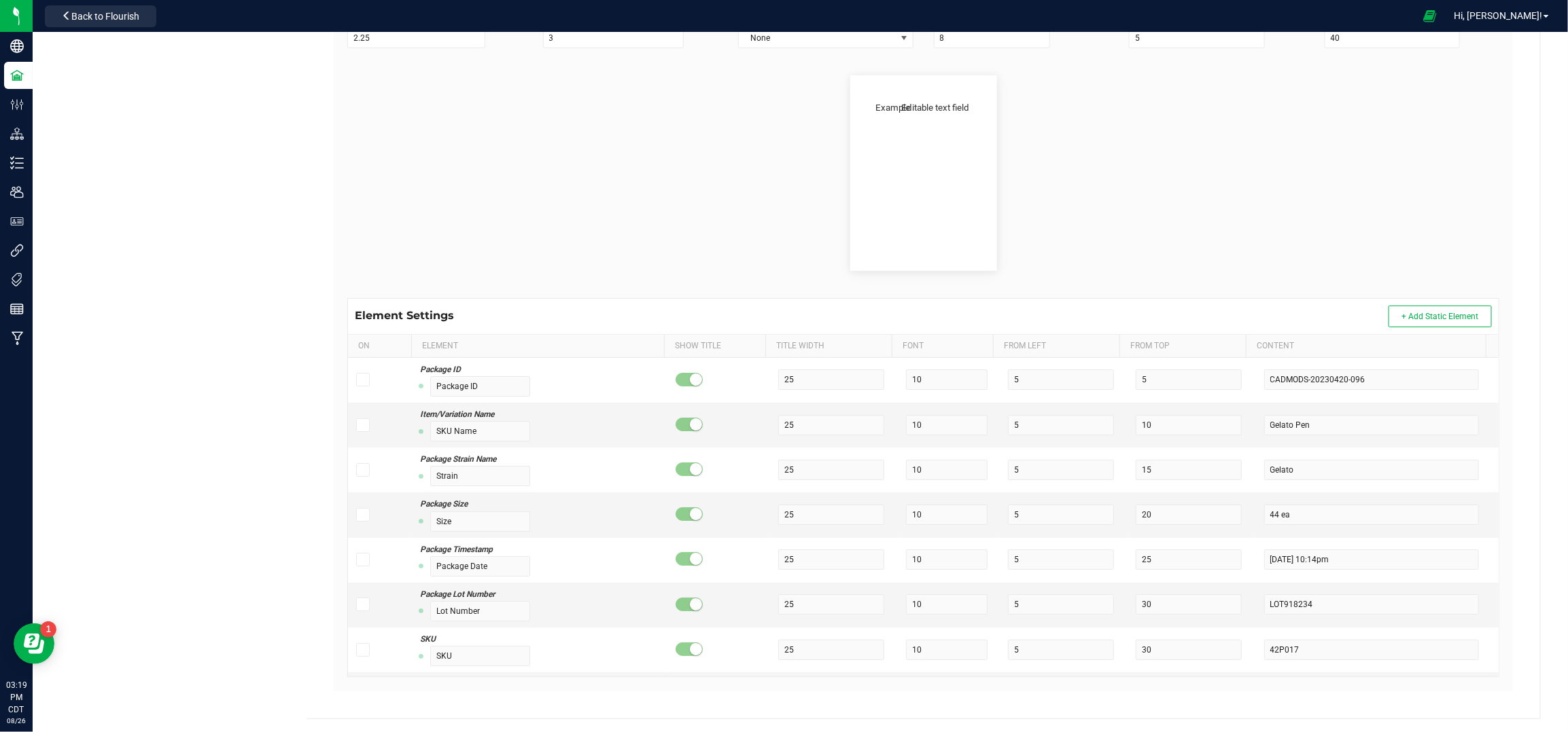
scroll to position [10715, 0]
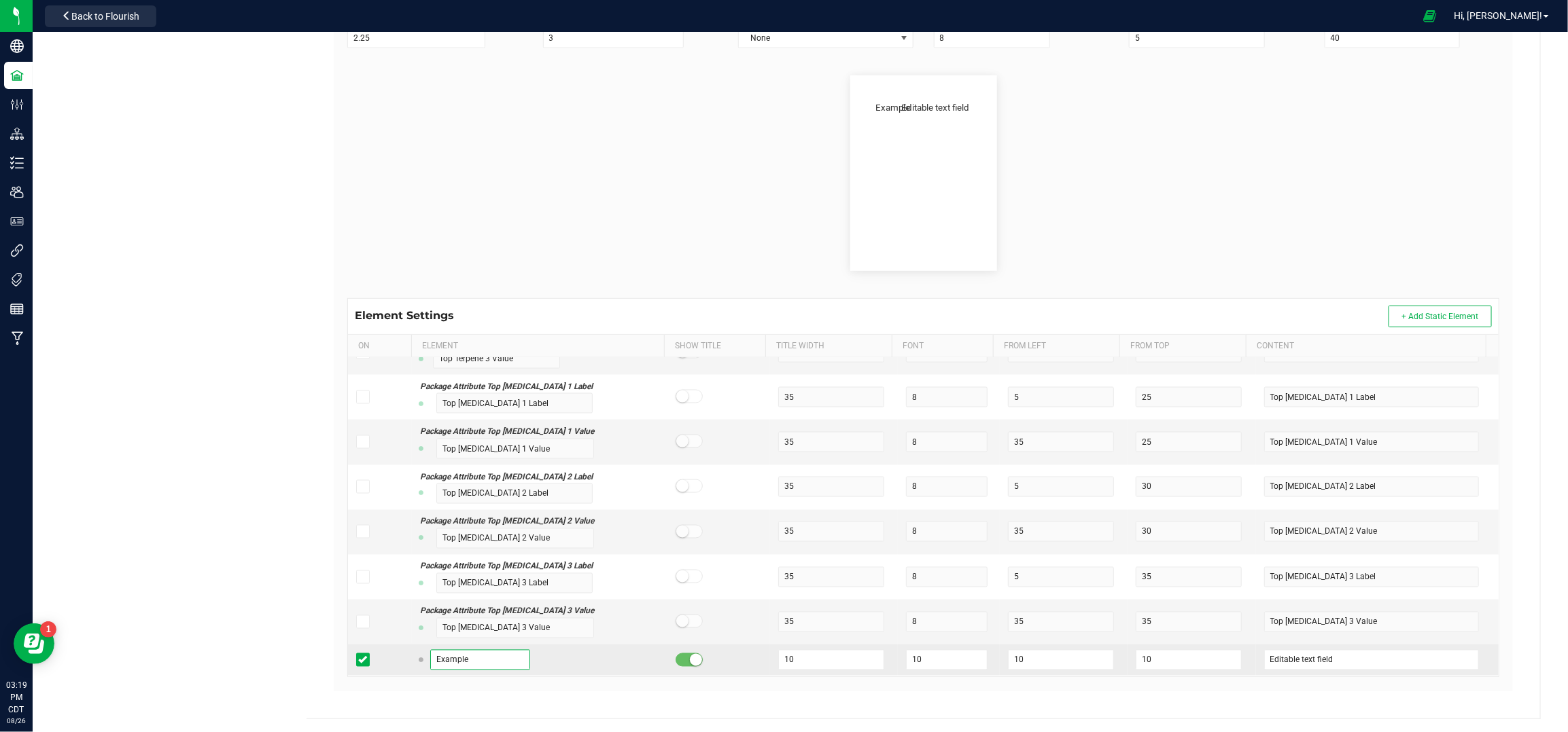
click at [491, 655] on input "Example" at bounding box center [480, 661] width 101 height 21
click at [1387, 655] on input "Editable text field" at bounding box center [1372, 661] width 215 height 21
click at [463, 656] on input "text" at bounding box center [480, 661] width 101 height 21
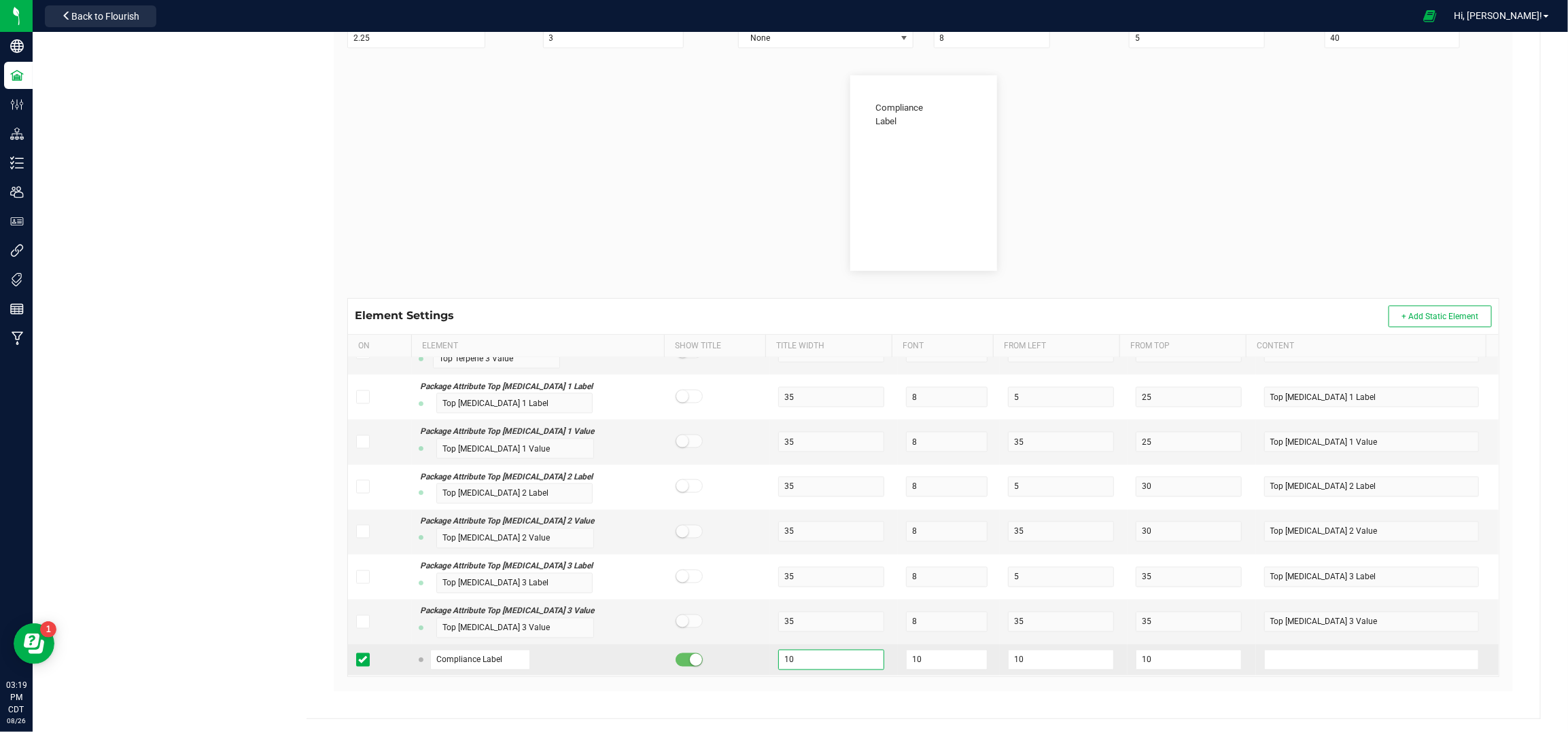
click at [770, 653] on td "10" at bounding box center [833, 660] width 127 height 31
drag, startPoint x: 1175, startPoint y: 657, endPoint x: 1107, endPoint y: 652, distance: 68.2
click at [1127, 652] on td "10" at bounding box center [1191, 660] width 127 height 31
drag, startPoint x: 1033, startPoint y: 656, endPoint x: 976, endPoint y: 656, distance: 57.0
click at [976, 656] on tr "Compliance Label 30 10 10 30" at bounding box center [923, 660] width 1151 height 31
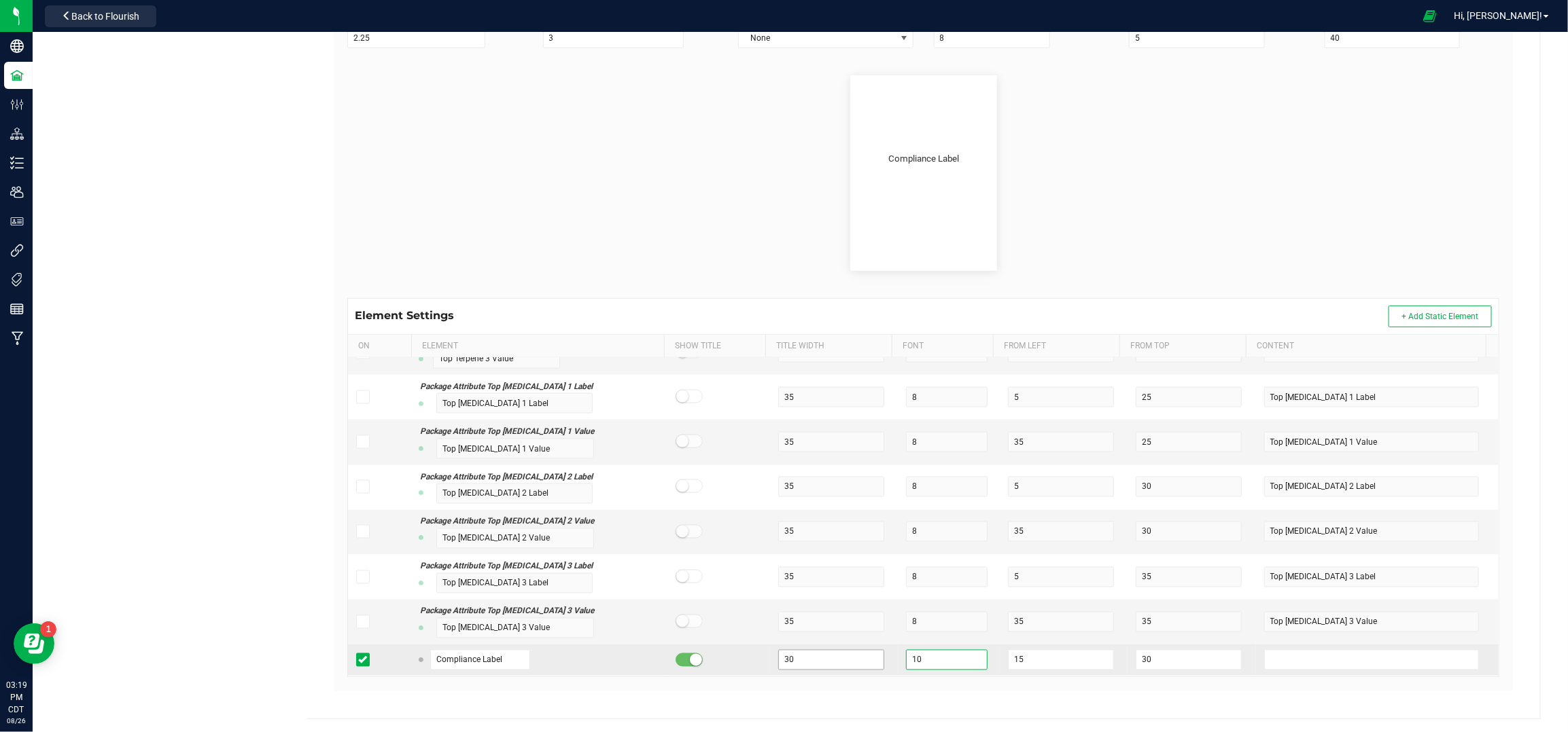
click at [869, 653] on tr "Compliance Label 30 10 15 30" at bounding box center [923, 660] width 1151 height 31
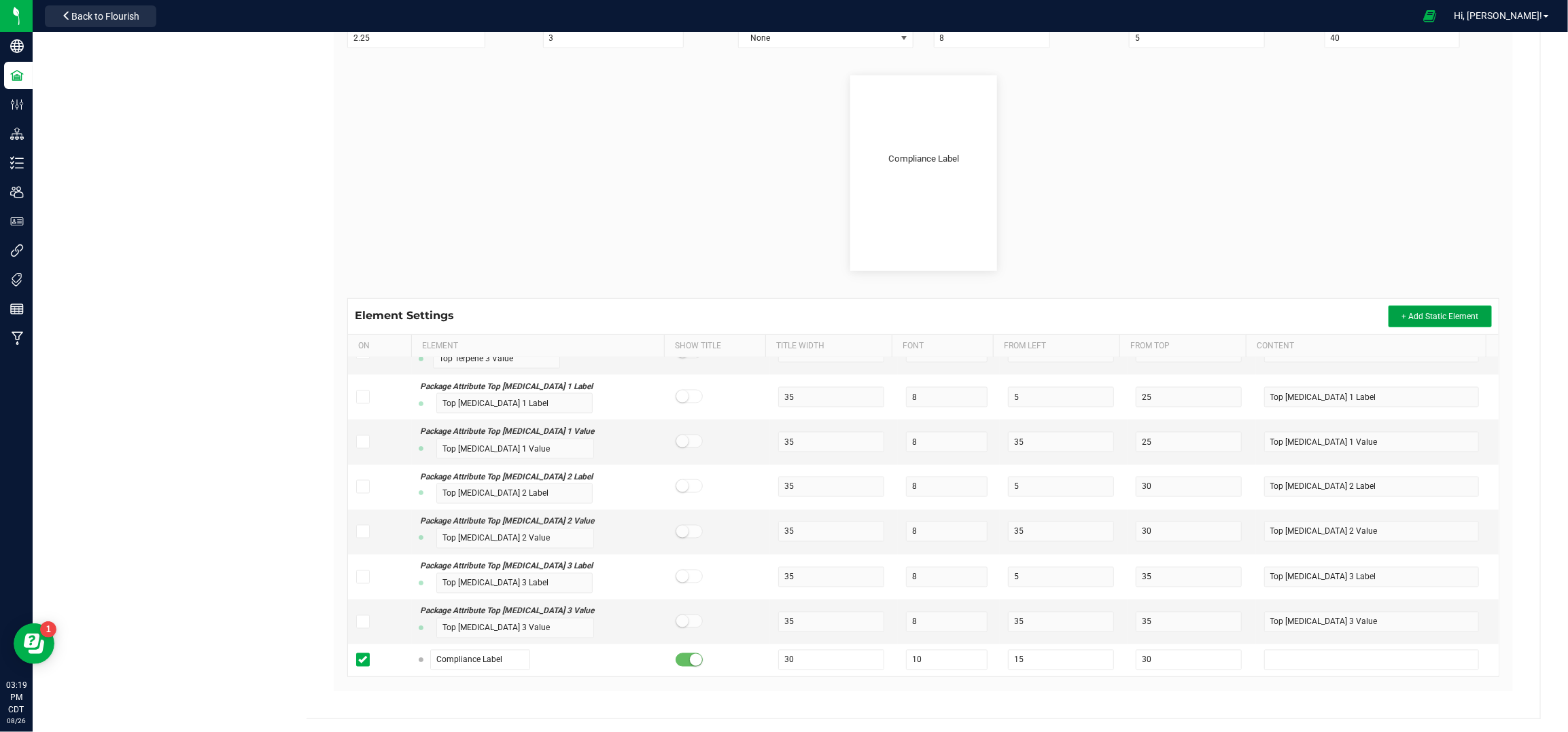
click at [1446, 314] on span "+ Add Static Element" at bounding box center [1440, 316] width 77 height 10
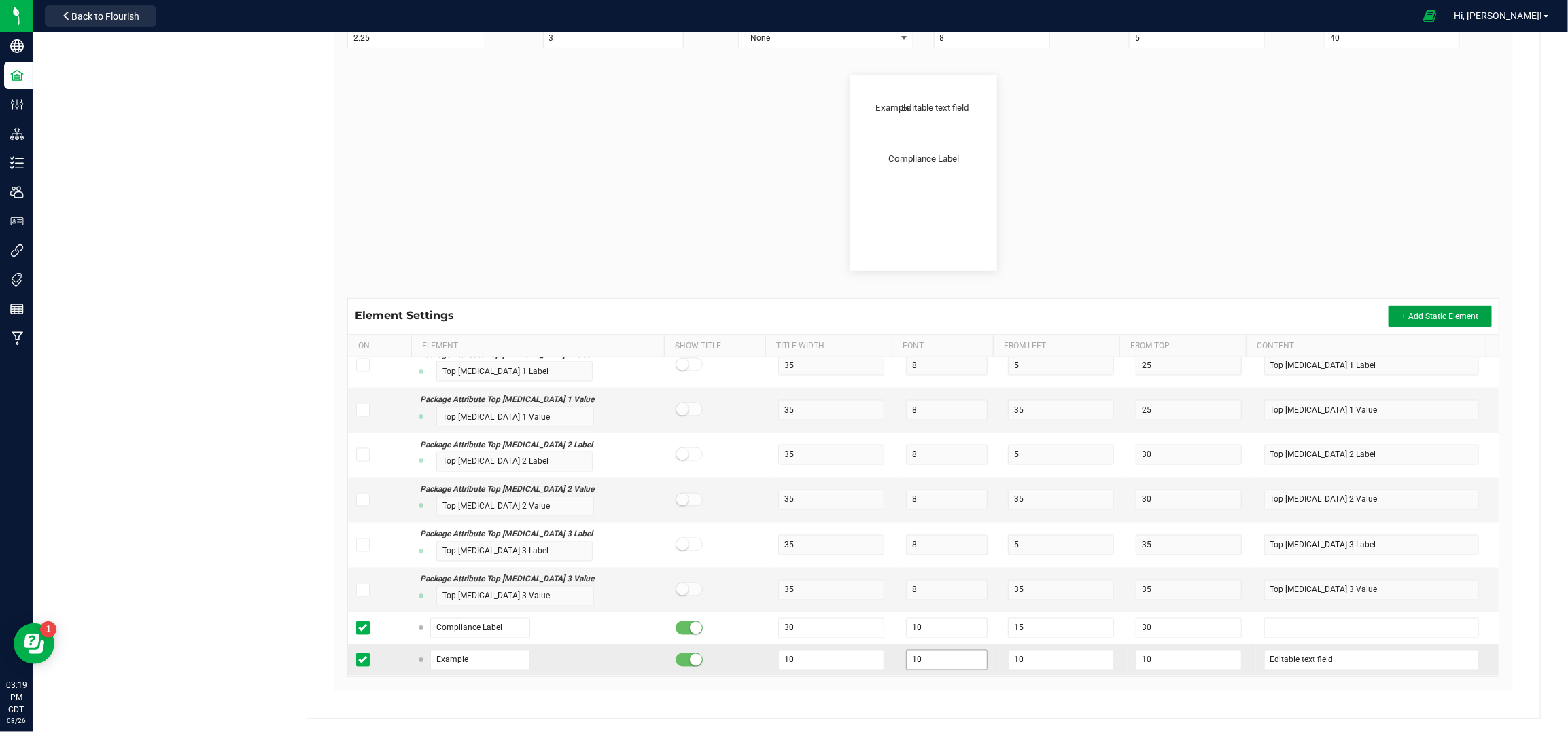
scroll to position [10747, 0]
click at [458, 651] on input "Example" at bounding box center [480, 661] width 101 height 21
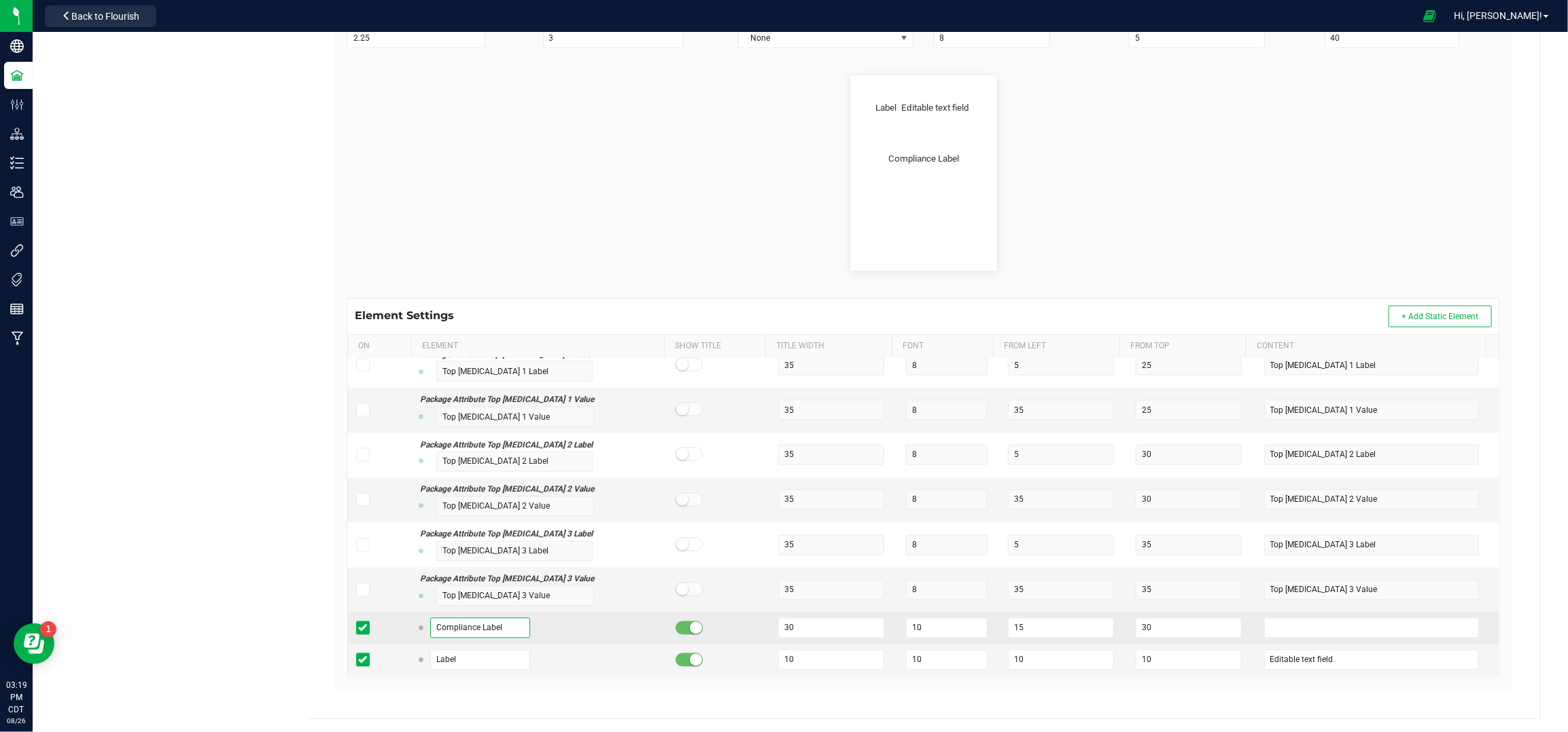
click at [500, 621] on input "Compliance Label" at bounding box center [480, 628] width 101 height 21
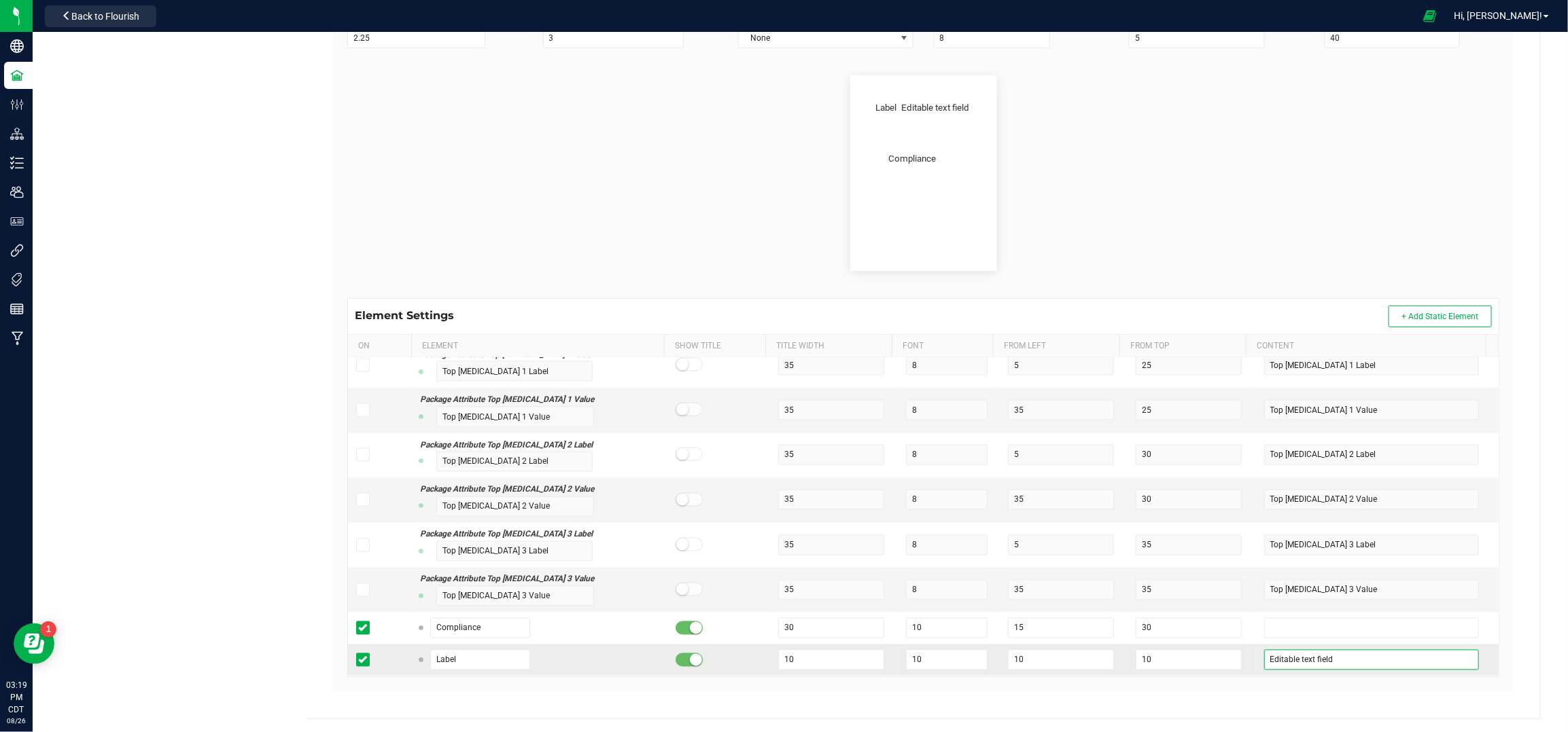
click at [1317, 655] on input "Editable text field" at bounding box center [1372, 661] width 215 height 21
click at [480, 661] on input "Label" at bounding box center [480, 661] width 101 height 21
drag, startPoint x: 1026, startPoint y: 658, endPoint x: 971, endPoint y: 657, distance: 55.0
click at [971, 657] on tr "Label 10 10 10 10" at bounding box center [923, 660] width 1151 height 31
click at [1086, 653] on tr "Label 10 10 20 10" at bounding box center [923, 660] width 1151 height 31
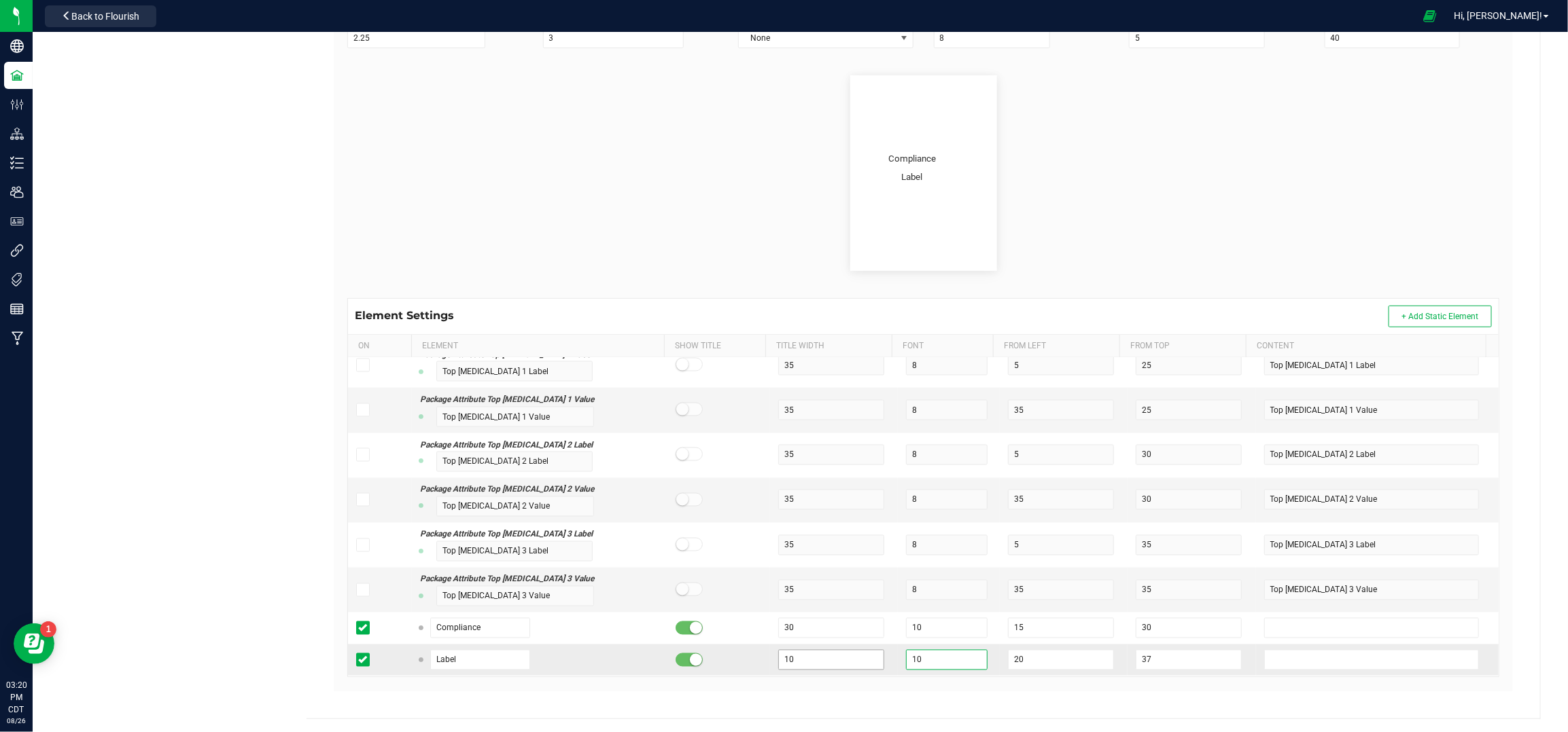
click at [855, 652] on tr "Label 10 10 20 37" at bounding box center [923, 660] width 1151 height 31
drag, startPoint x: 924, startPoint y: 624, endPoint x: 857, endPoint y: 624, distance: 67.0
click at [857, 624] on tr "Compliance 30 10 15 30" at bounding box center [923, 628] width 1151 height 32
click at [917, 664] on input "10" at bounding box center [946, 661] width 82 height 21
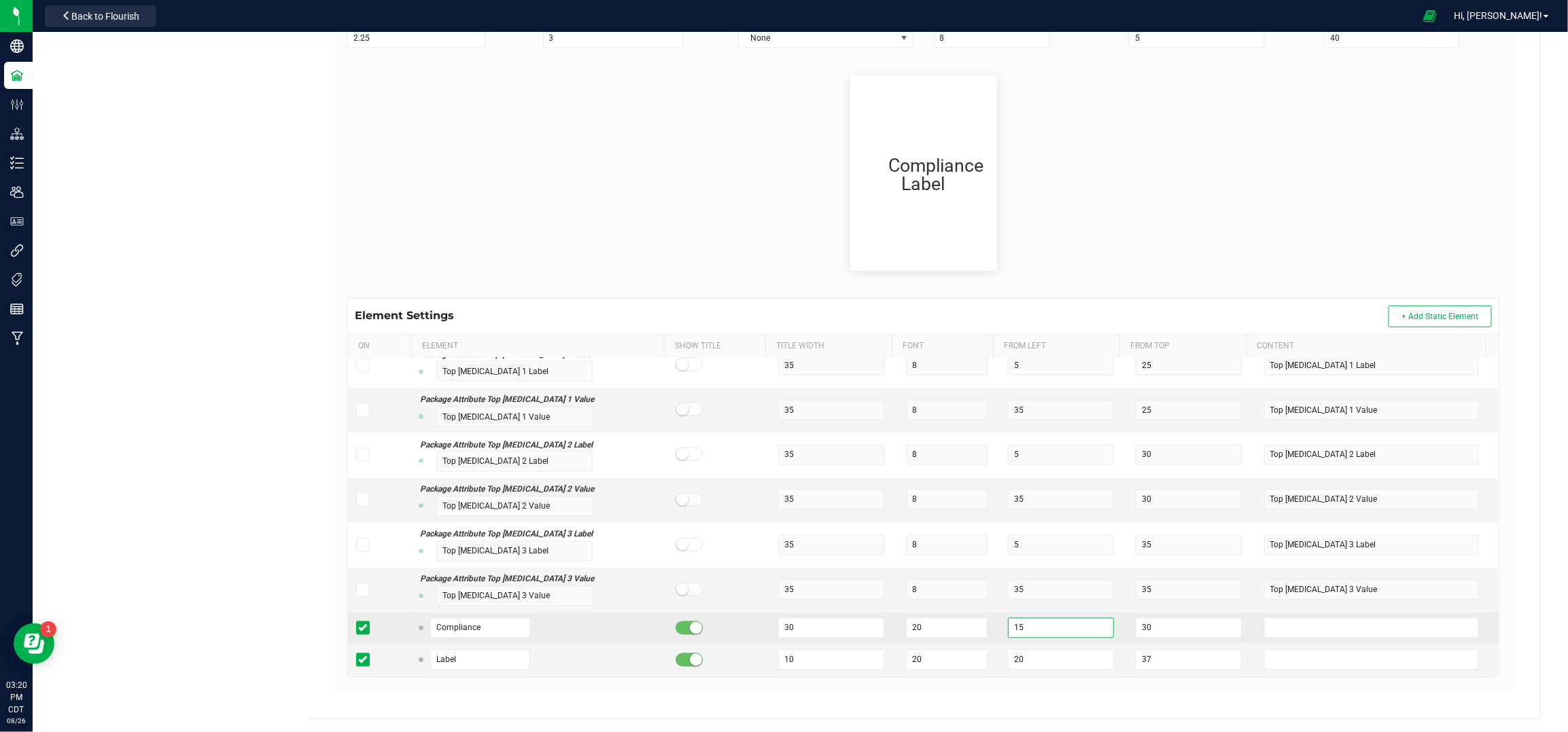
drag, startPoint x: 1009, startPoint y: 622, endPoint x: 999, endPoint y: 622, distance: 10.0
click at [1008, 622] on input "15" at bounding box center [1061, 628] width 106 height 21
drag, startPoint x: 1131, startPoint y: 625, endPoint x: 1114, endPoint y: 625, distance: 17.0
click at [1127, 625] on td "30" at bounding box center [1191, 628] width 127 height 32
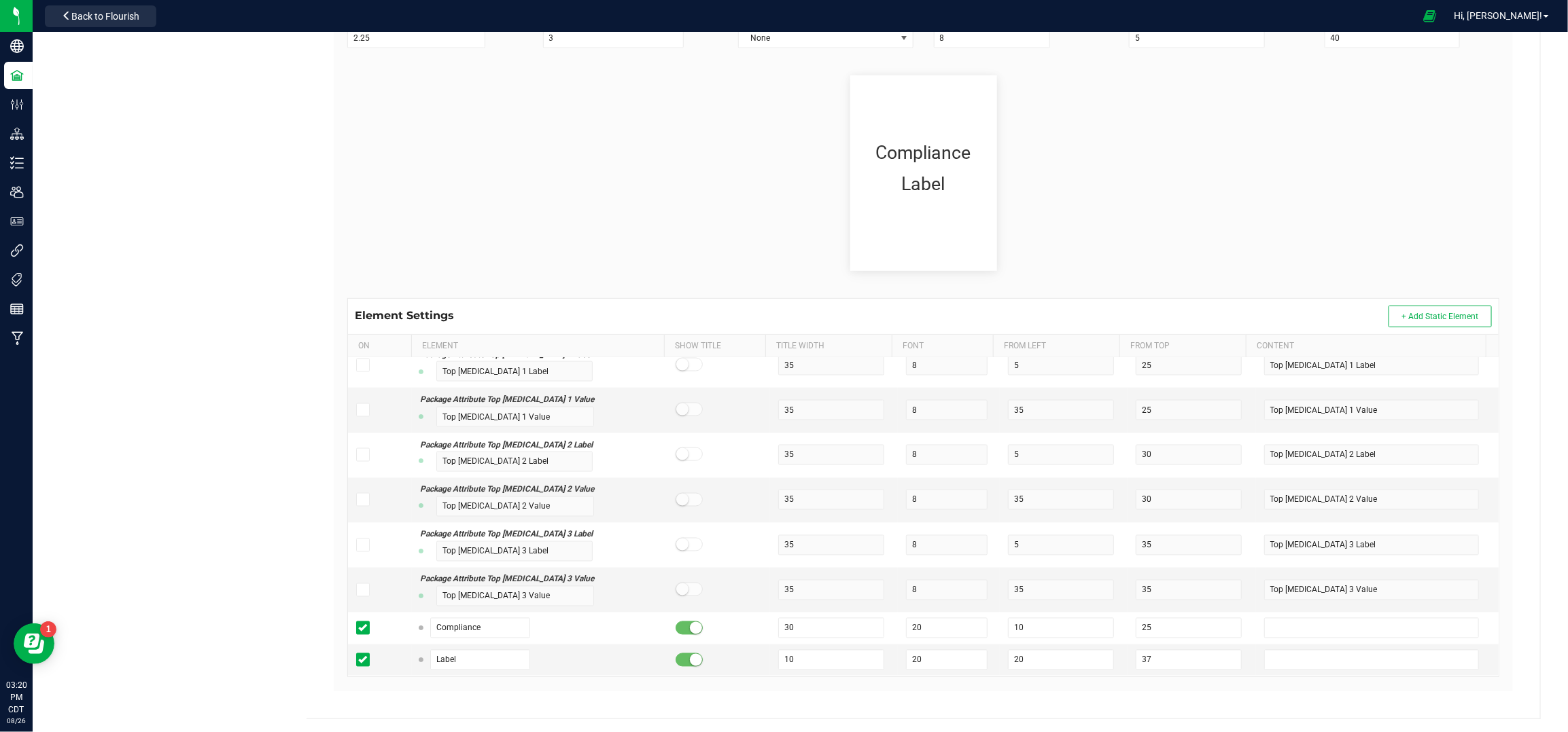
click at [1046, 98] on flourish-label-viewer "Compliance Label" at bounding box center [923, 173] width 1152 height 196
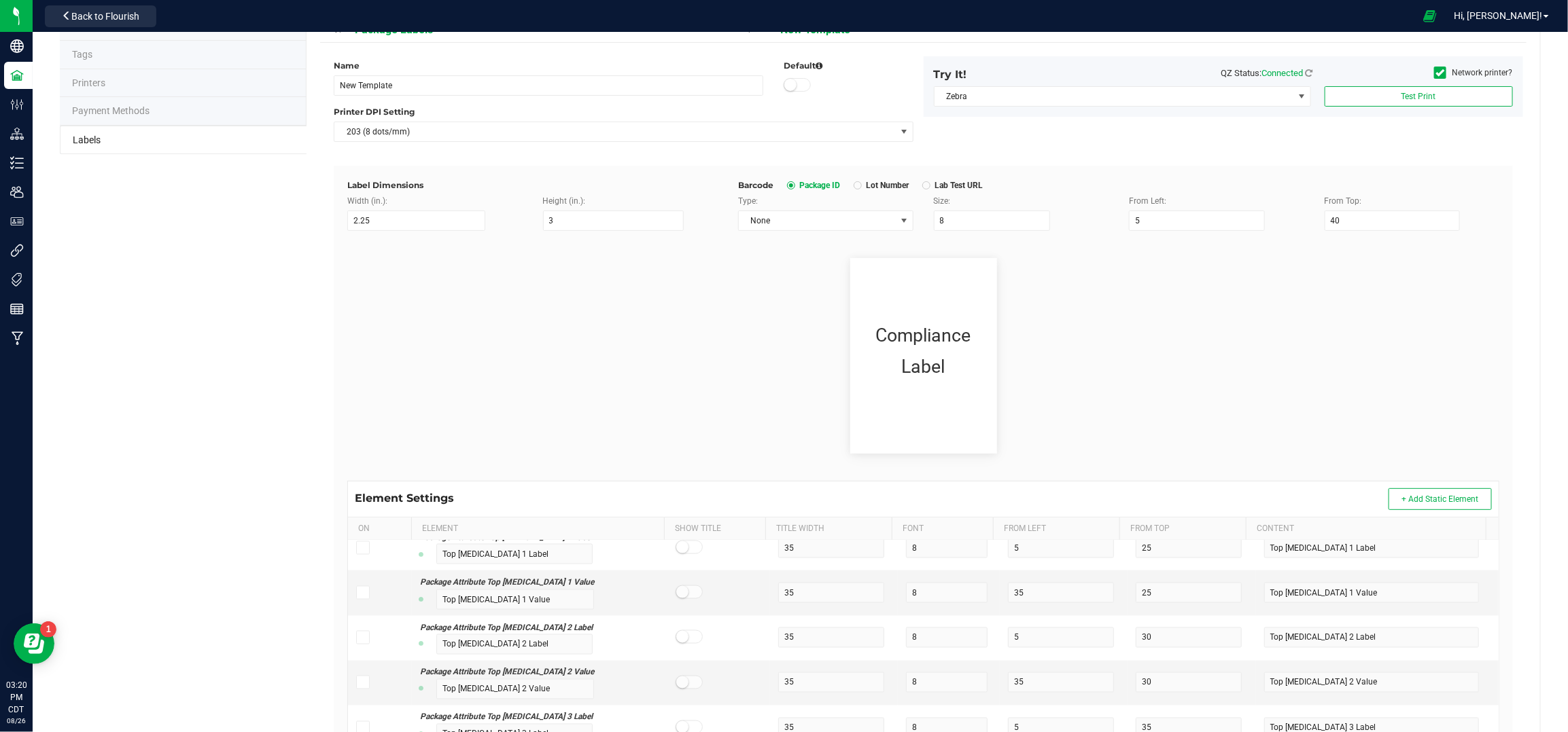
scroll to position [0, 0]
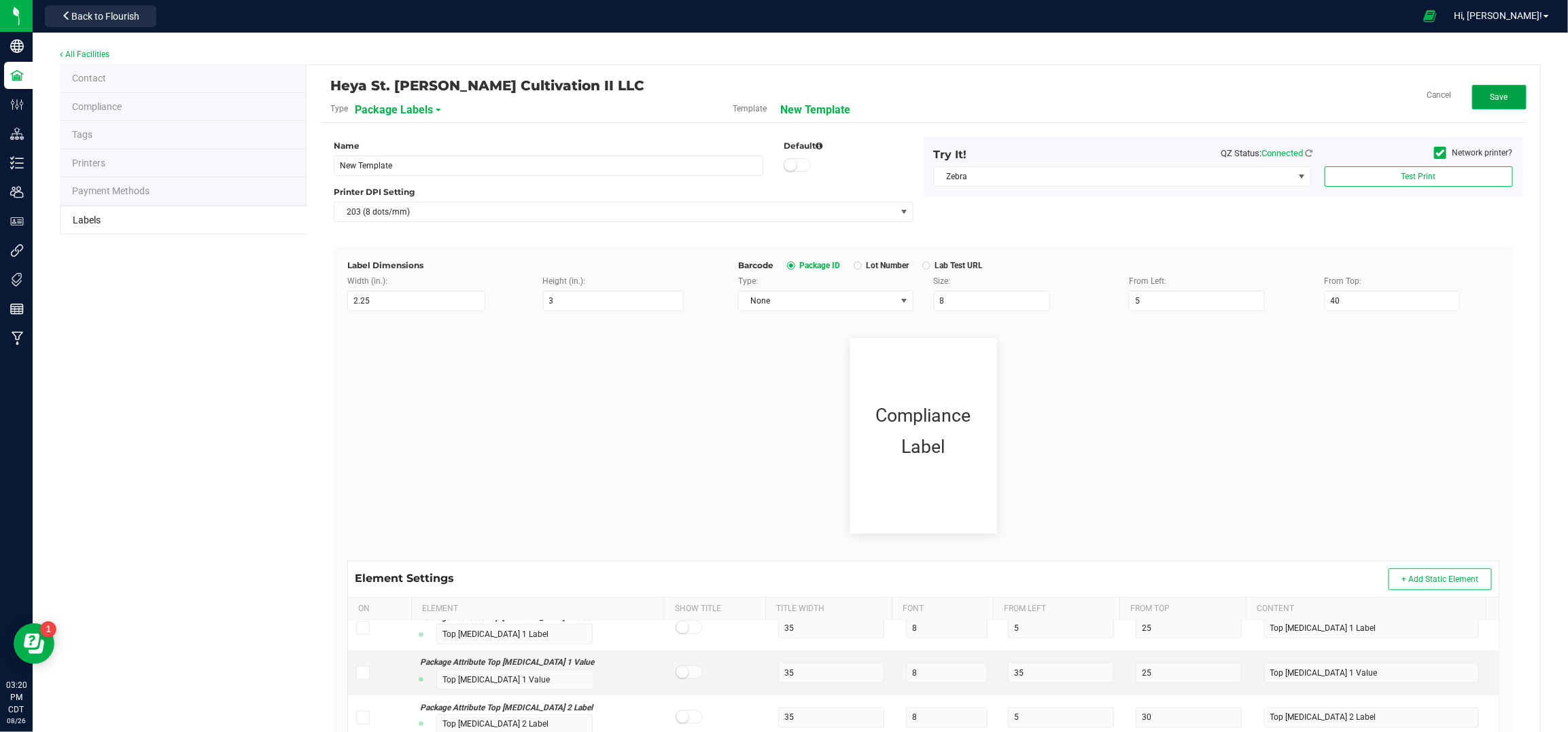
click at [1480, 103] on button "Save" at bounding box center [1499, 96] width 55 height 24
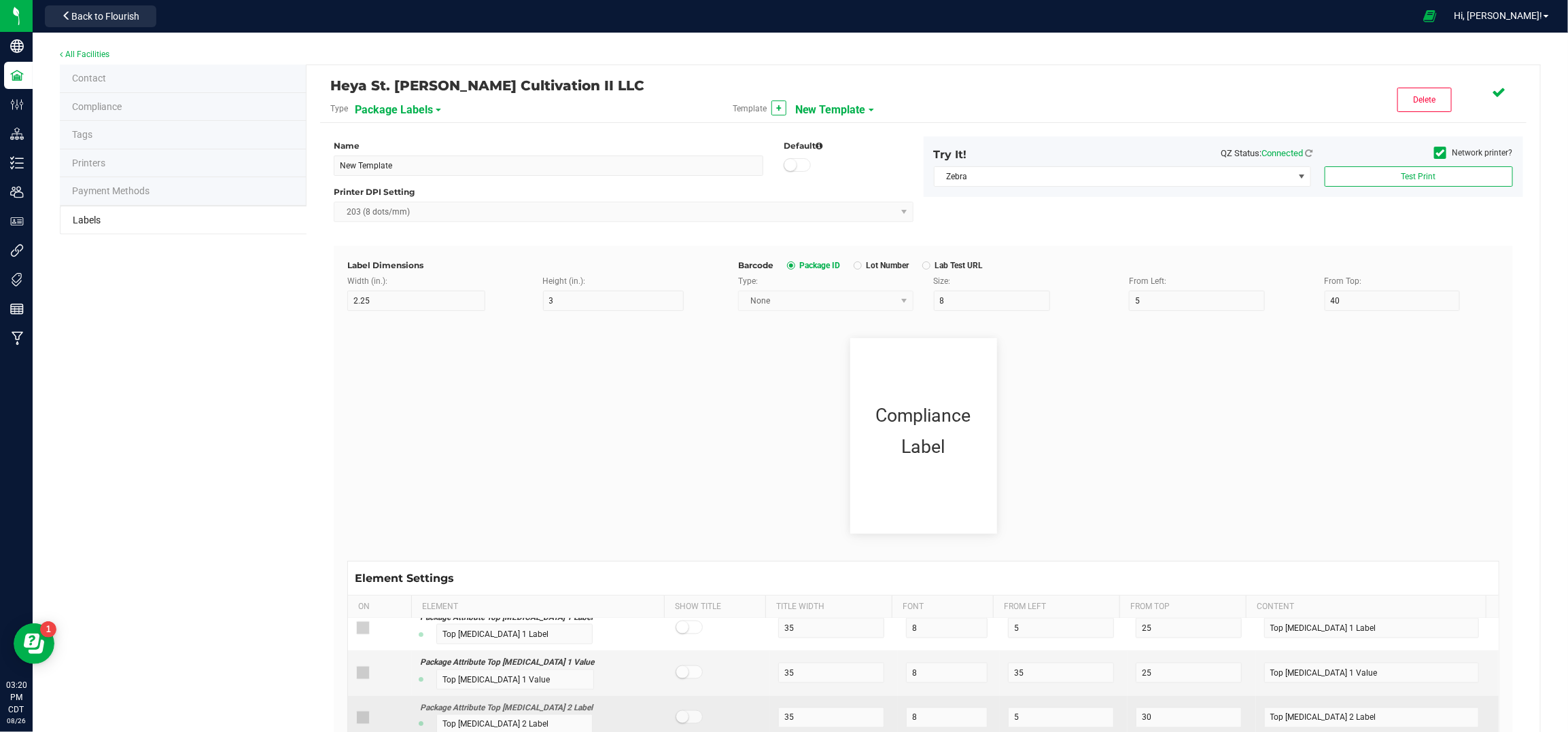
scroll to position [10744, 0]
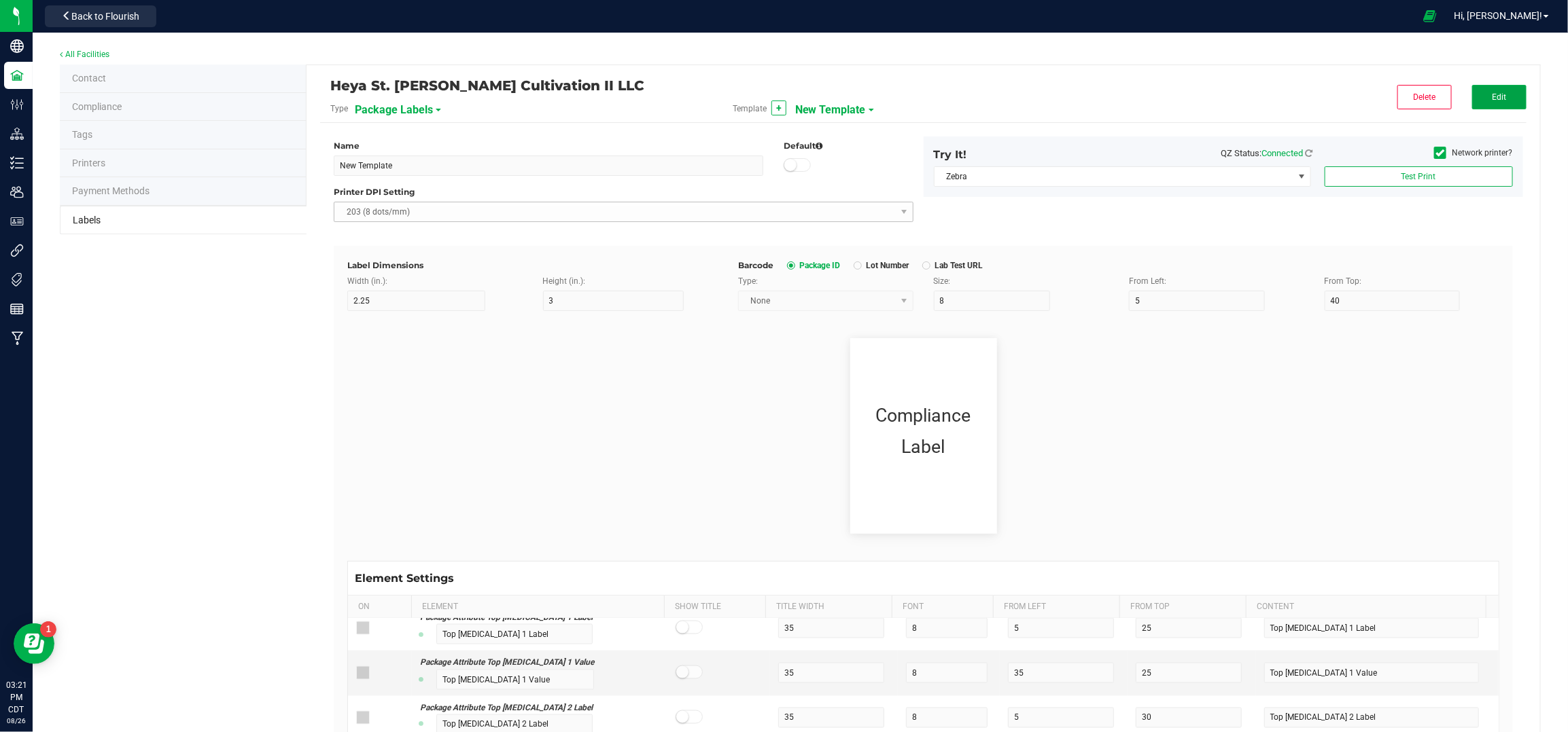
drag, startPoint x: 1478, startPoint y: 89, endPoint x: 752, endPoint y: 217, distance: 737.2
click at [1478, 89] on button "Edit" at bounding box center [1499, 96] width 55 height 24
drag, startPoint x: 399, startPoint y: 169, endPoint x: 290, endPoint y: 169, distance: 109.0
click at [290, 169] on div "Contact Compliance Tags Printers Payment Methods Labels Heya St. Ann Cultivatio…" at bounding box center [800, 524] width 1481 height 918
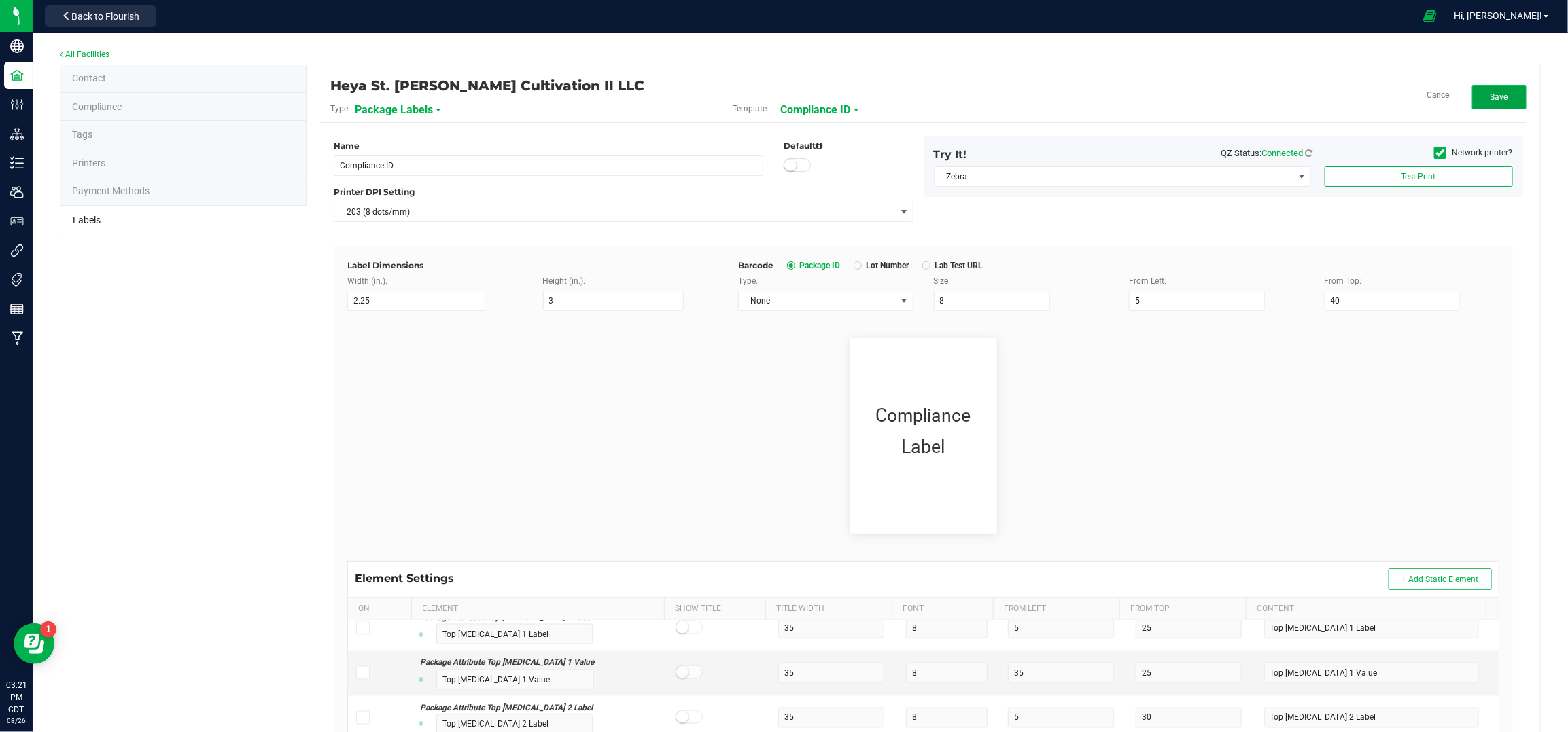
click at [1491, 94] on span "Save" at bounding box center [1499, 96] width 18 height 10
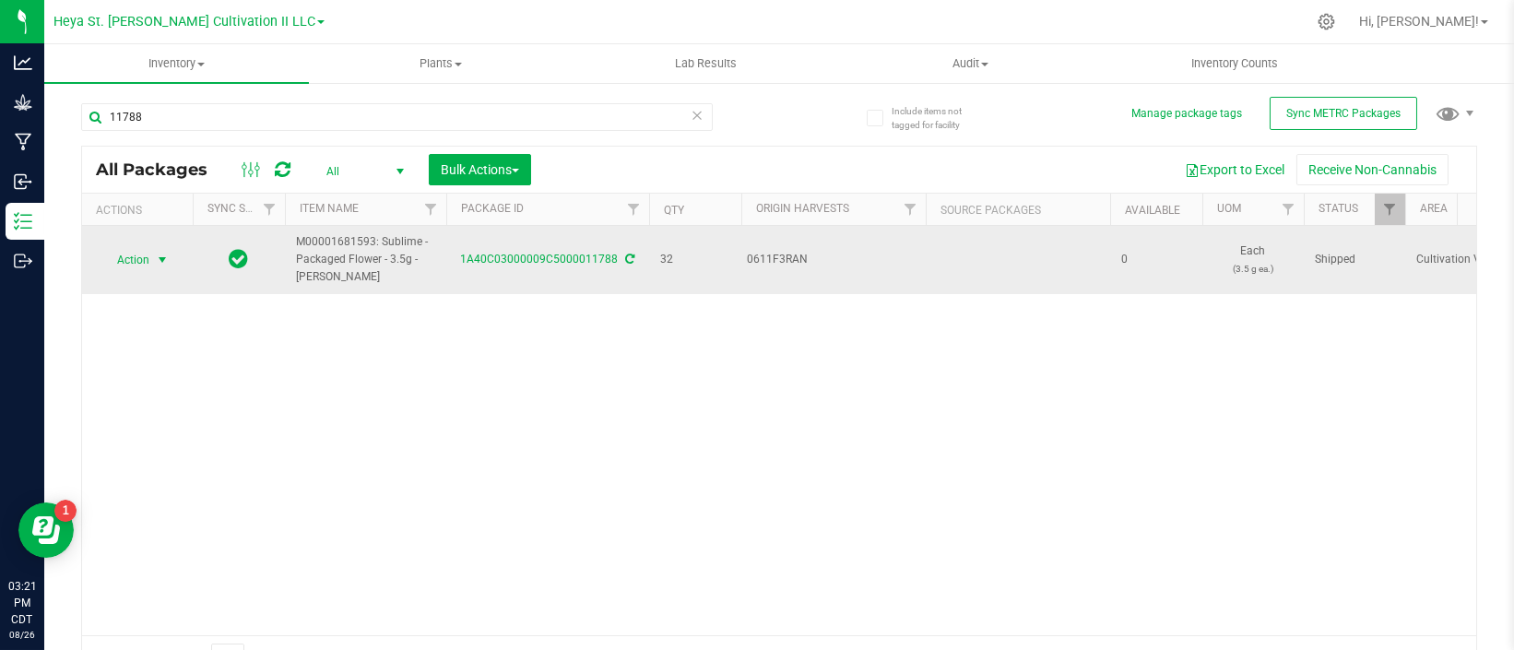
click at [151, 264] on span "select" at bounding box center [162, 260] width 23 height 26
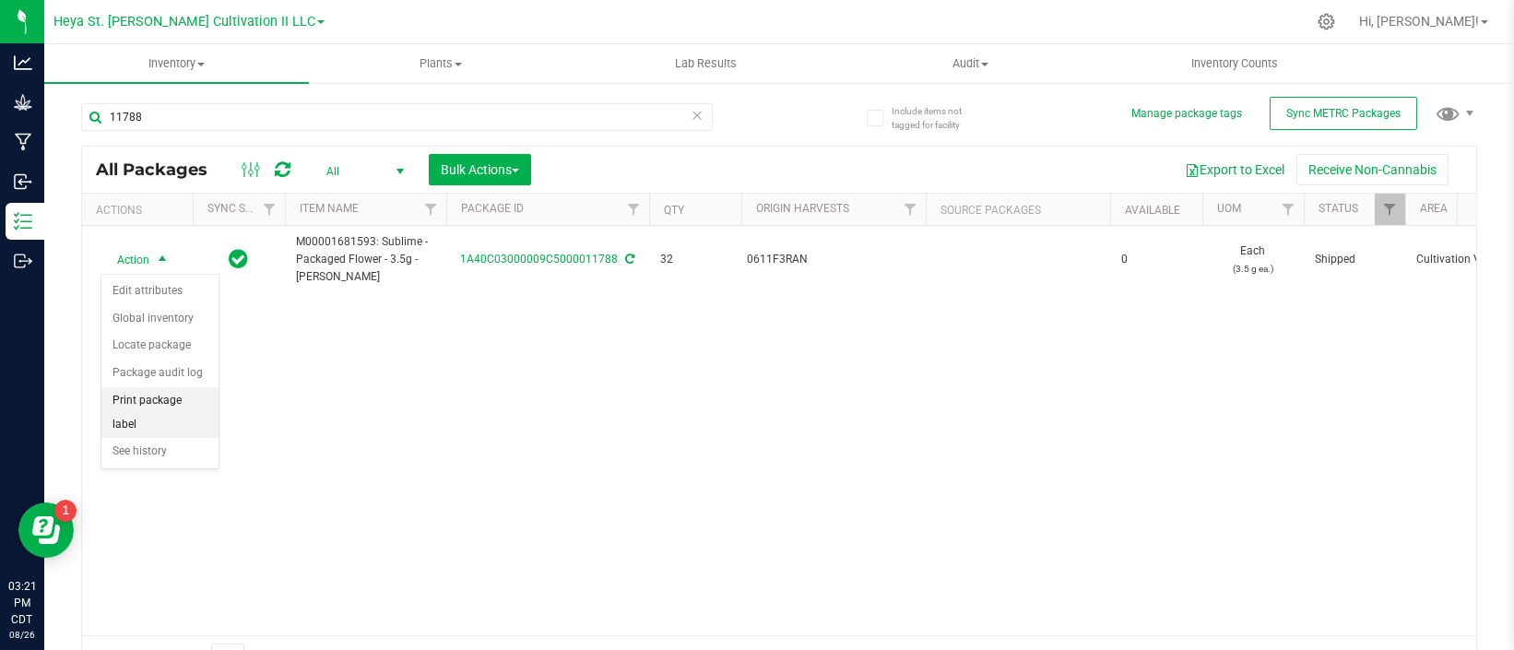
click at [189, 408] on li "Print package label" at bounding box center [159, 412] width 117 height 51
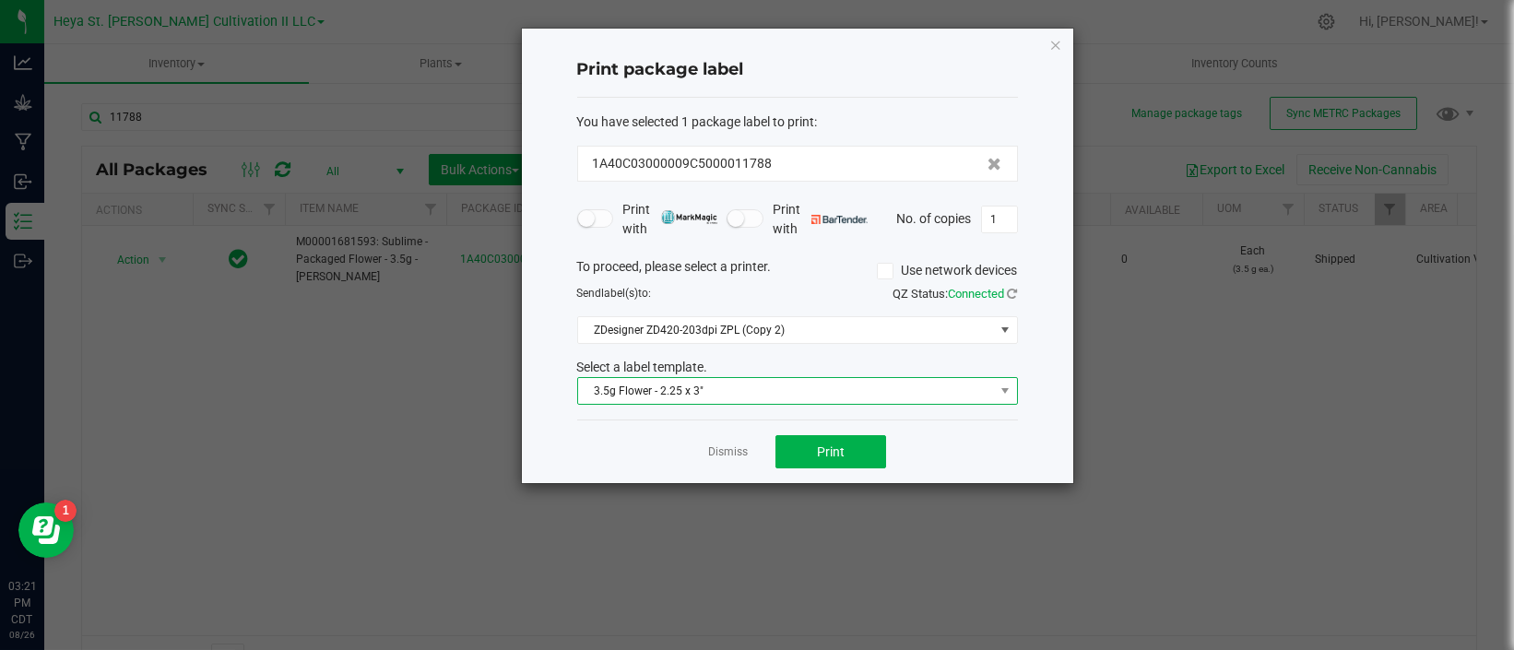
click at [764, 400] on span "3.5g Flower - 2.25 x 3"" at bounding box center [786, 391] width 416 height 26
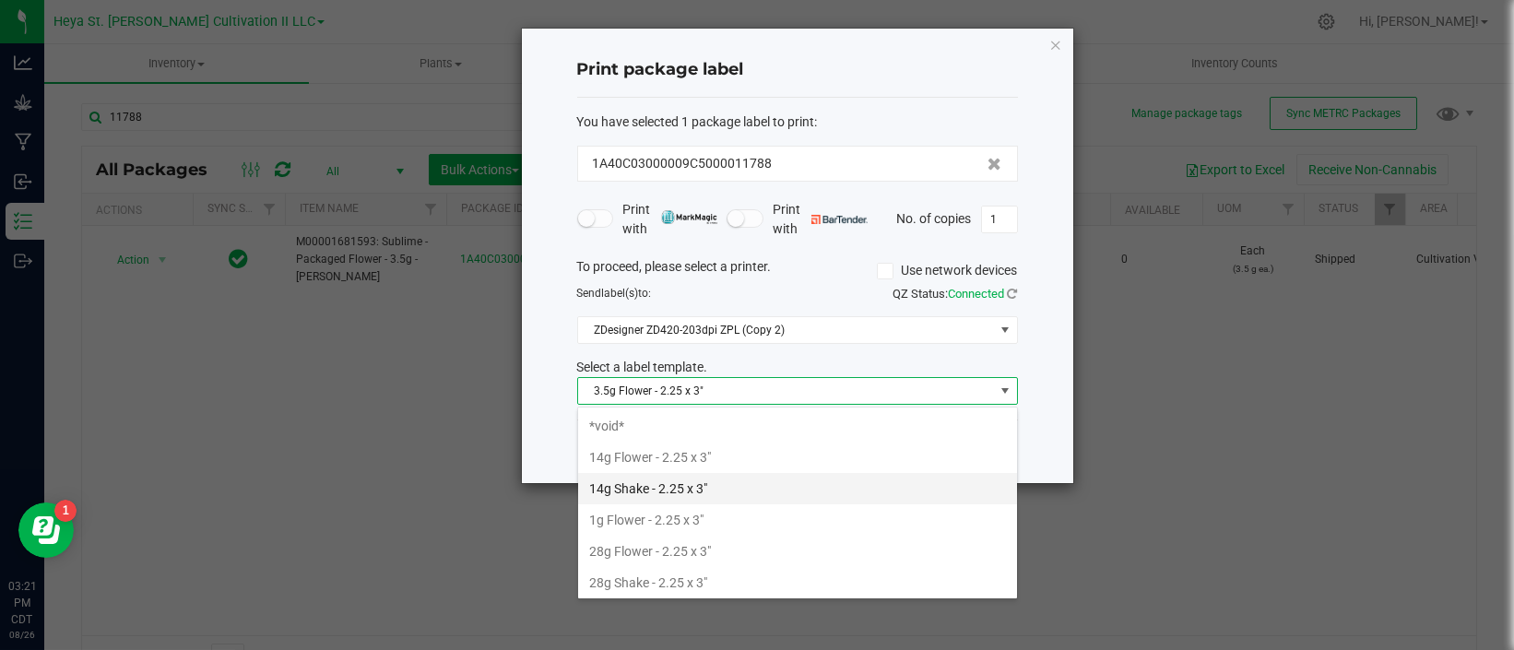
scroll to position [101, 0]
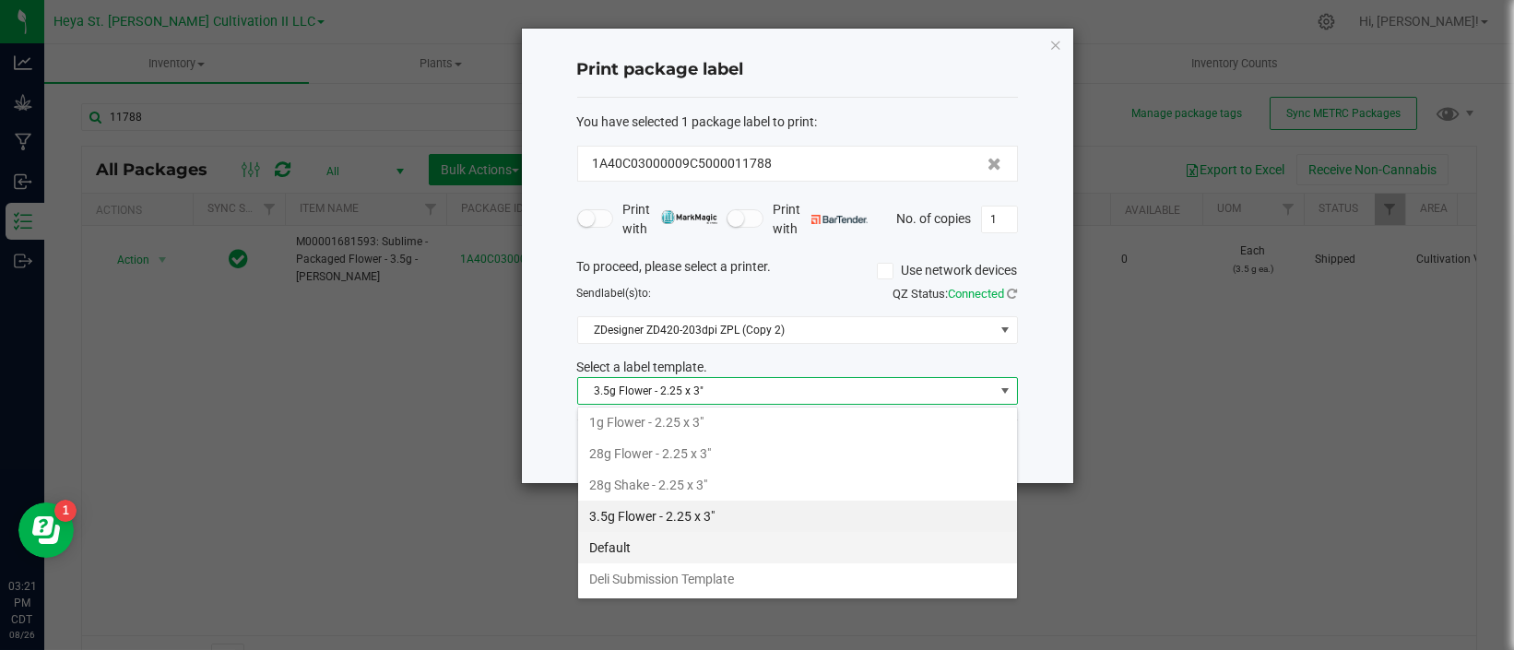
click at [763, 539] on li "Default" at bounding box center [797, 547] width 439 height 31
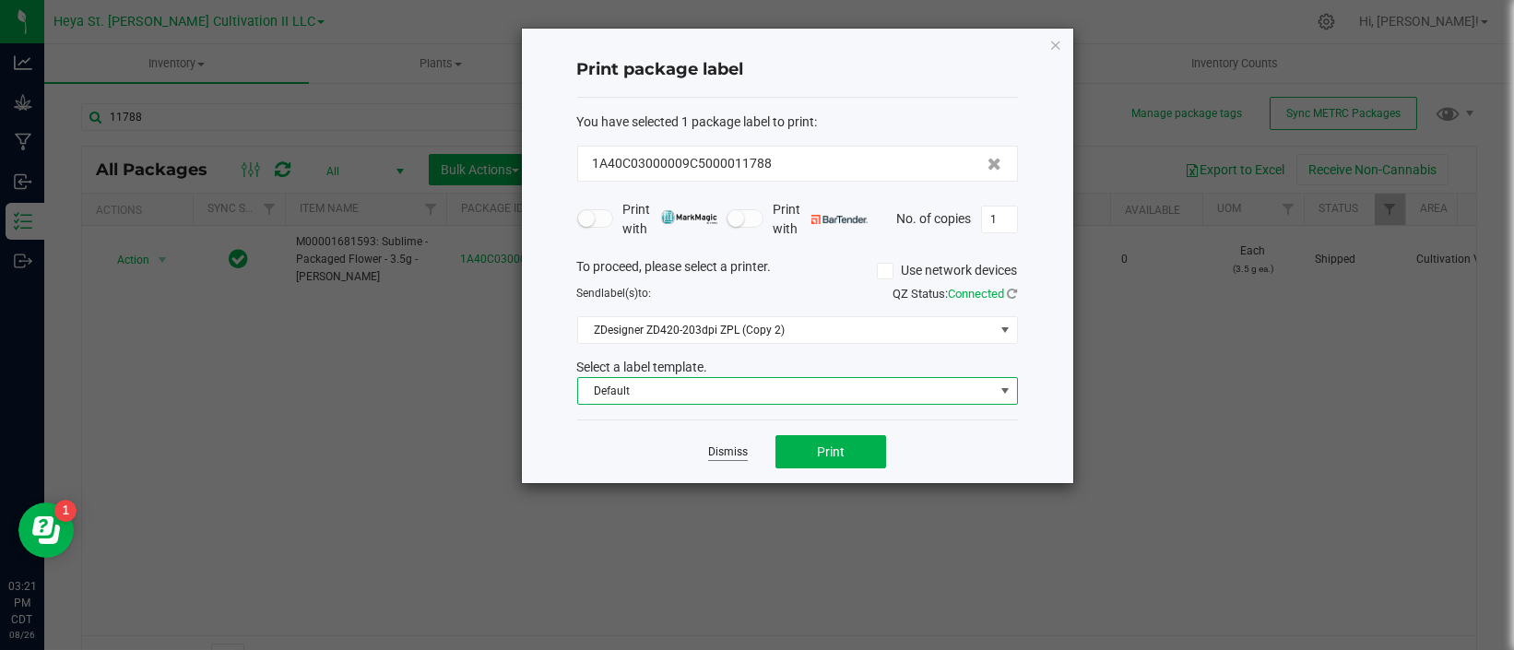
click at [738, 446] on link "Dismiss" at bounding box center [728, 453] width 40 height 16
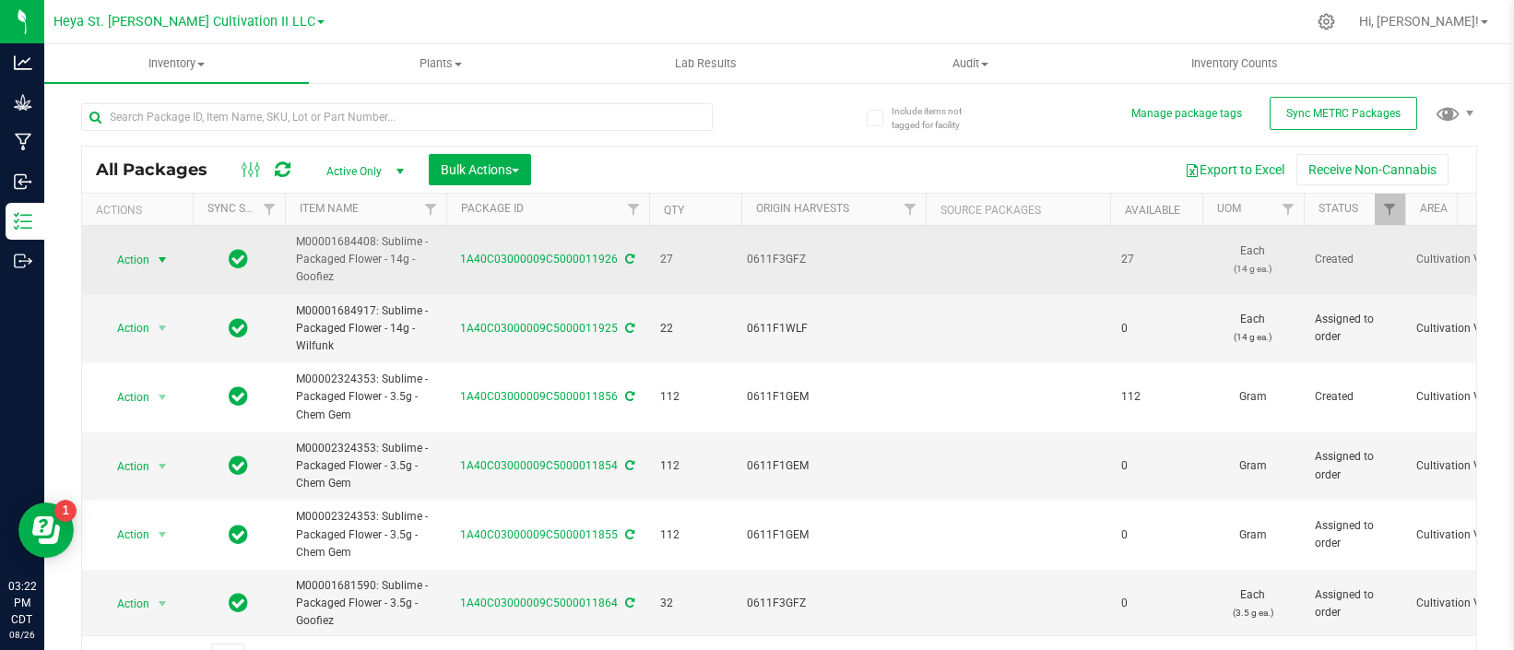
click at [138, 253] on span "Action" at bounding box center [126, 260] width 50 height 26
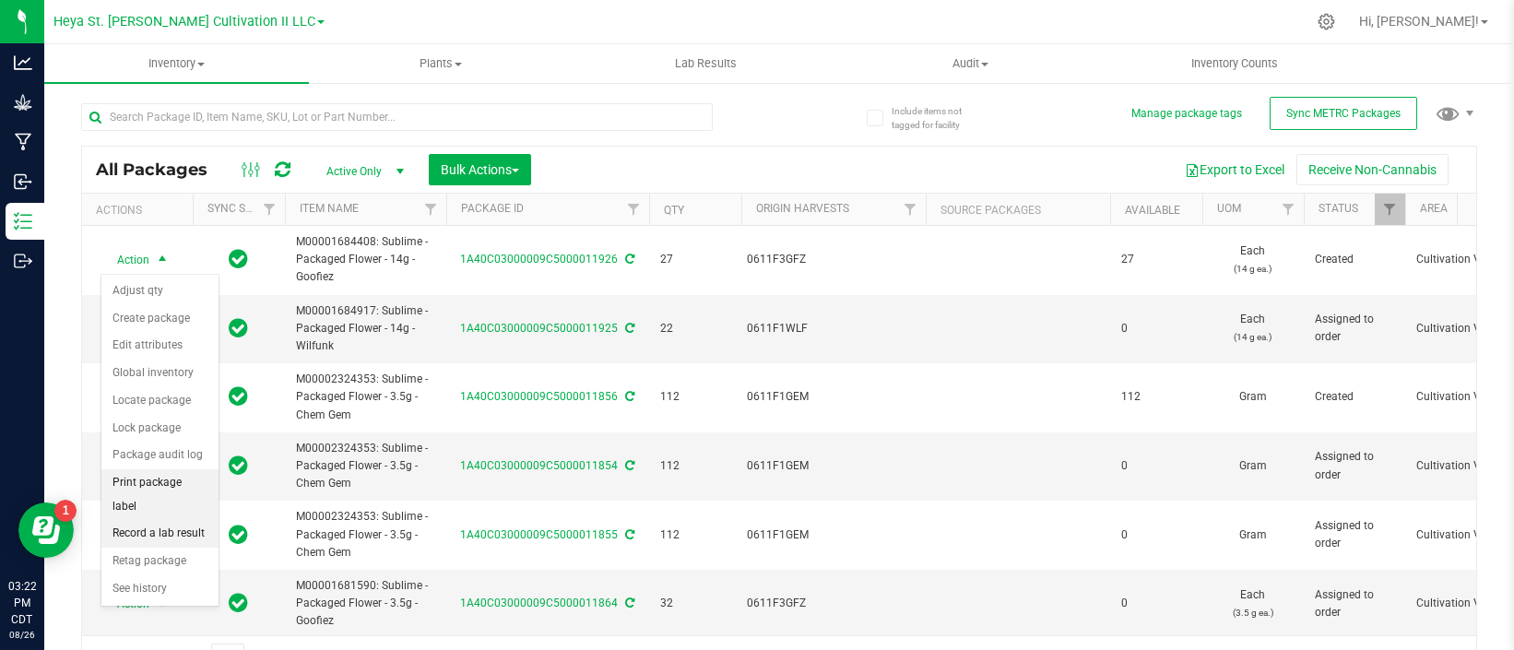
click at [161, 482] on li "Print package label" at bounding box center [159, 494] width 117 height 51
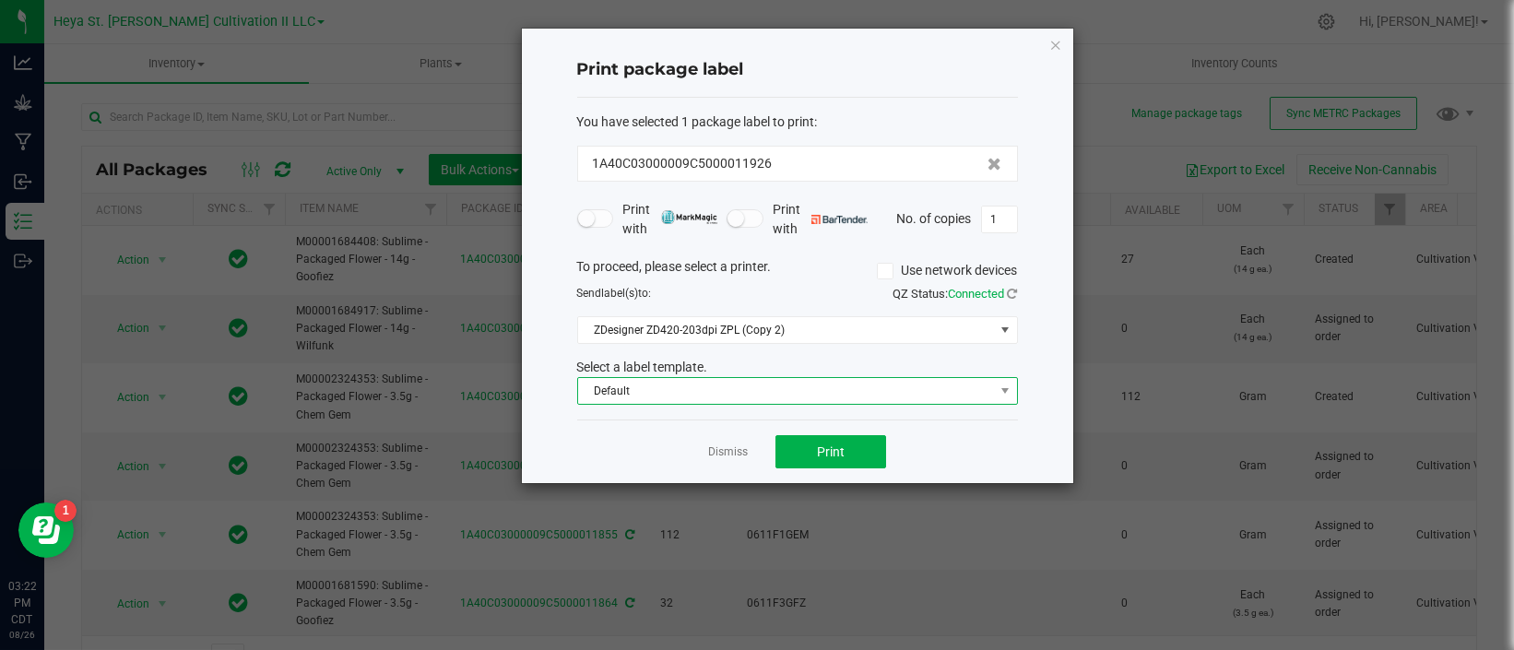
click at [794, 386] on span "Default" at bounding box center [786, 391] width 416 height 26
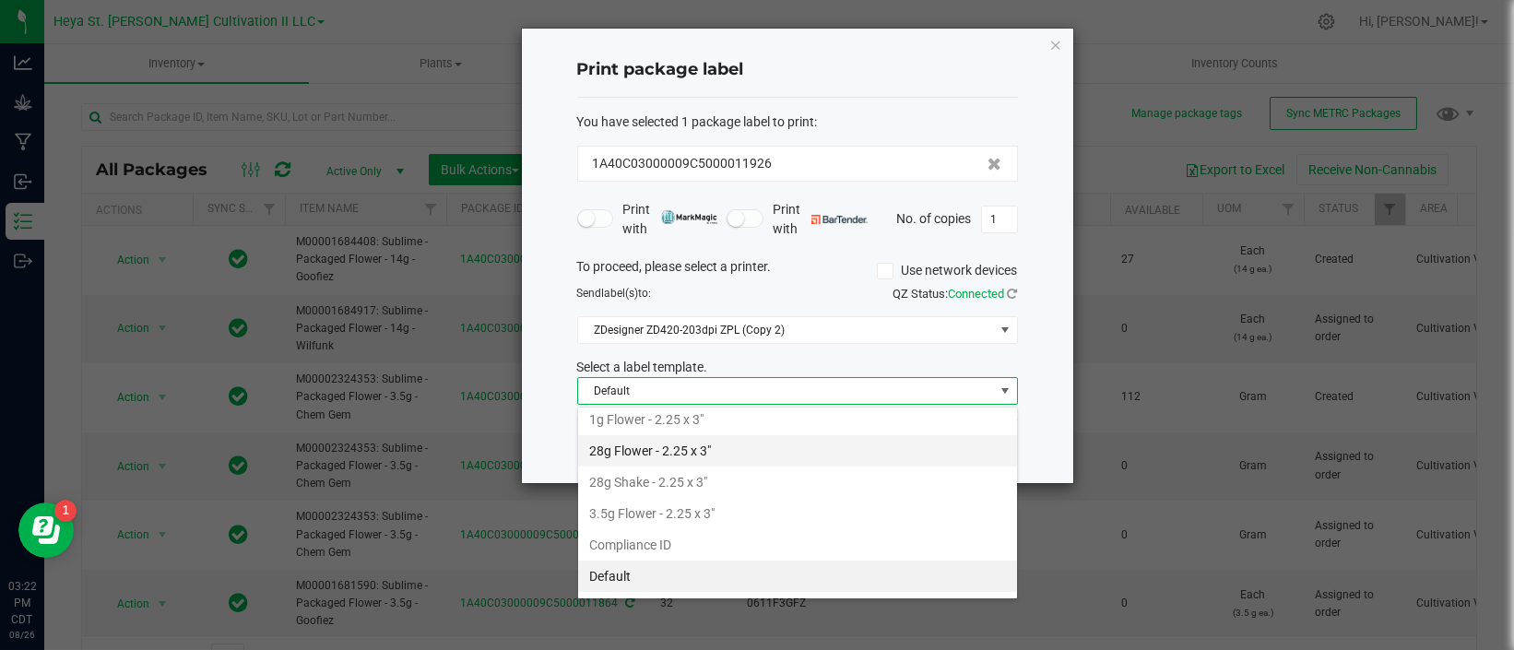
scroll to position [131, 0]
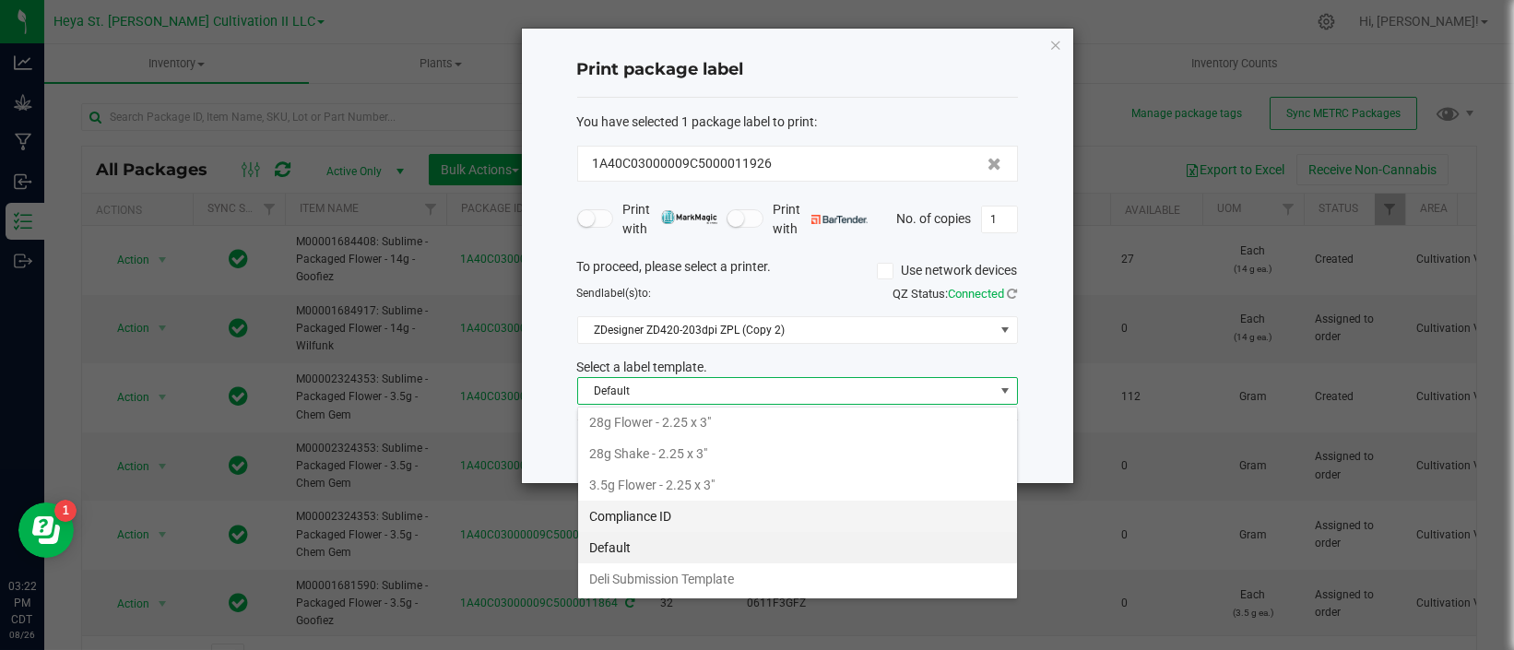
click at [734, 510] on li "Compliance ID" at bounding box center [797, 516] width 439 height 31
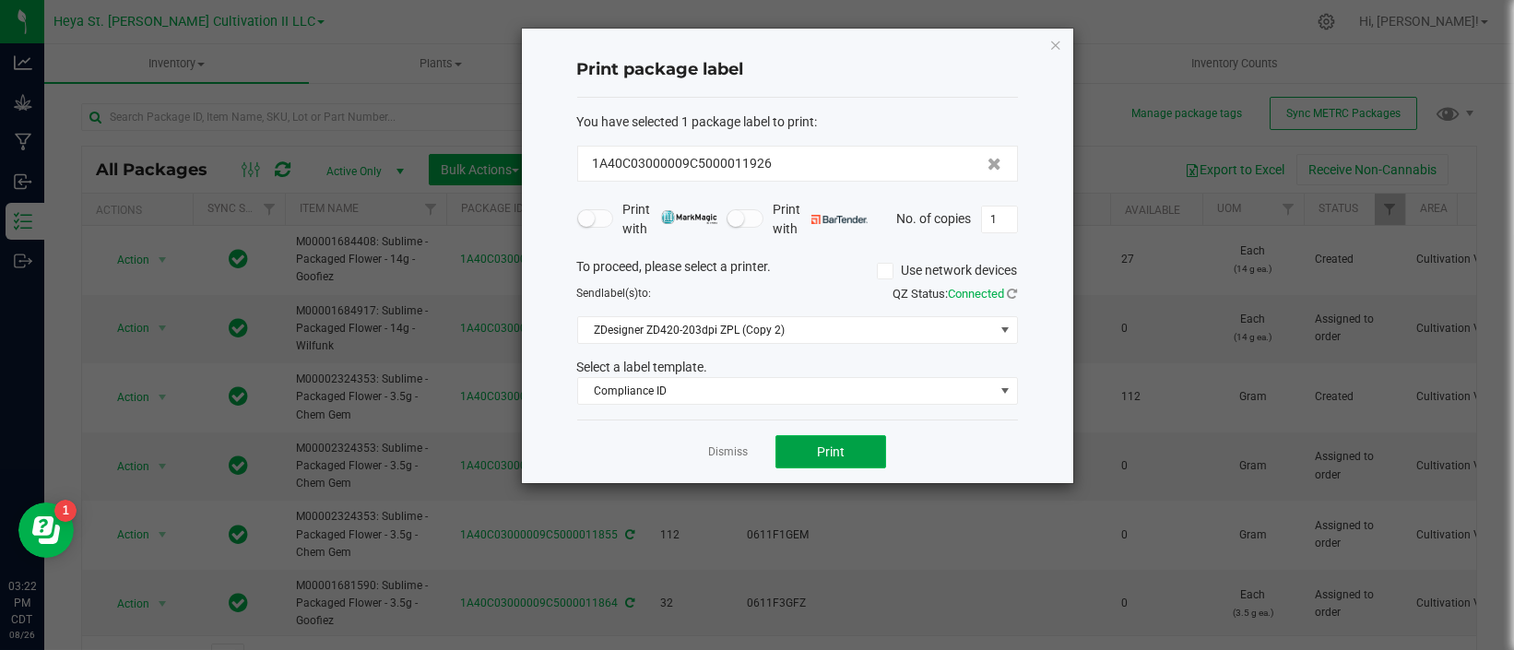
click at [833, 448] on span "Print" at bounding box center [831, 452] width 28 height 15
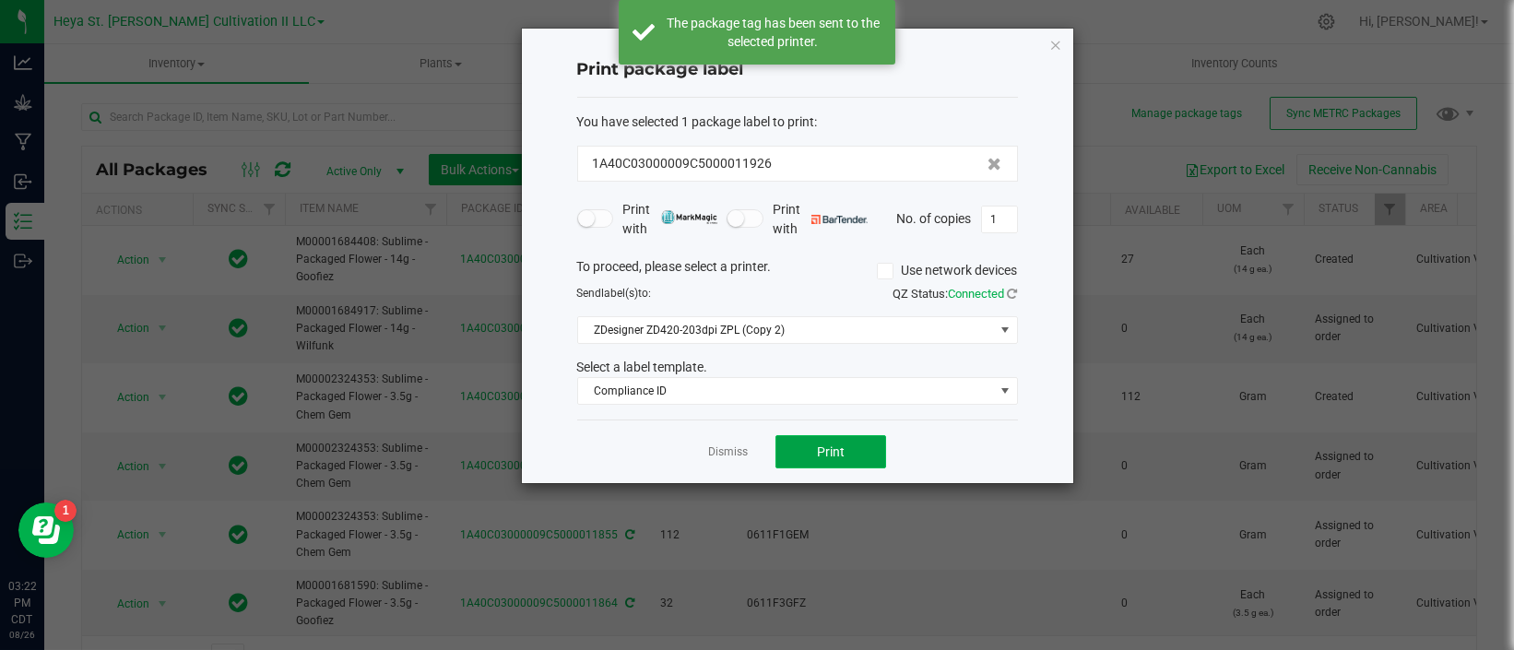
click at [833, 448] on span "Print" at bounding box center [831, 452] width 28 height 15
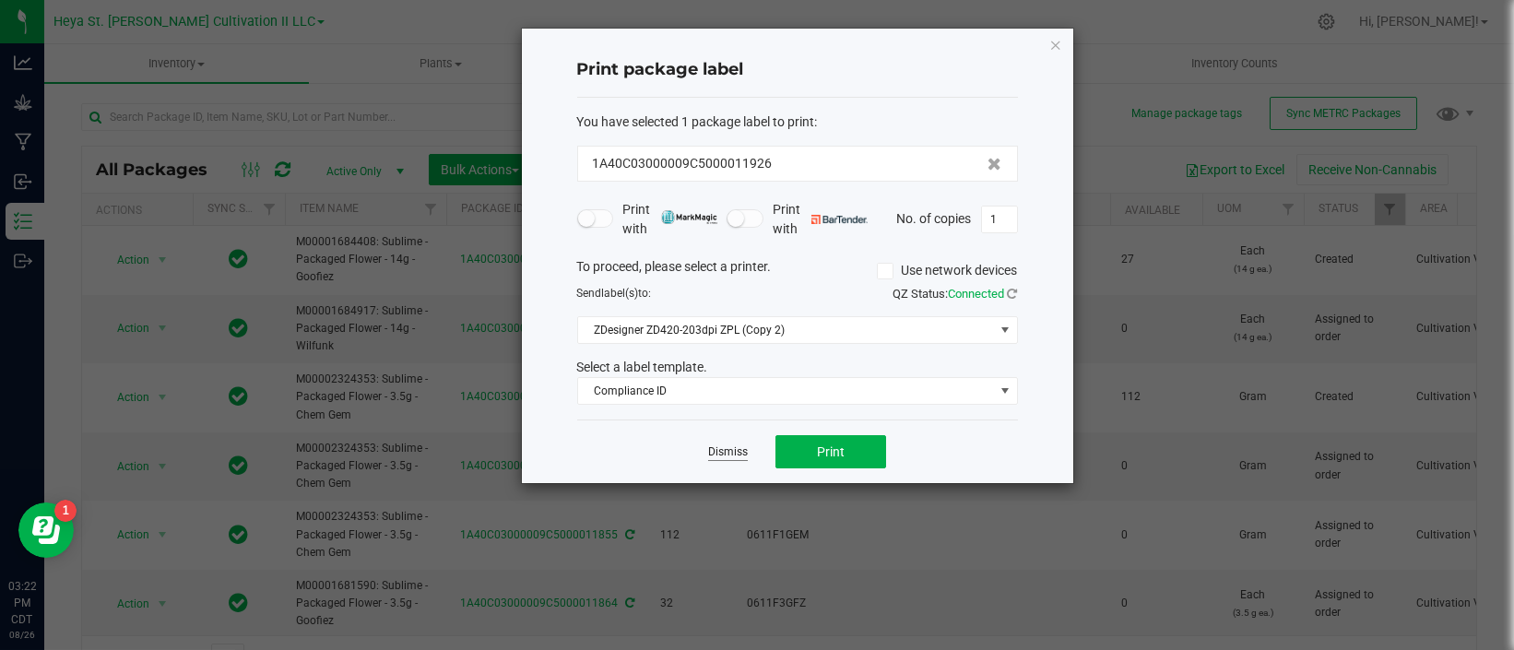
click at [717, 454] on link "Dismiss" at bounding box center [728, 453] width 40 height 16
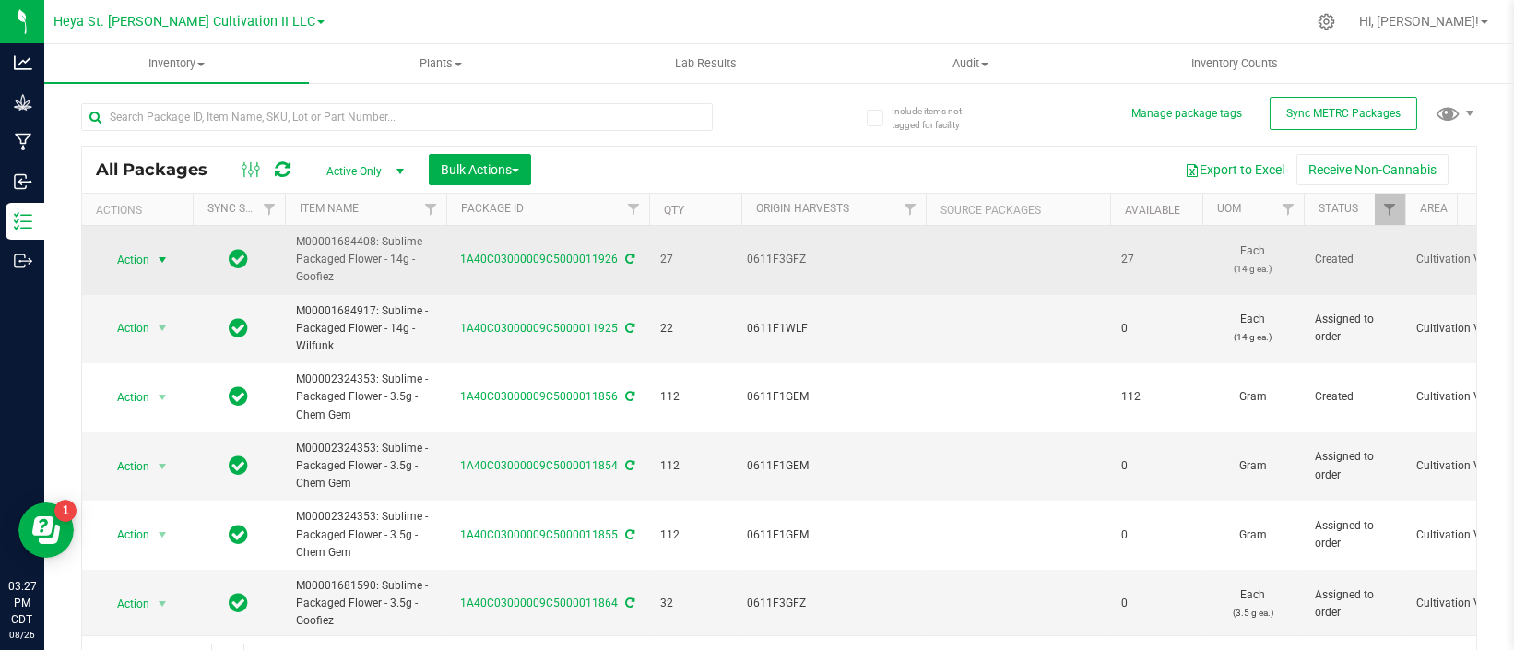
click at [156, 257] on span "select" at bounding box center [162, 260] width 15 height 15
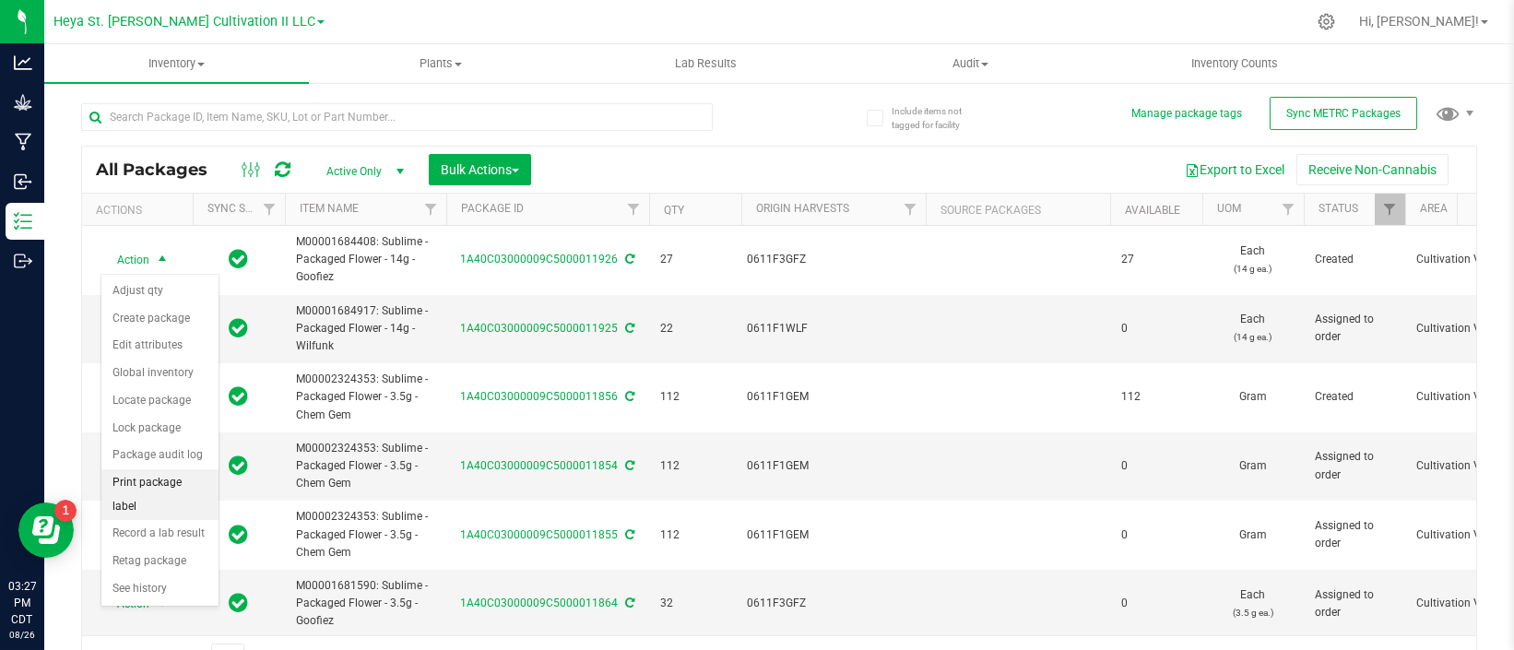
click at [180, 471] on li "Print package label" at bounding box center [159, 494] width 117 height 51
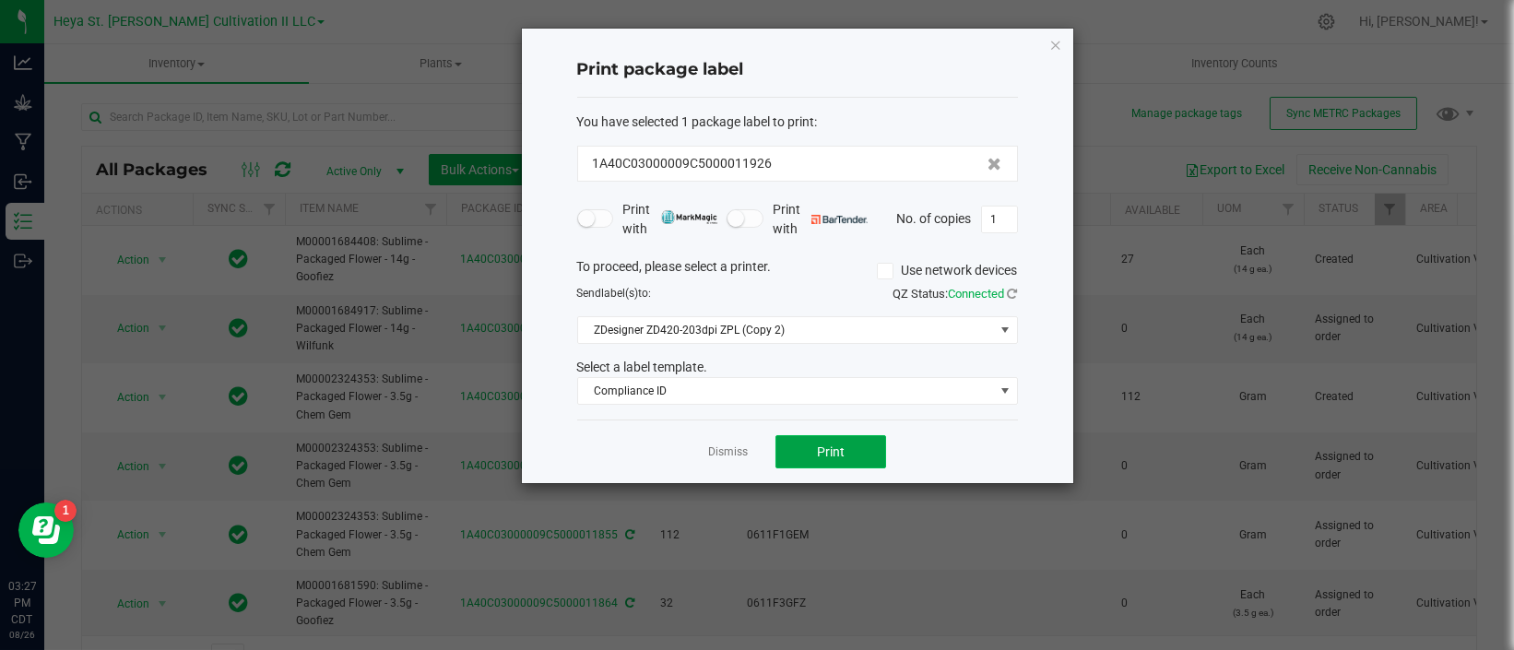
click at [813, 446] on button "Print" at bounding box center [831, 451] width 111 height 33
